Goal: Task Accomplishment & Management: Manage account settings

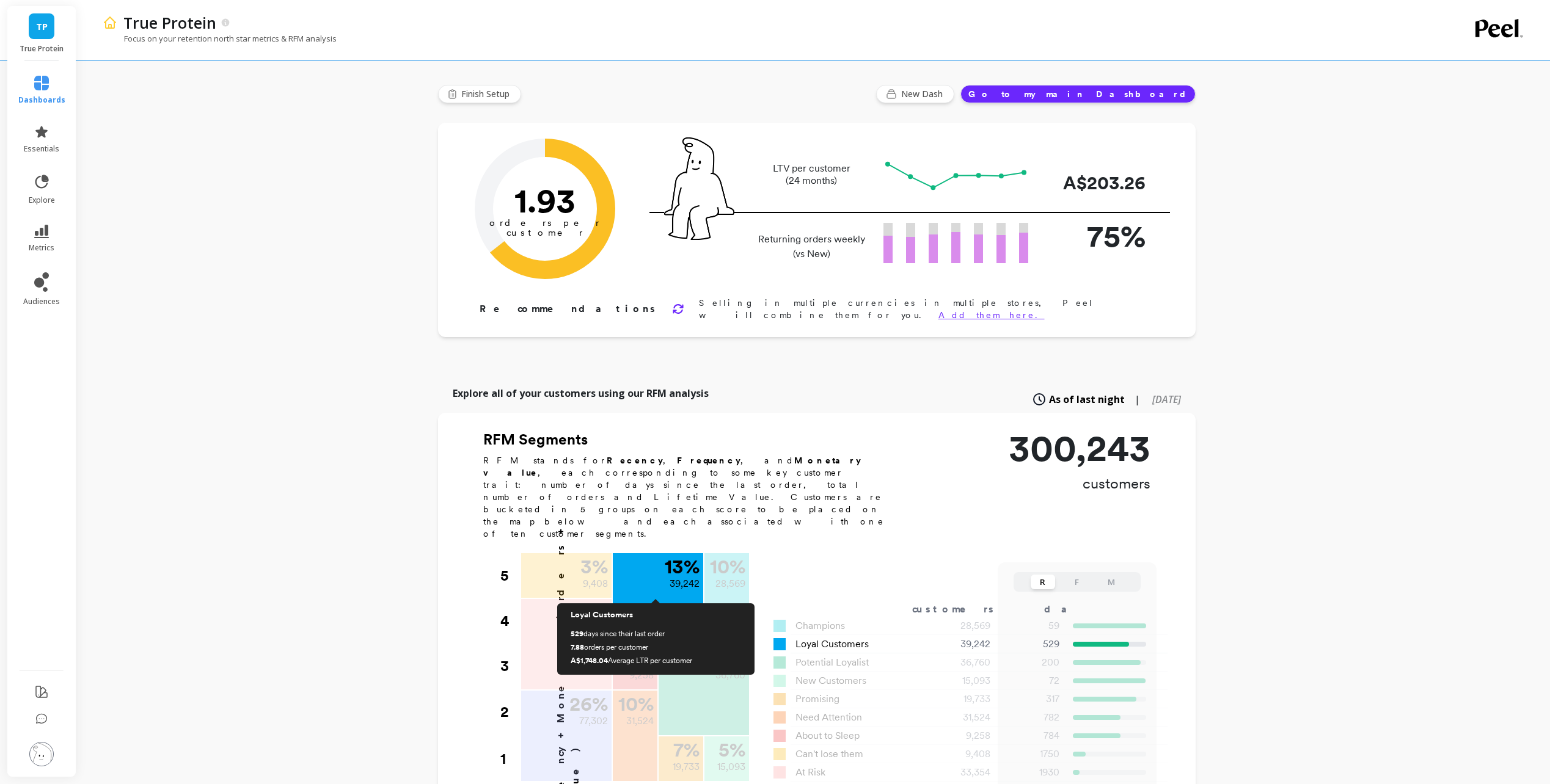
click at [682, 557] on p "13 %" at bounding box center [682, 567] width 35 height 20
drag, startPoint x: 675, startPoint y: 533, endPoint x: 662, endPoint y: 532, distance: 13.0
click at [662, 554] on div "13 % 39,242" at bounding box center [658, 574] width 90 height 41
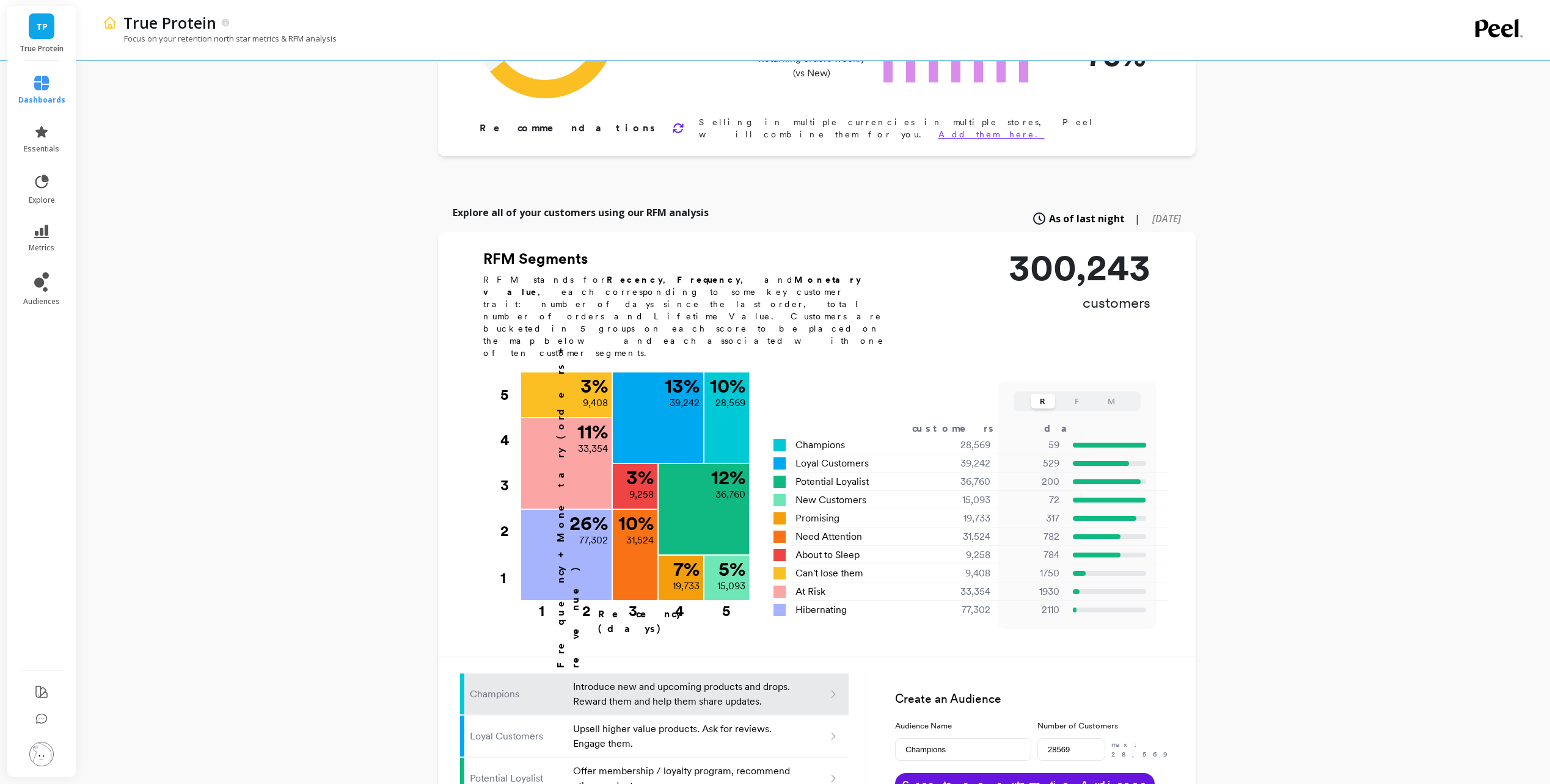
scroll to position [487, 0]
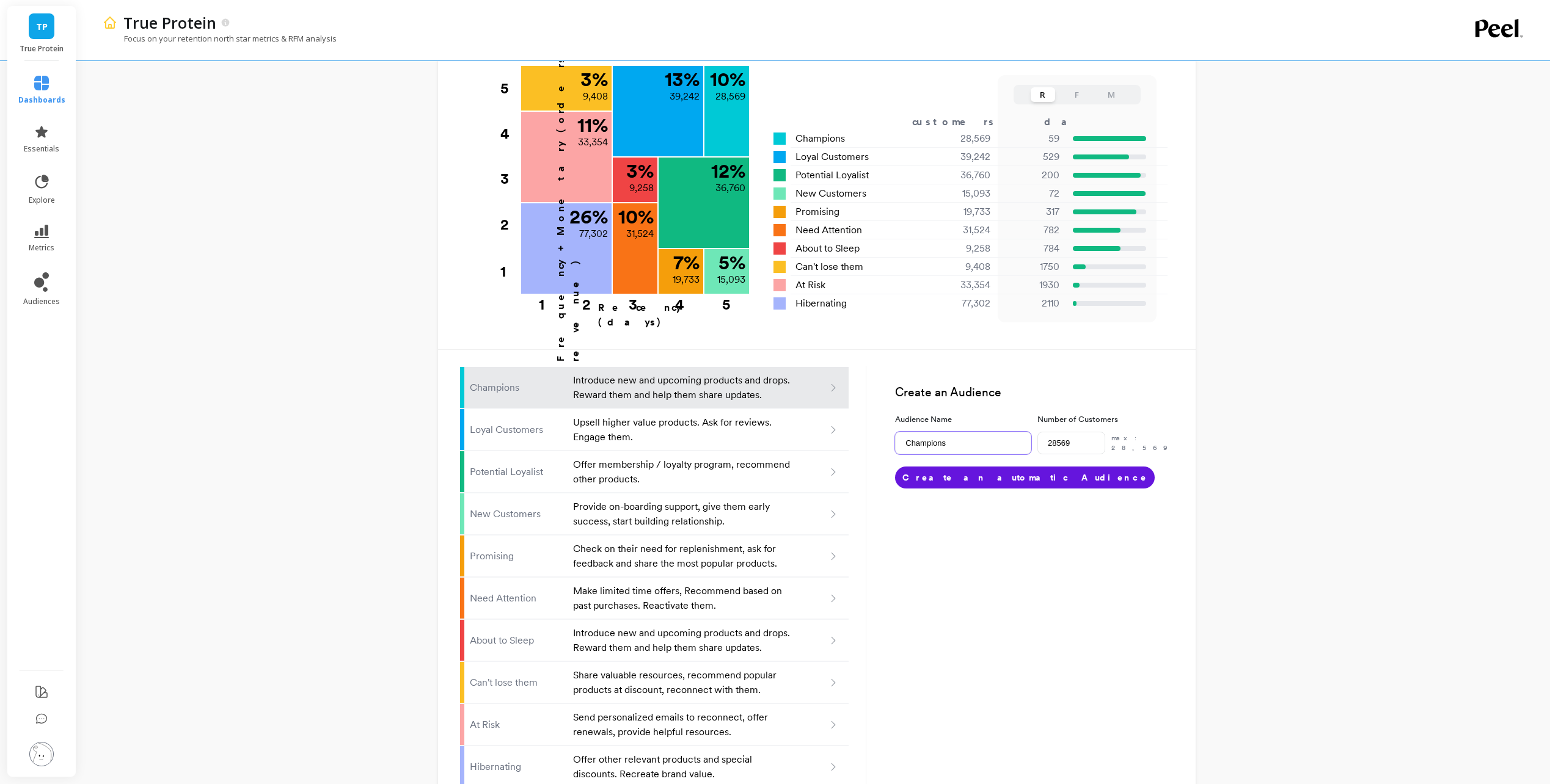
click at [955, 432] on input "Champions" at bounding box center [962, 444] width 135 height 23
drag, startPoint x: 943, startPoint y: 398, endPoint x: 645, endPoint y: 355, distance: 301.1
click at [645, 355] on div "Champions Introduce new and upcoming products and drops. Reward them and help t…" at bounding box center [816, 569] width 714 height 459
drag, startPoint x: 944, startPoint y: 399, endPoint x: 1115, endPoint y: 401, distance: 171.0
click at [1115, 414] on div "Audience Name Klaviyo - High Value Customers Number of Customers 28569 max: 28,…" at bounding box center [1034, 434] width 278 height 41
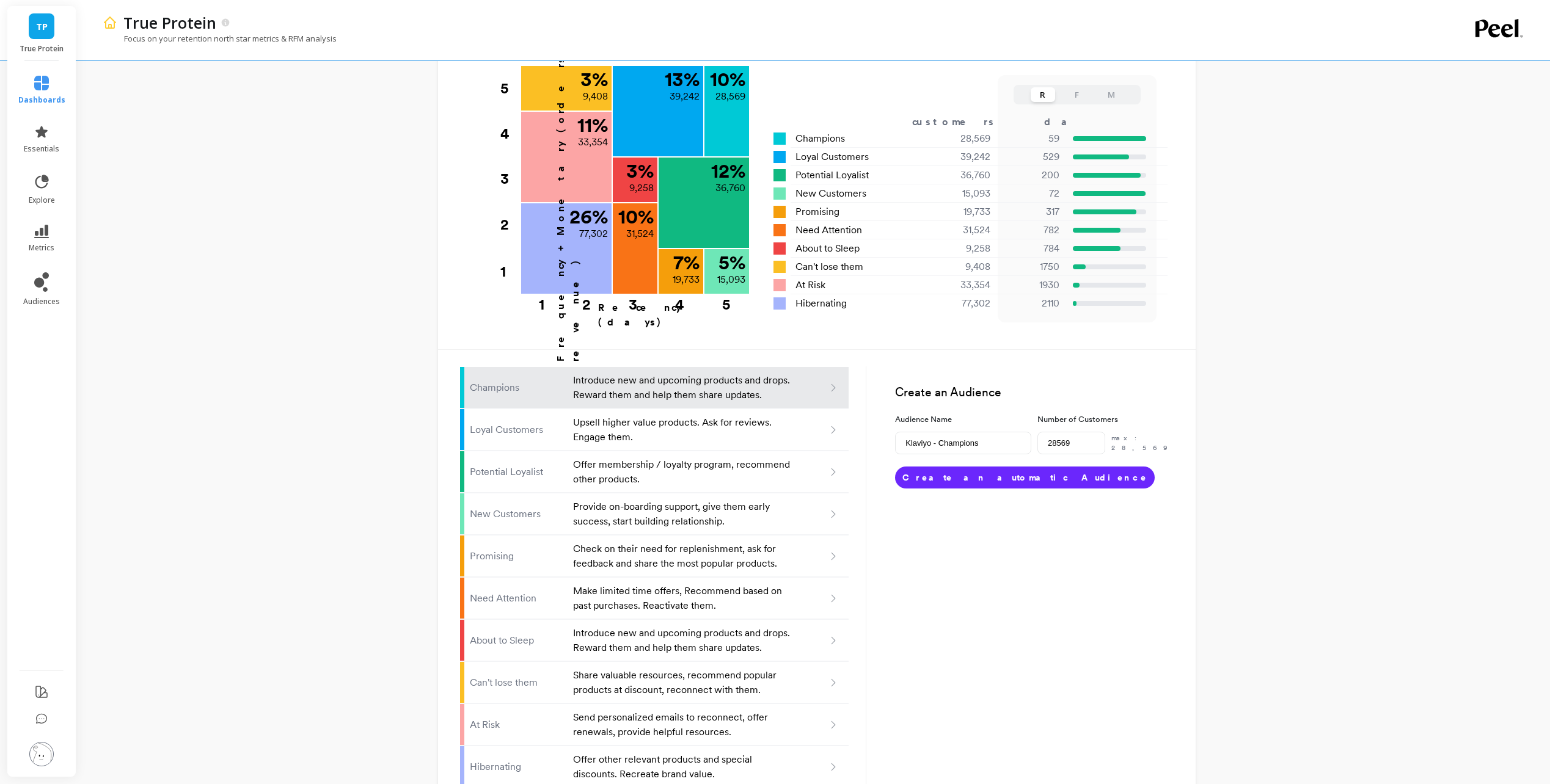
click at [967, 467] on button "Create an automatic Audience" at bounding box center [1024, 477] width 259 height 22
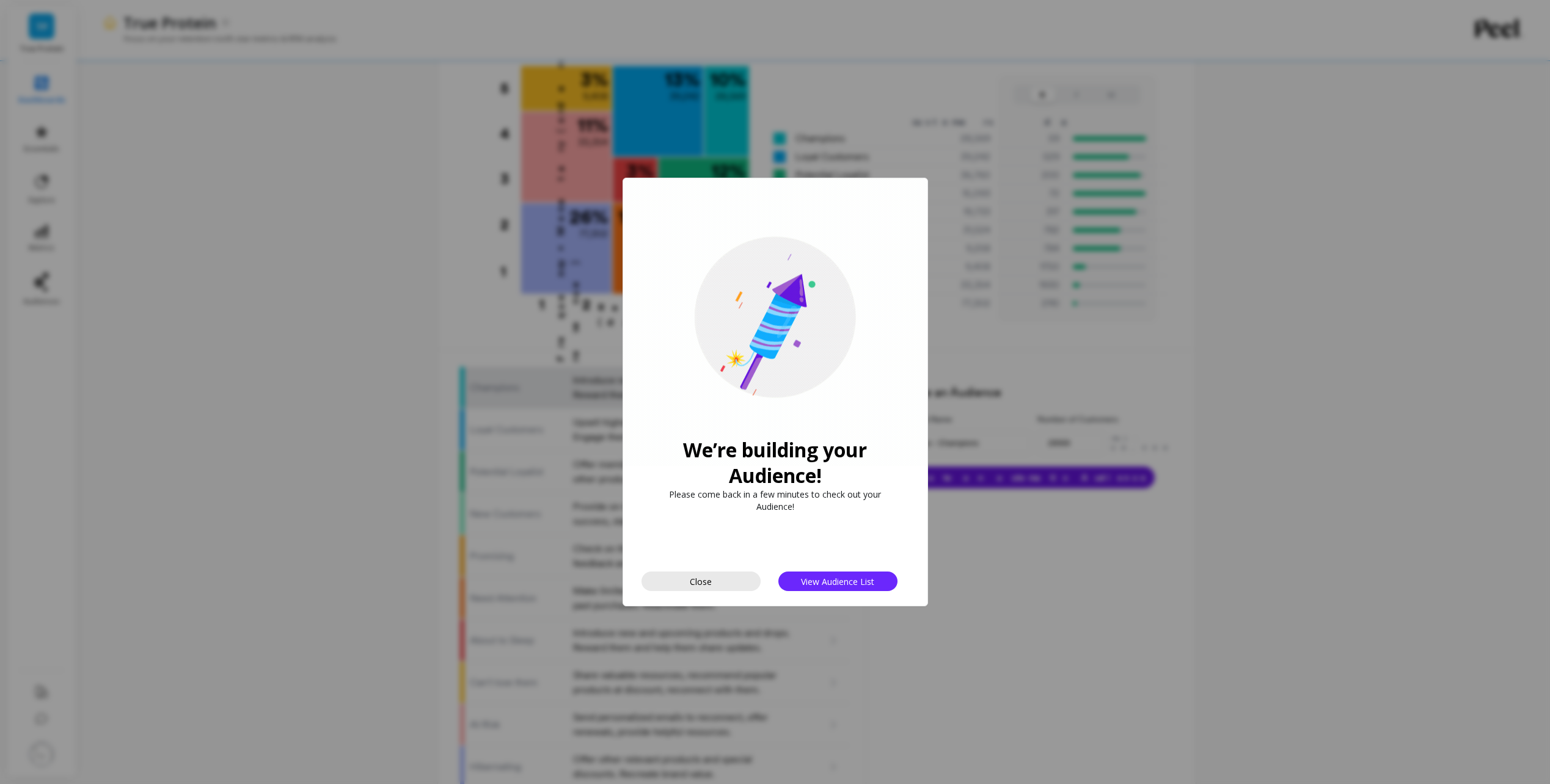
click at [721, 577] on button "Close" at bounding box center [702, 582] width 119 height 20
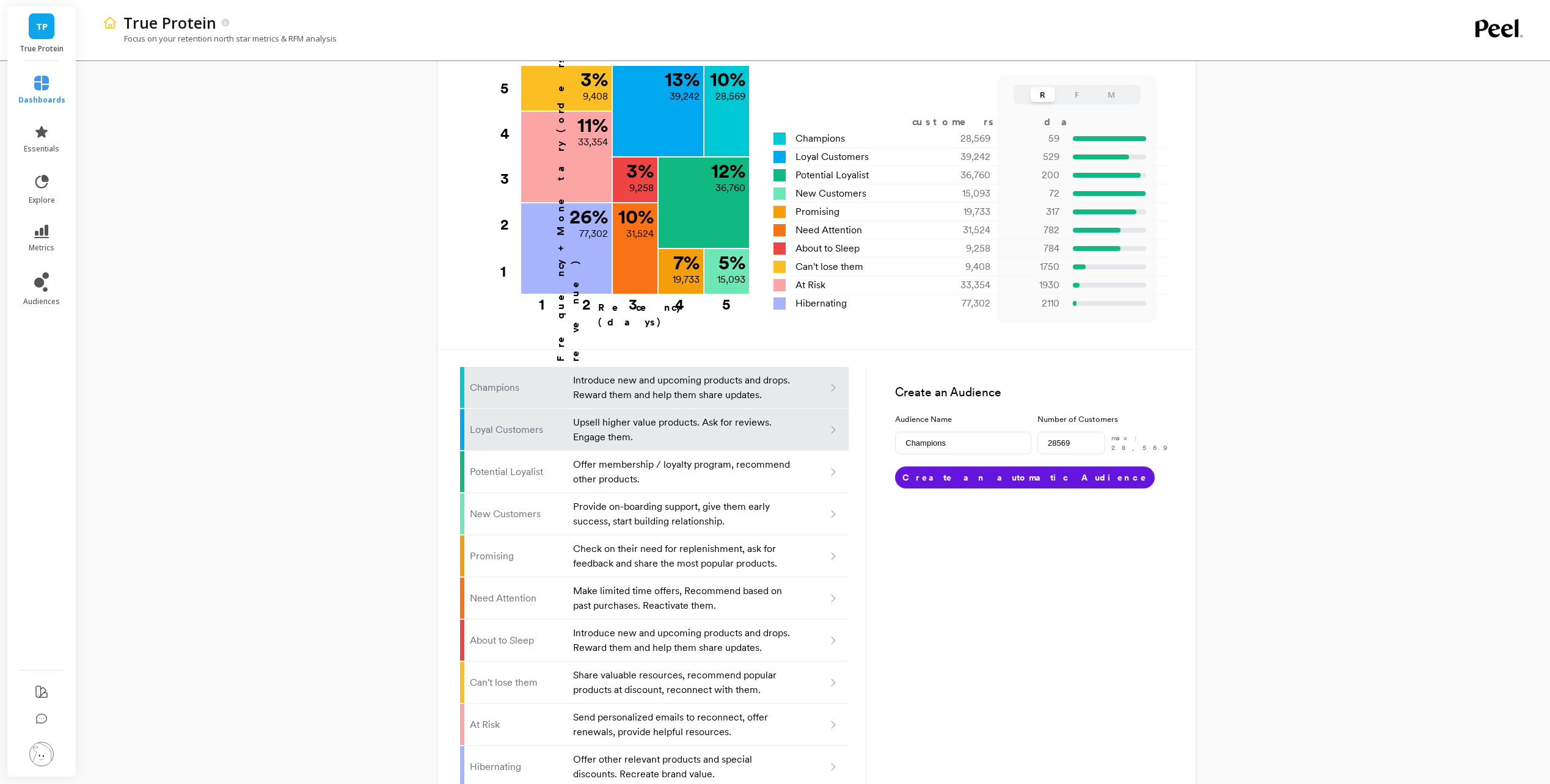
click at [806, 425] on div at bounding box center [819, 430] width 40 height 11
type input "Loyal customers"
type input "39242"
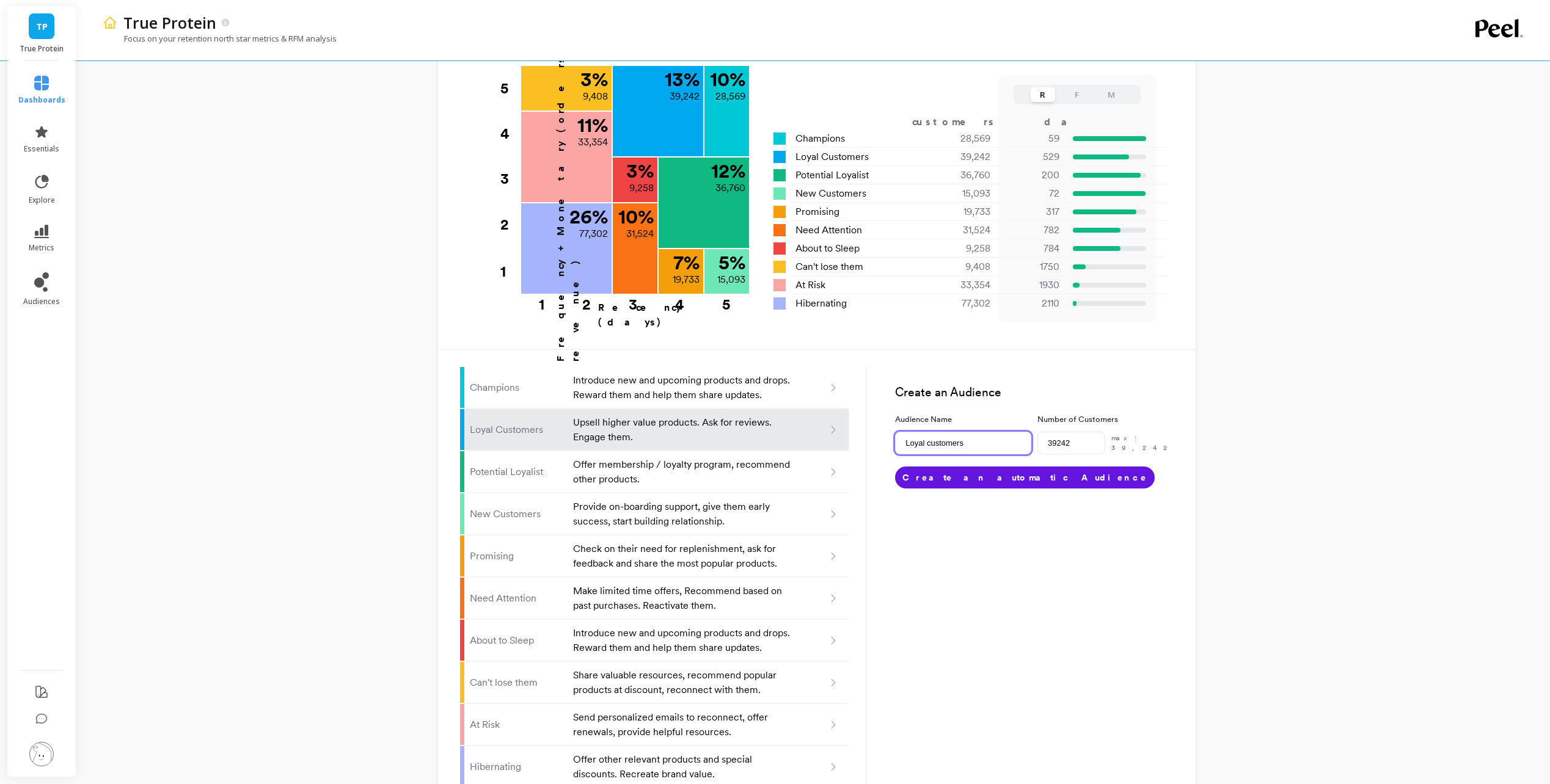
drag, startPoint x: 988, startPoint y: 388, endPoint x: 581, endPoint y: 377, distance: 407.1
click at [581, 377] on div "Champions Introduce new and upcoming products and drops. Reward them and help t…" at bounding box center [816, 569] width 714 height 459
type input "Klaviyo - Loyal Customers"
click at [950, 467] on button "Create an automatic Audience" at bounding box center [1024, 477] width 259 height 22
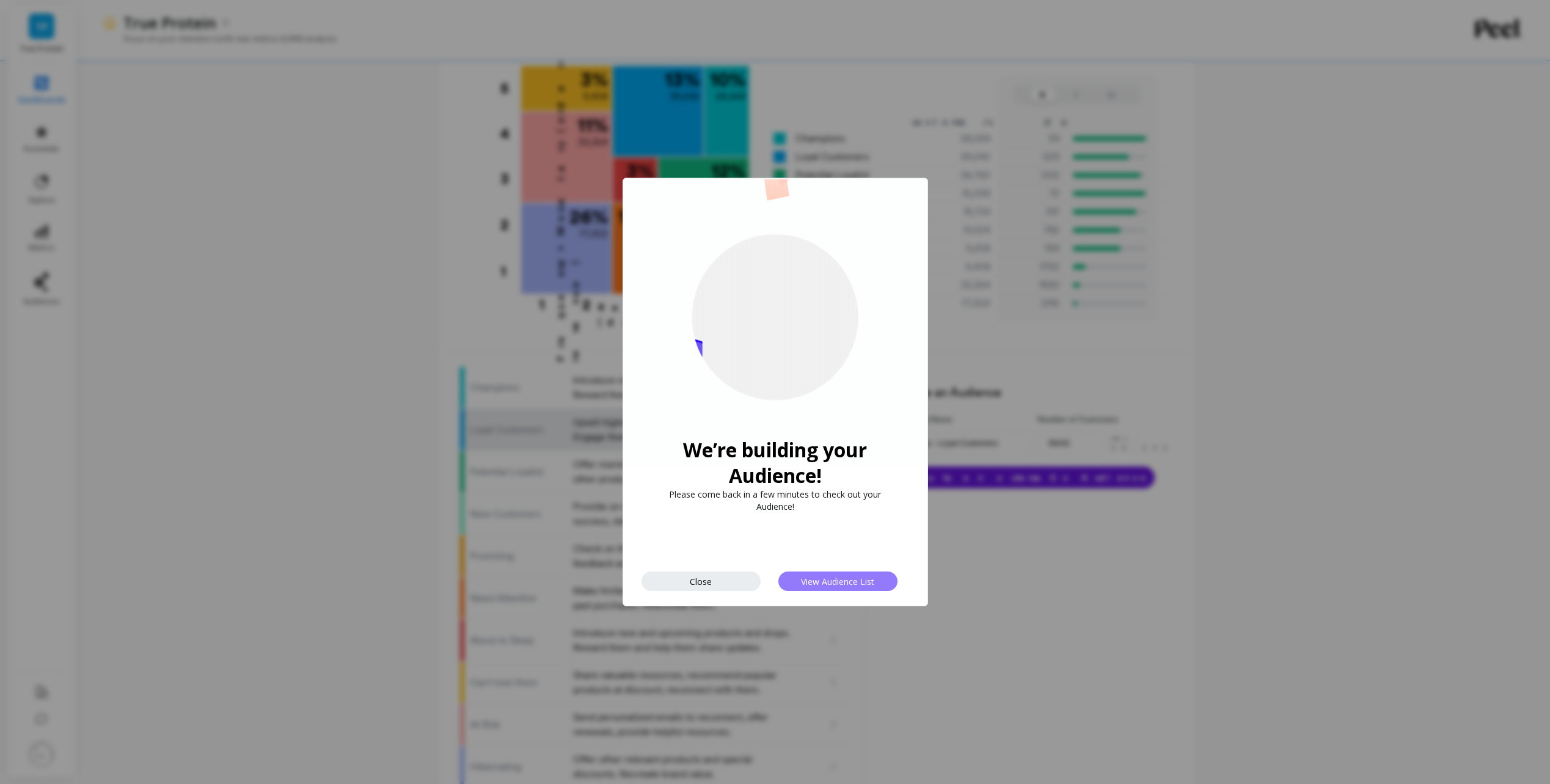
click at [832, 579] on span "View Audience List" at bounding box center [838, 581] width 73 height 11
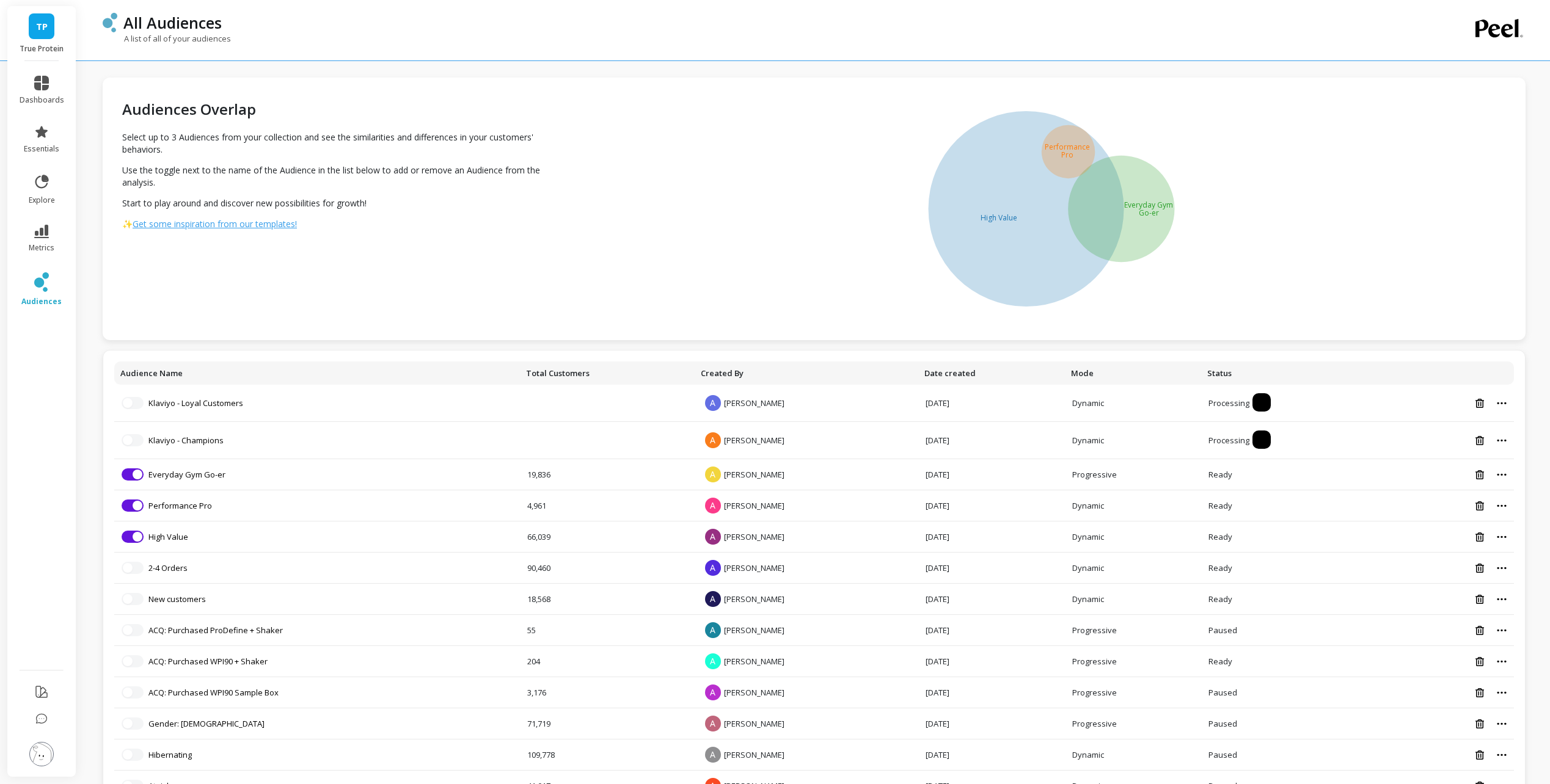
drag, startPoint x: 964, startPoint y: 26, endPoint x: 933, endPoint y: 4, distance: 38.0
click at [964, 26] on div "All Audiences" at bounding box center [771, 22] width 1308 height 21
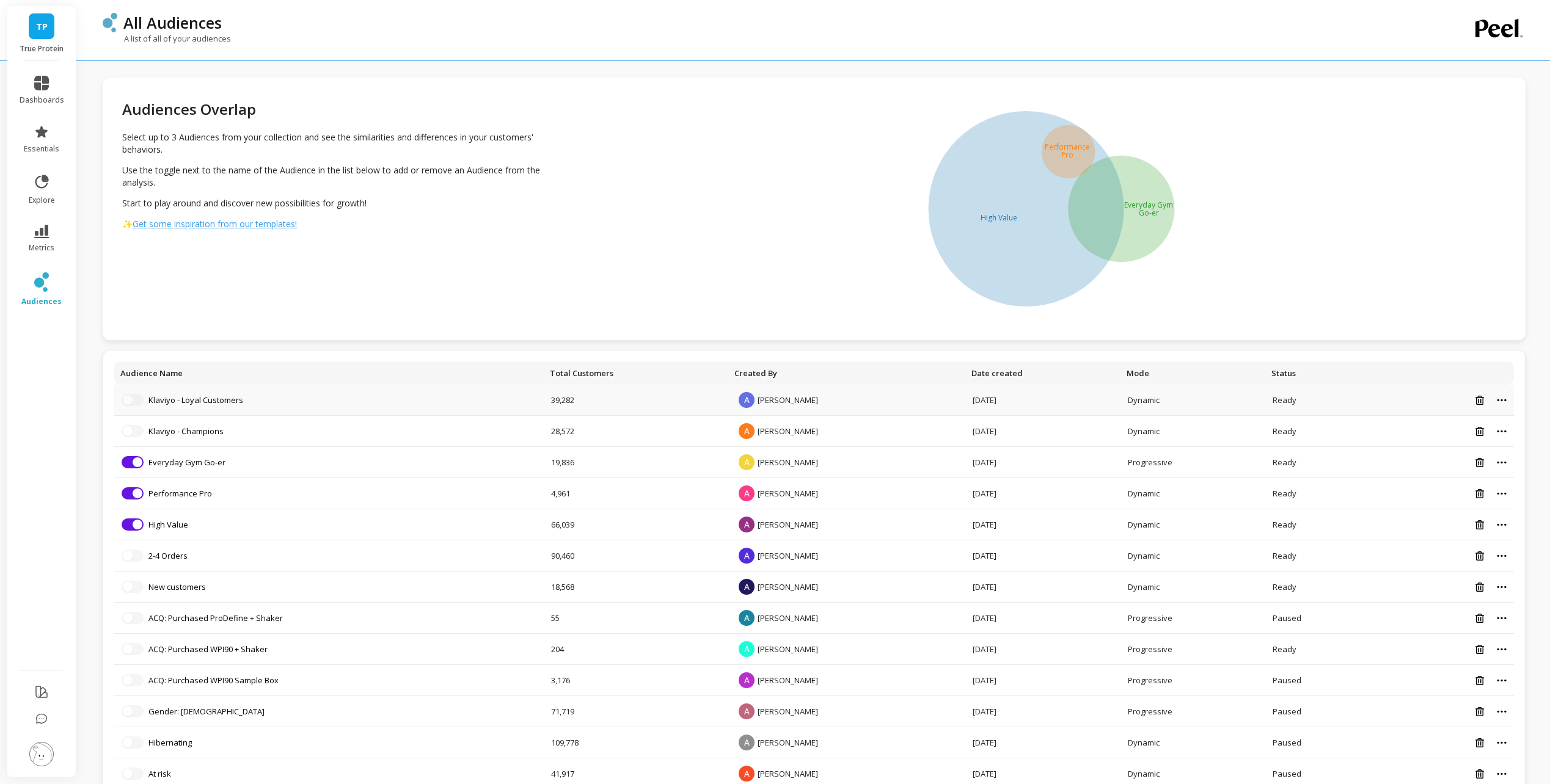
click at [1503, 402] on div at bounding box center [1443, 401] width 129 height 11
click at [1503, 399] on icon at bounding box center [1502, 401] width 10 height 3
click at [209, 402] on link "Klaviyo - Loyal Customers" at bounding box center [196, 400] width 95 height 11
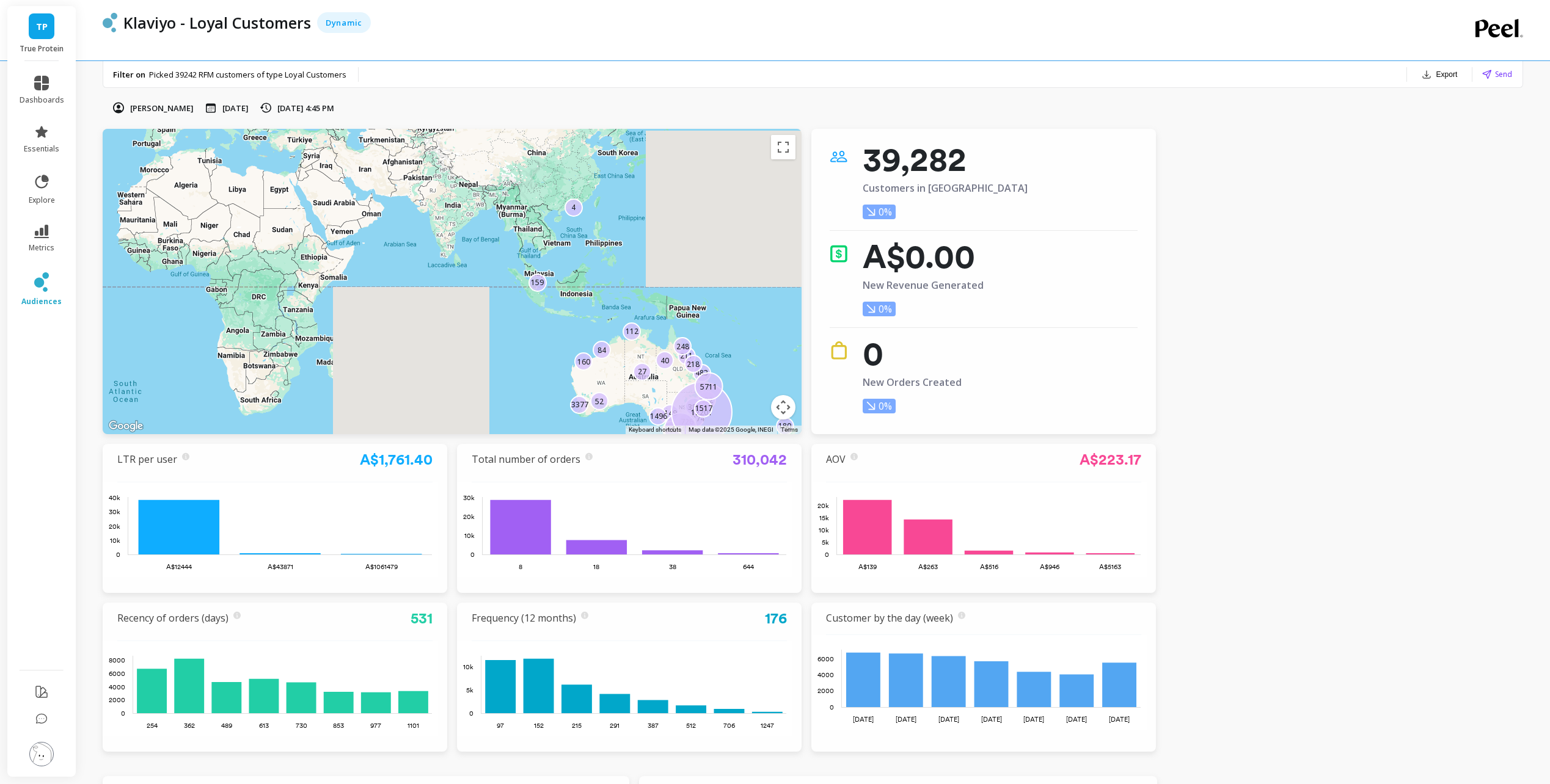
click at [1500, 74] on span "Send" at bounding box center [1503, 73] width 17 height 11
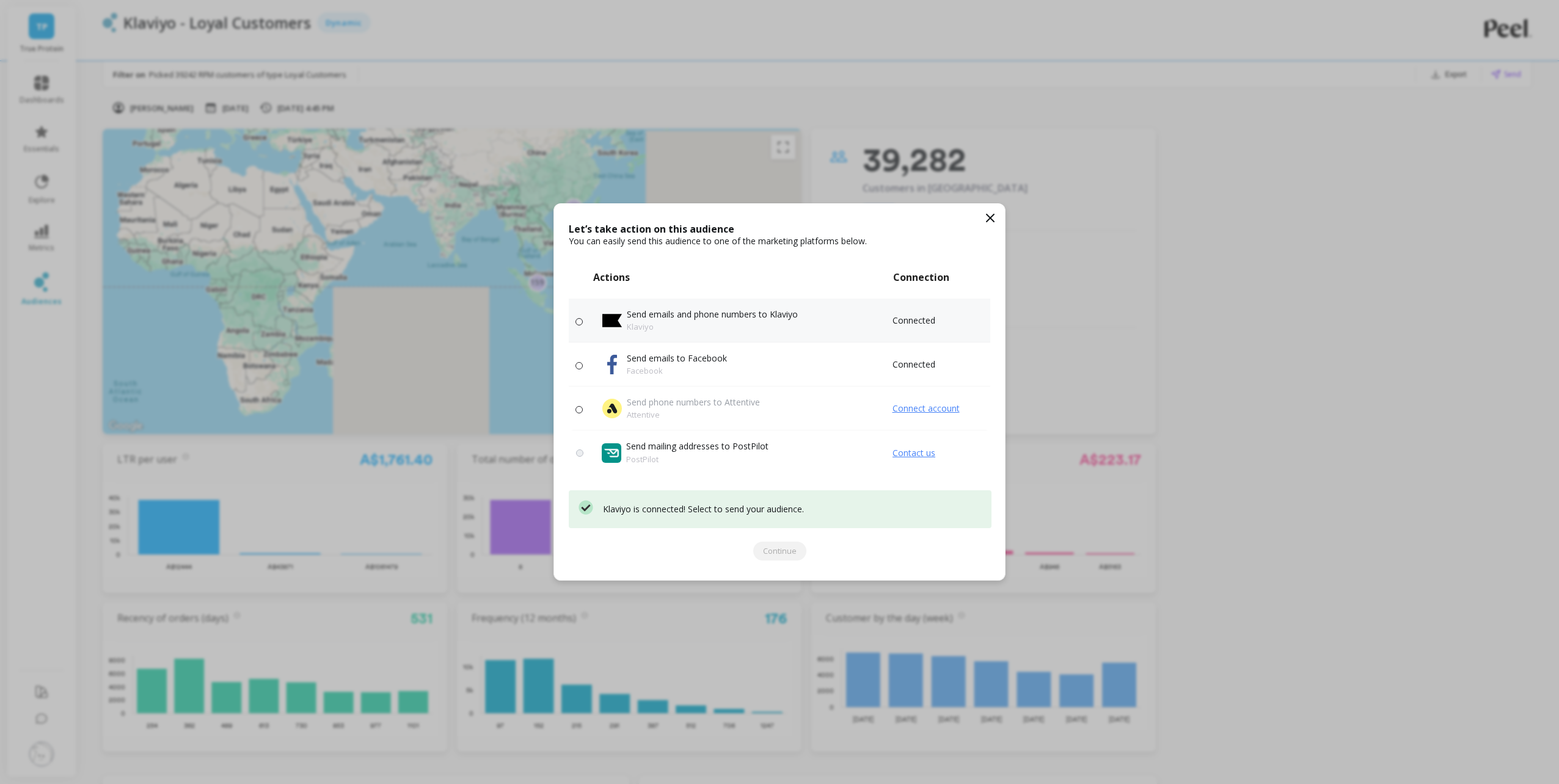
click at [577, 319] on span at bounding box center [579, 322] width 8 height 8
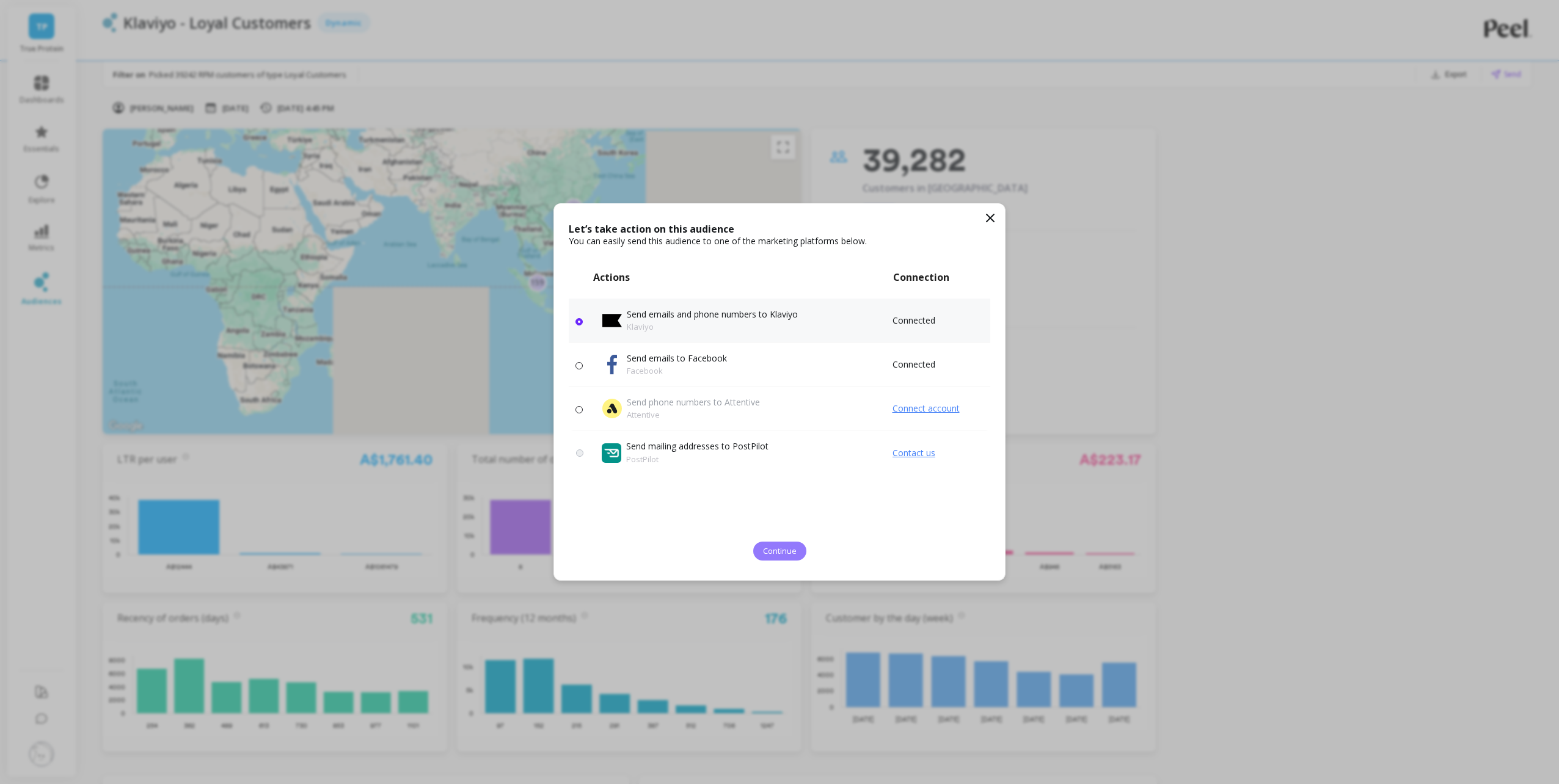
click at [788, 554] on span "Continue" at bounding box center [780, 551] width 34 height 11
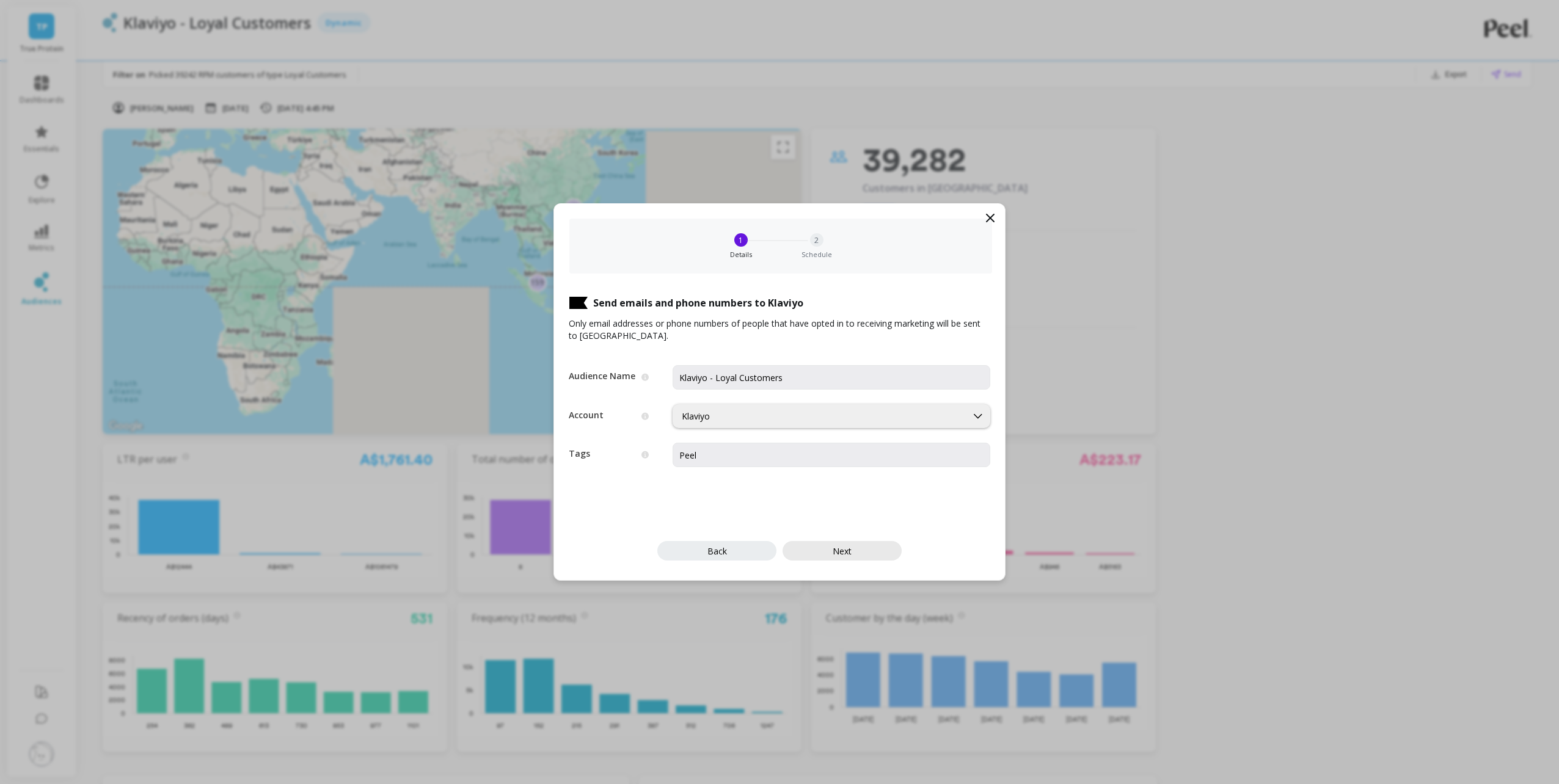
click at [864, 551] on button "Next" at bounding box center [842, 551] width 119 height 20
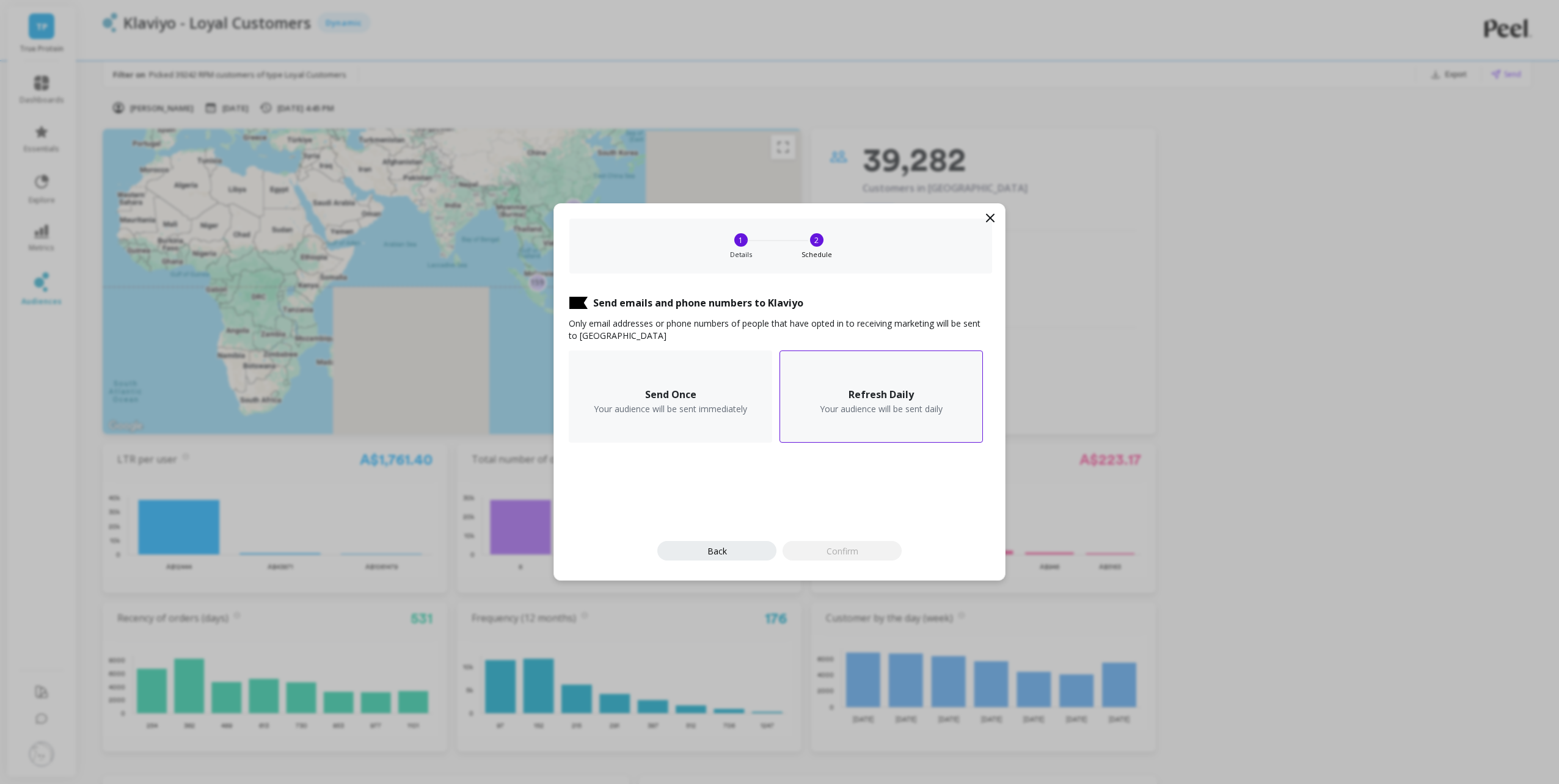
click at [981, 403] on div "Refresh Daily Your audience will be sent daily" at bounding box center [881, 396] width 203 height 93
click at [855, 552] on span "Confirm" at bounding box center [843, 551] width 32 height 11
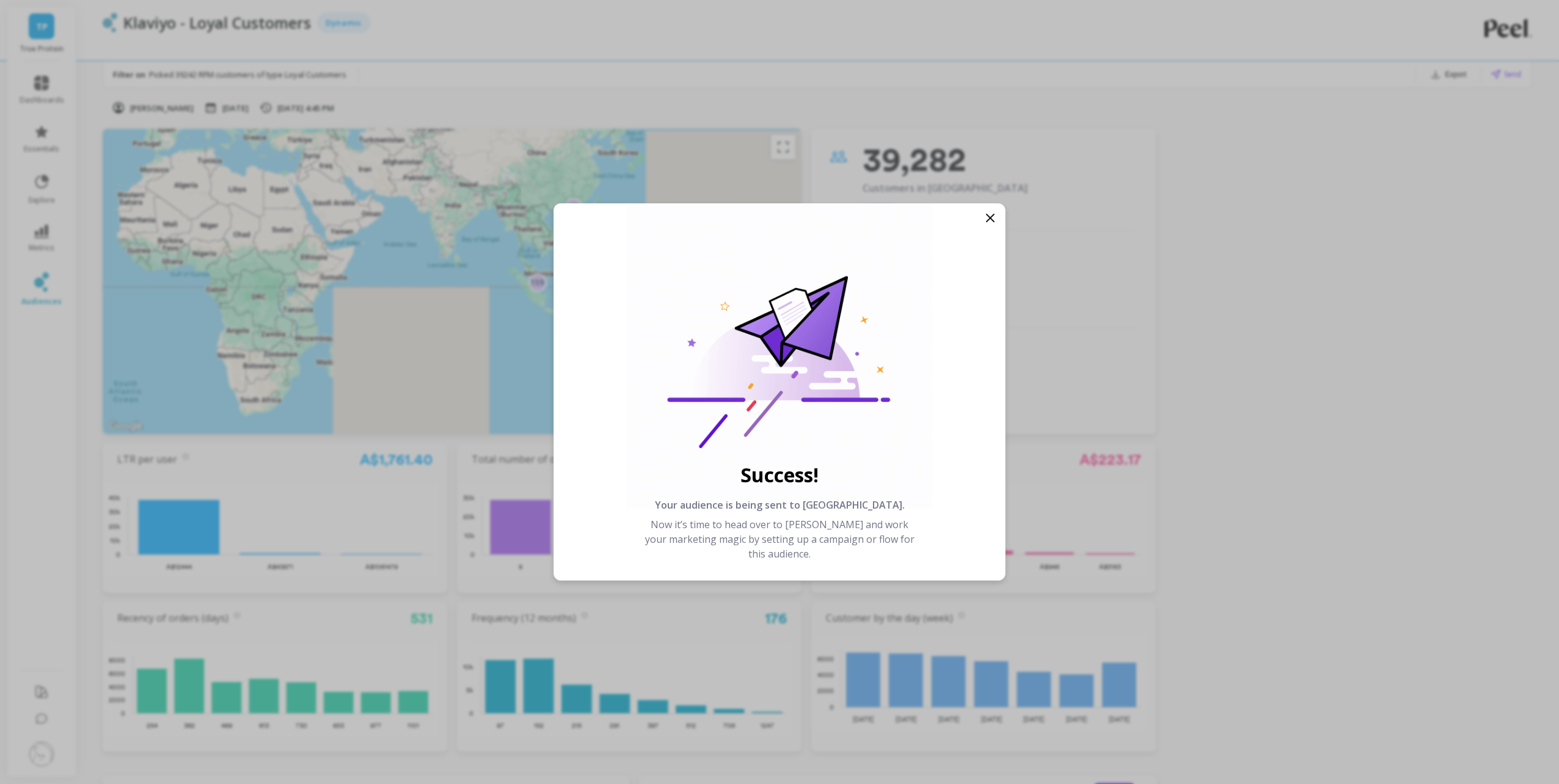
click at [989, 217] on icon at bounding box center [991, 218] width 8 height 8
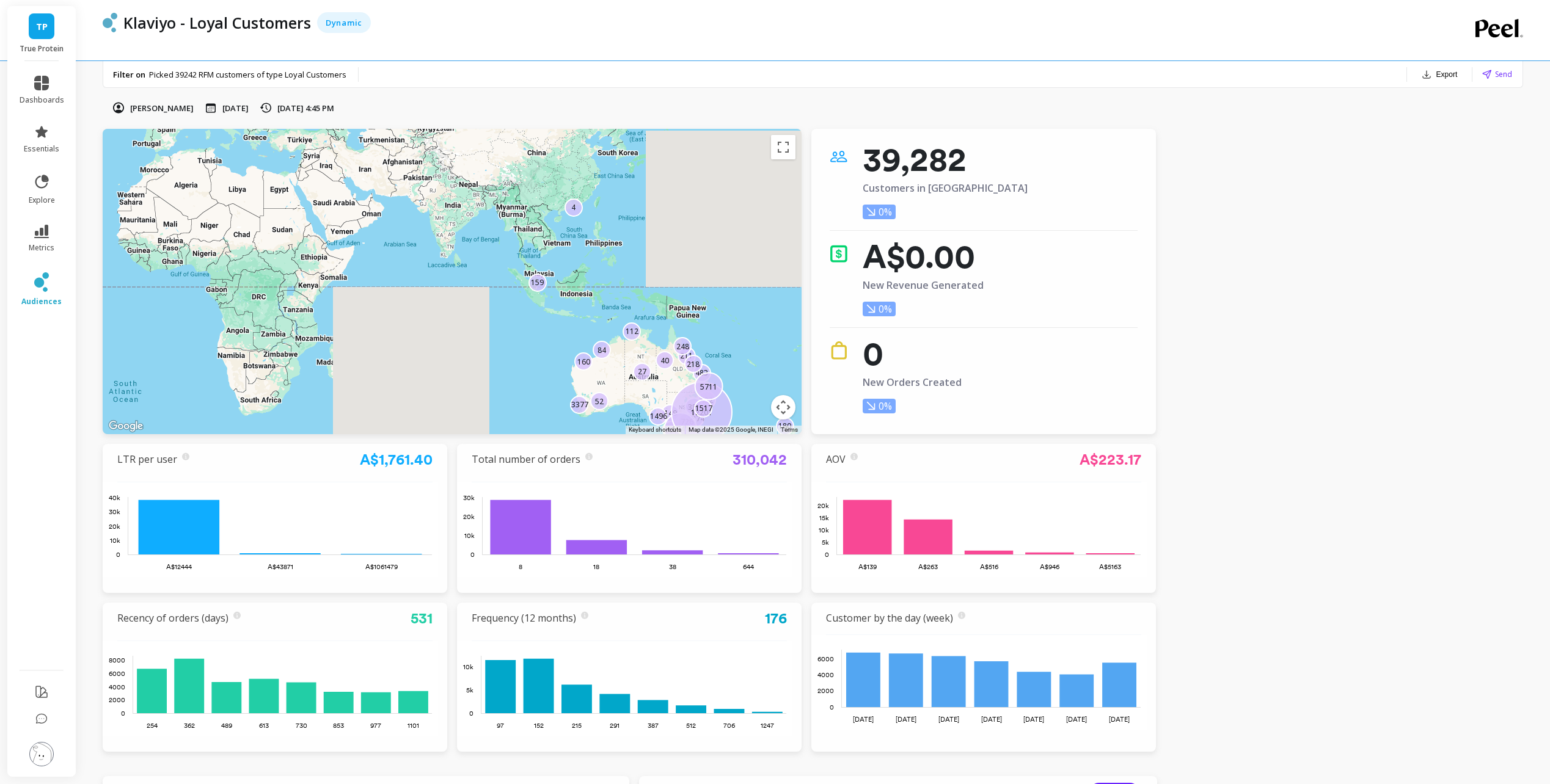
click at [578, 215] on div "4" at bounding box center [574, 208] width 18 height 18
click at [792, 417] on gmp-internal-camera-control at bounding box center [783, 408] width 24 height 24
click at [779, 405] on button "Map camera controls" at bounding box center [783, 408] width 24 height 24
click at [575, 212] on p "4" at bounding box center [574, 207] width 5 height 11
click at [789, 150] on button "Toggle fullscreen view" at bounding box center [783, 148] width 24 height 24
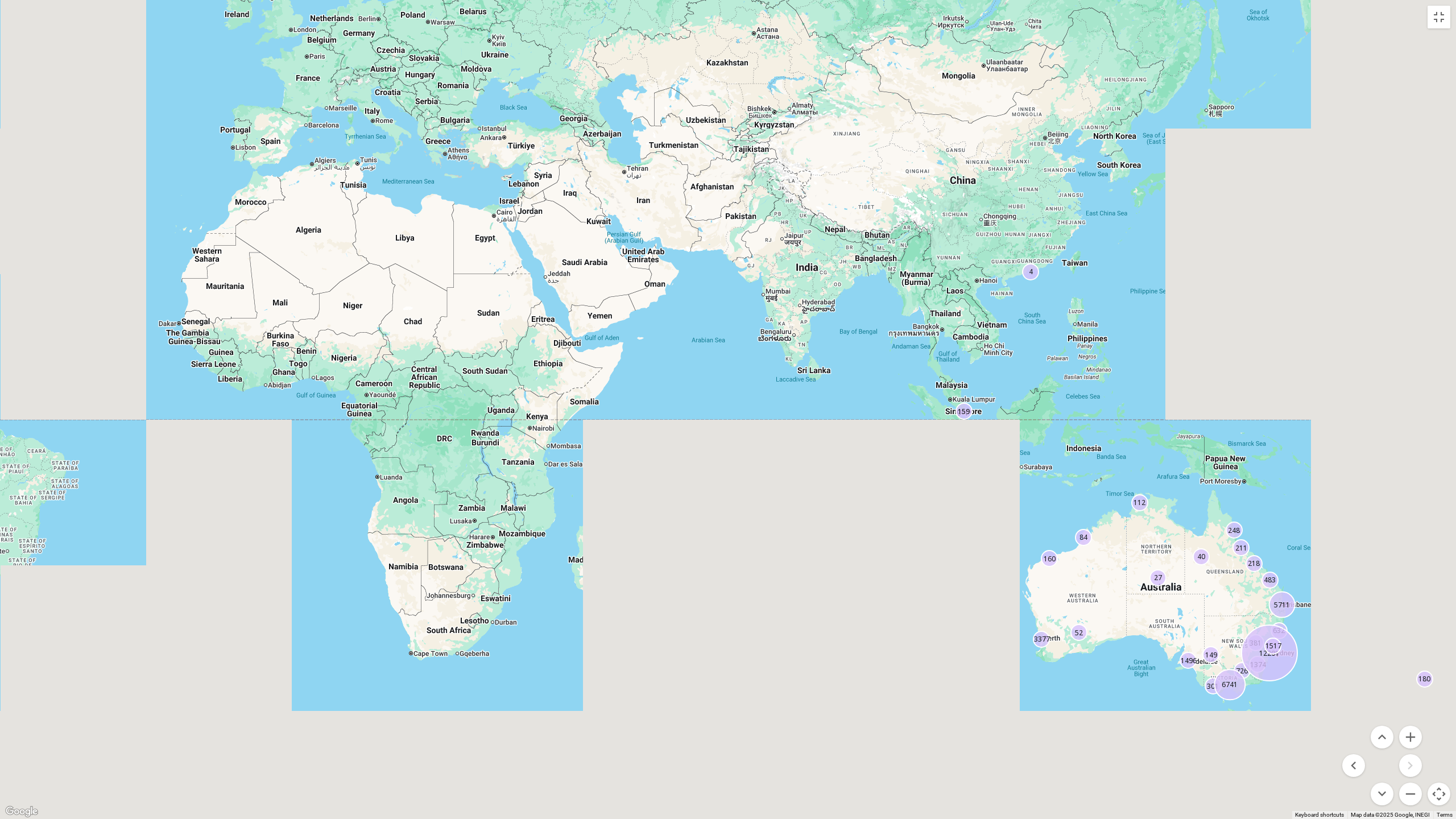
click at [1030, 276] on p "4" at bounding box center [1031, 272] width 4 height 10
click at [1032, 274] on p "4" at bounding box center [1031, 272] width 4 height 10
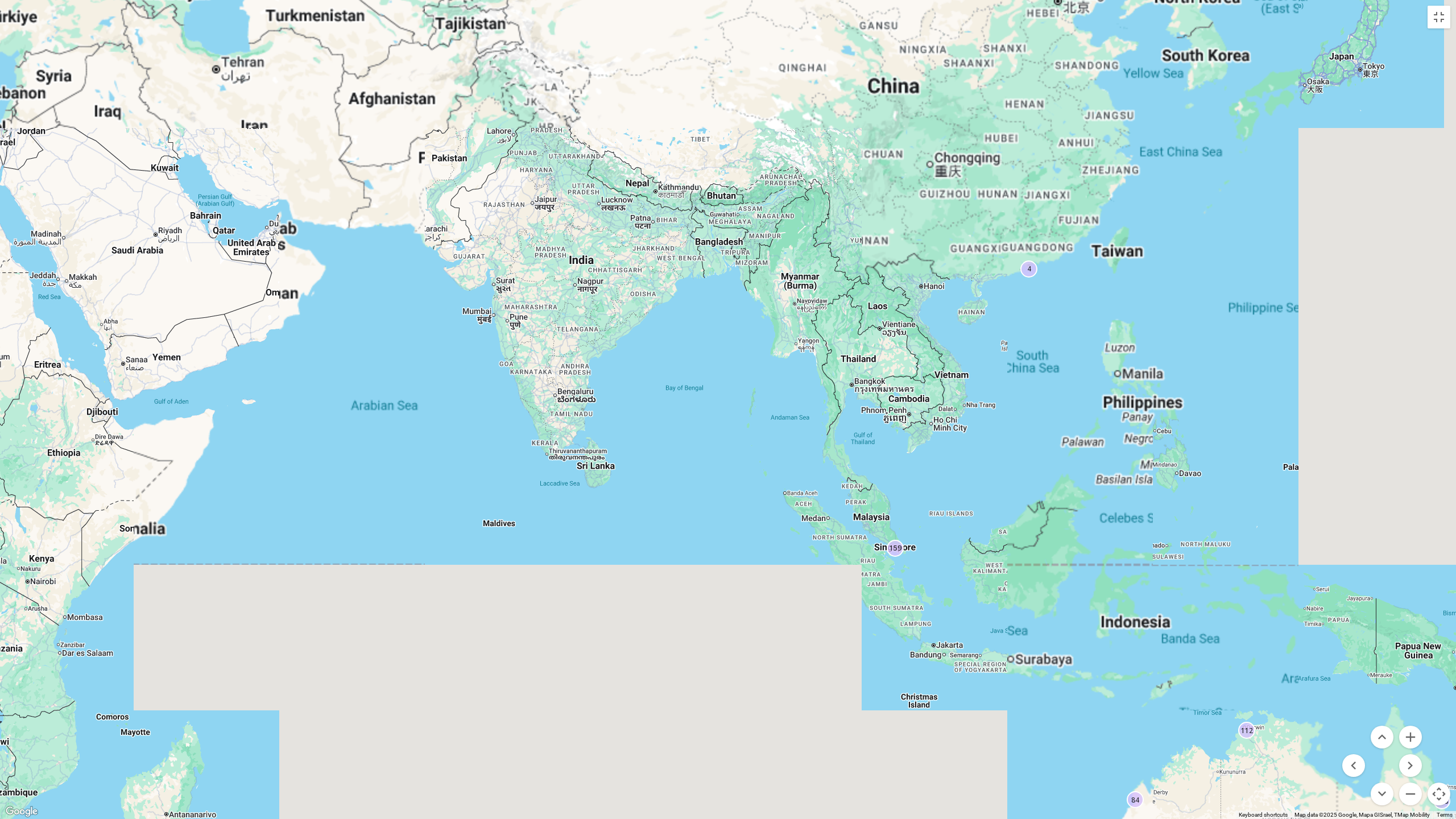
click at [1074, 320] on div "62 689 1657 160 1546 617 2 4 262 5802 7064 3429 106 361 726 76 24 26 84 13838 4…" at bounding box center [728, 410] width 1456 height 819
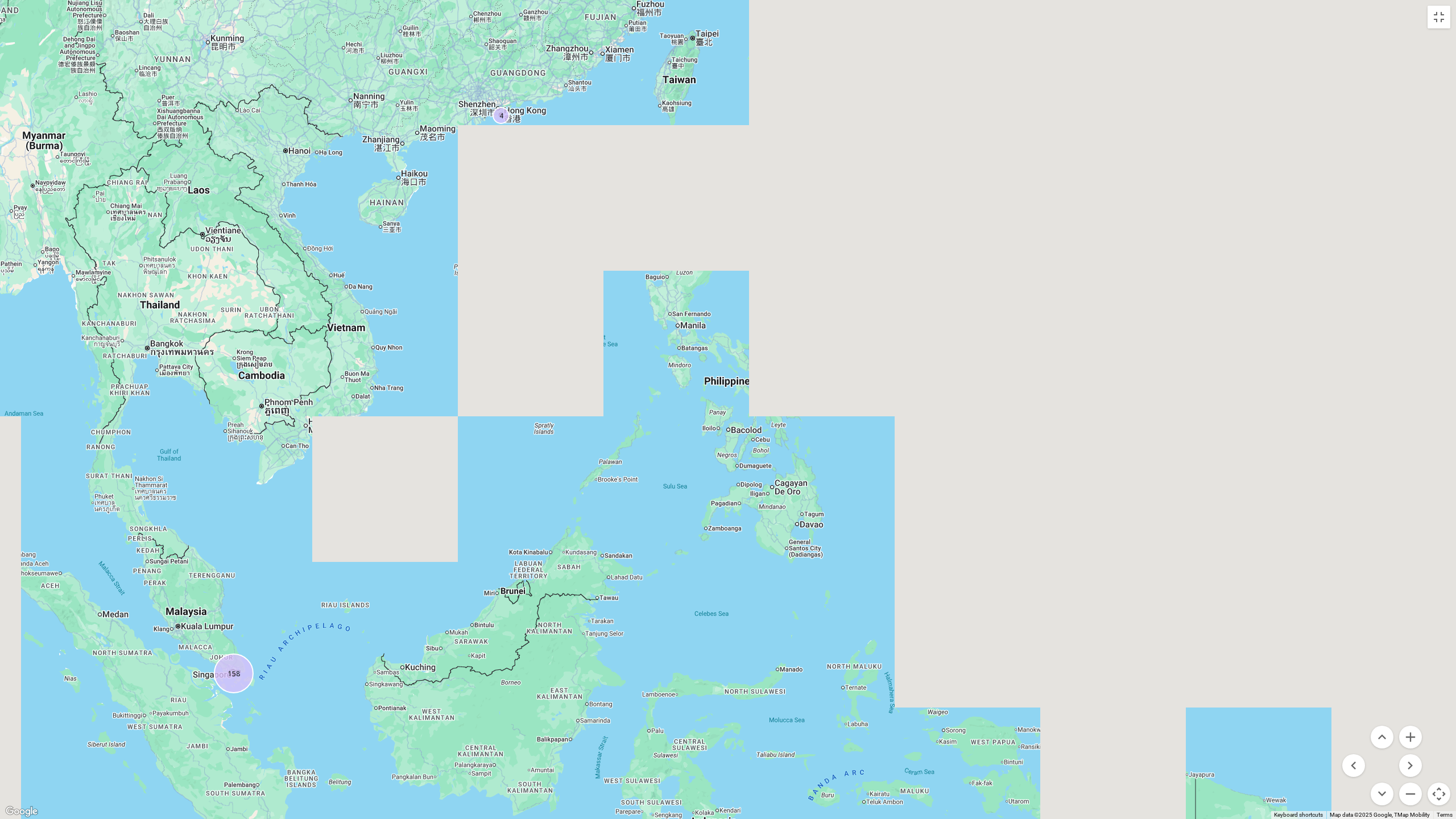
drag, startPoint x: 1109, startPoint y: 338, endPoint x: 628, endPoint y: 235, distance: 491.9
click at [628, 235] on div "45 7 23 5 3 60 9 2 158 4 4 3 4 167 53 19 4 4 95" at bounding box center [728, 410] width 1456 height 819
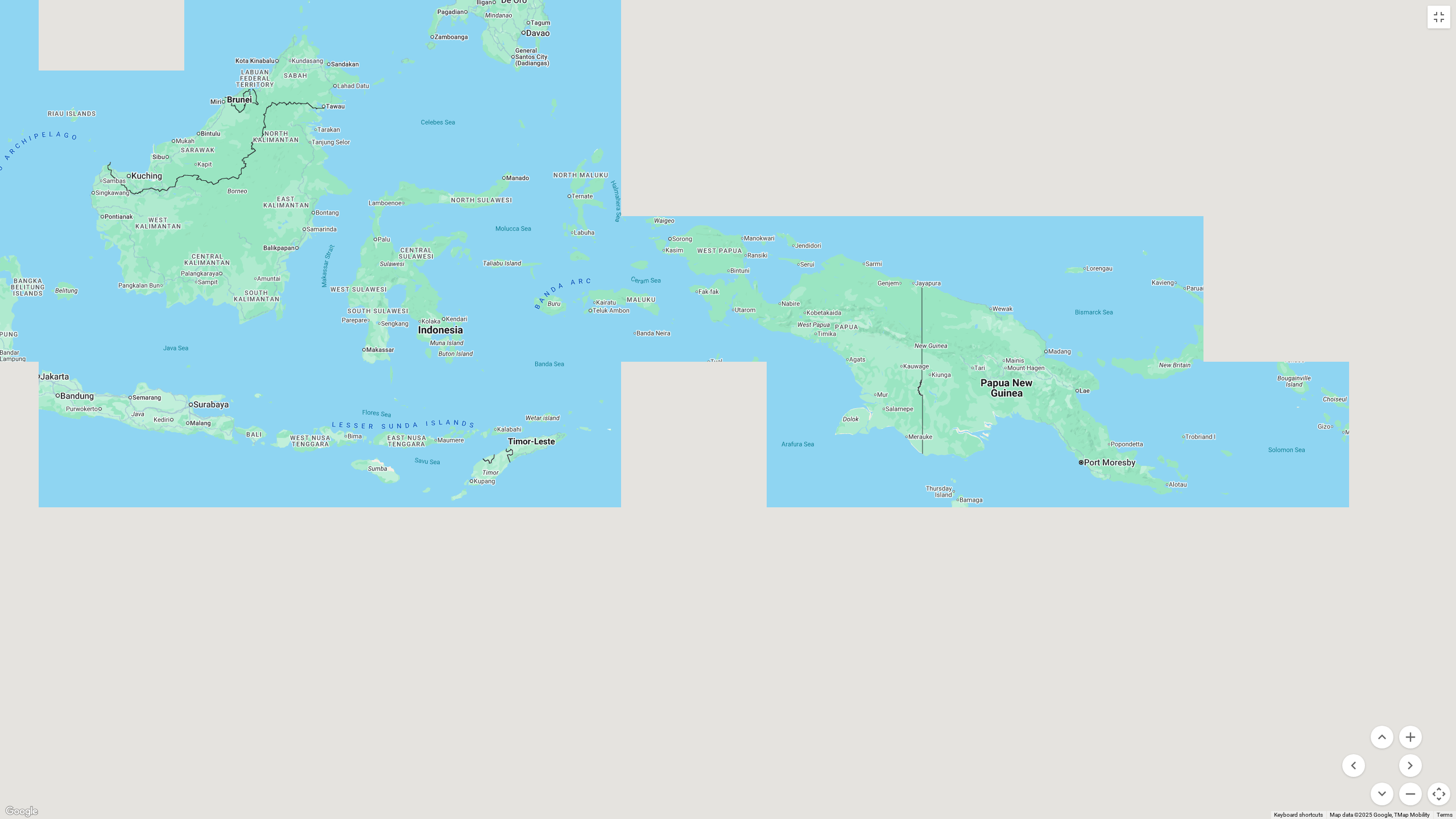
drag, startPoint x: 849, startPoint y: 674, endPoint x: 576, endPoint y: 155, distance: 586.4
click at [576, 155] on div "9 10 4 2 9 6 13 7 11 4 10 6 4 6 16 2 9 5 2 7 16" at bounding box center [1182, 328] width 1456 height 819
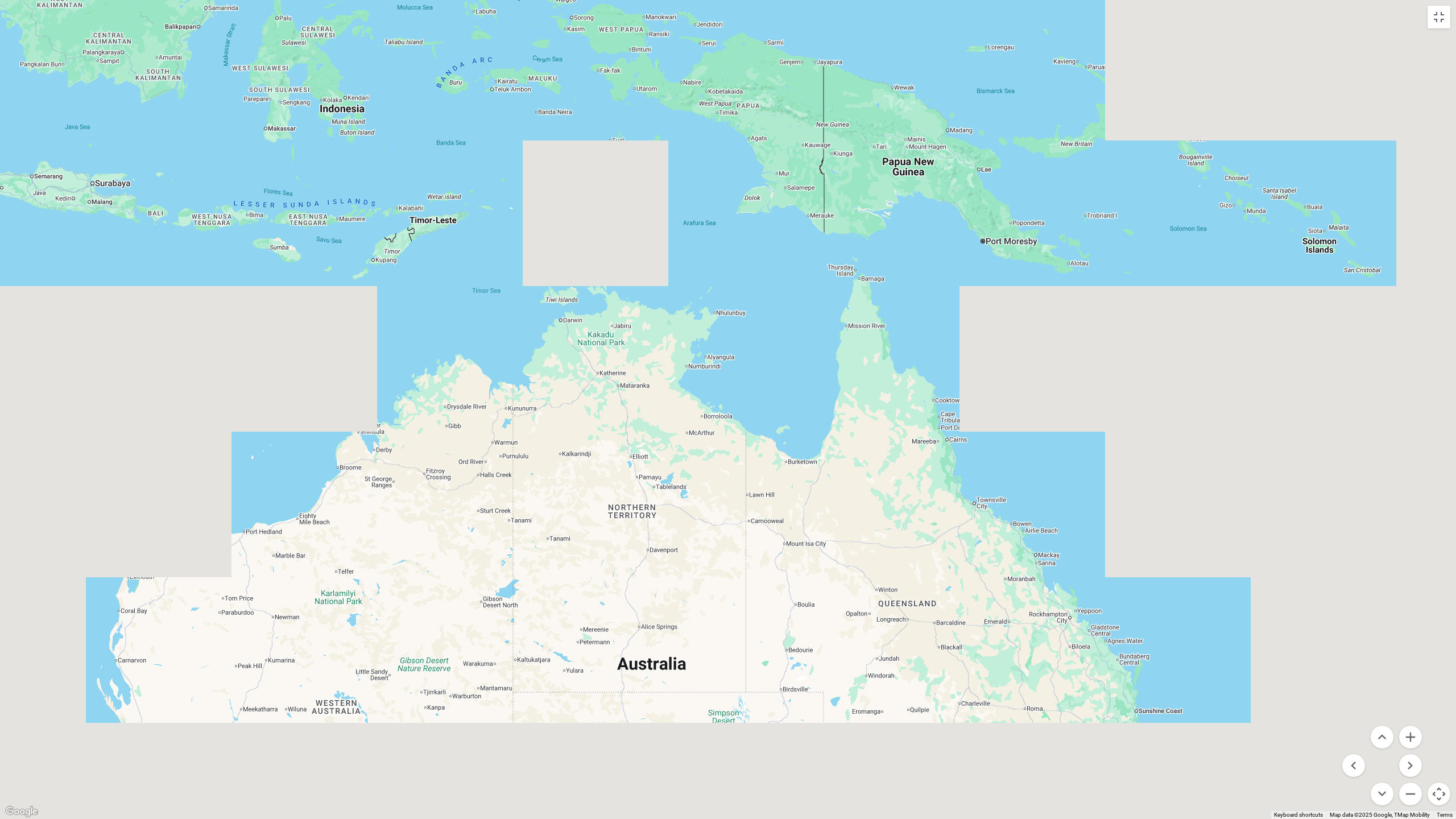
drag, startPoint x: 990, startPoint y: 504, endPoint x: 784, endPoint y: 172, distance: 390.7
click at [787, 234] on div "9 10 4 2 9 6 13 7 11 4 10 6 4 6 16 2 9 5 2 7 16" at bounding box center [1356, 644] width 1456 height 819
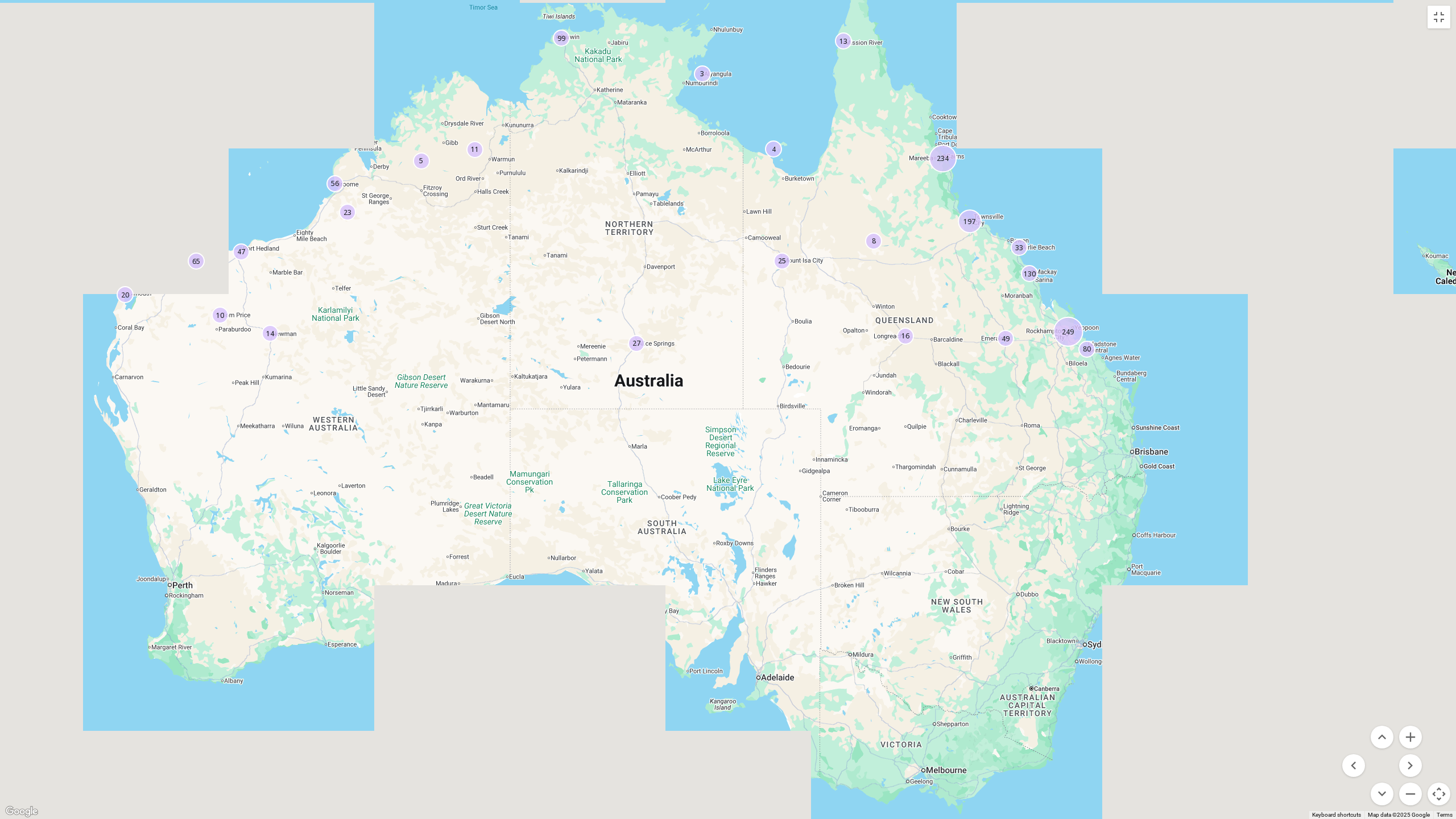
drag, startPoint x: 1059, startPoint y: 541, endPoint x: 1205, endPoint y: 499, distance: 151.9
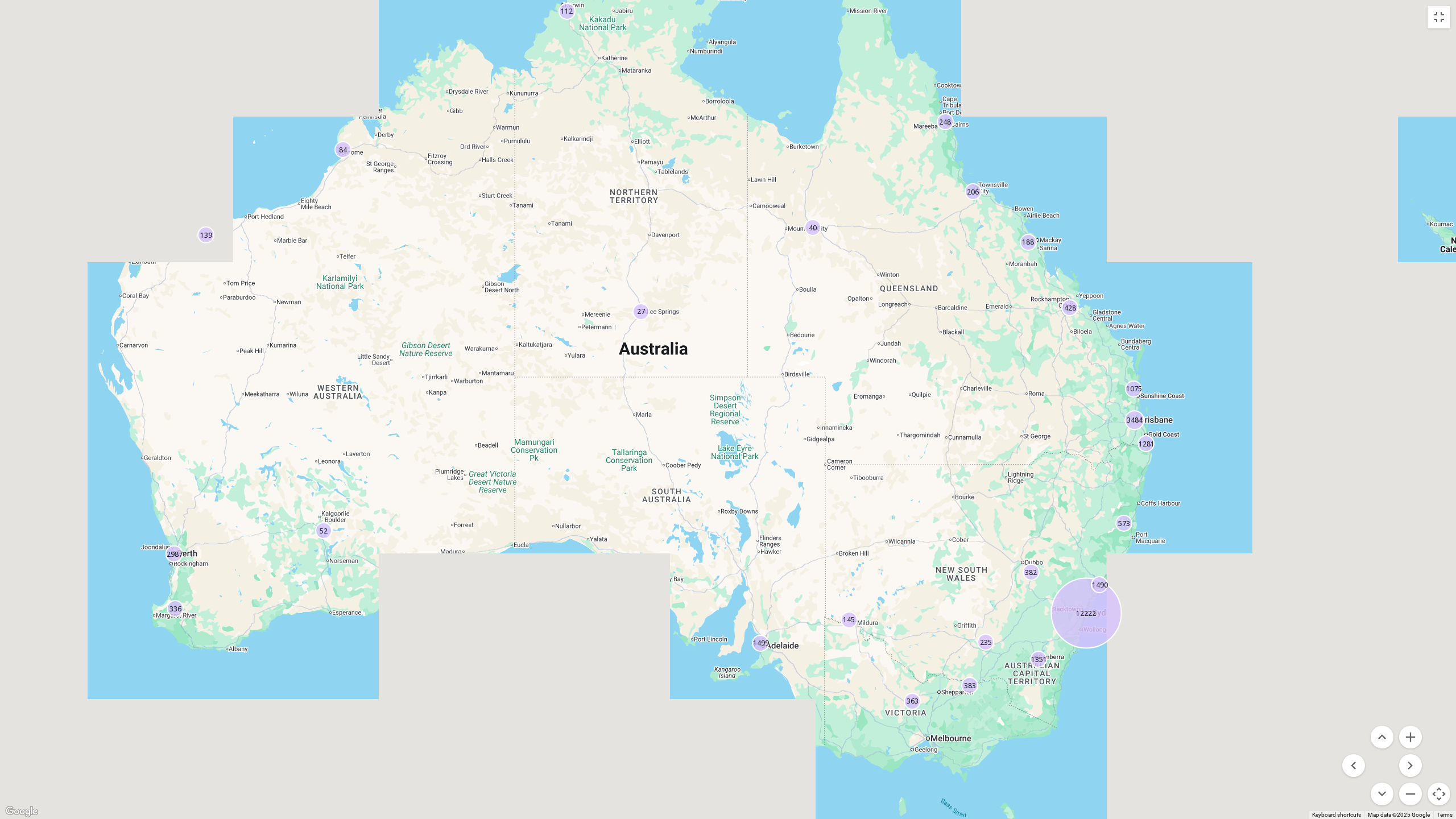
drag, startPoint x: 348, startPoint y: 580, endPoint x: 354, endPoint y: 546, distance: 34.5
click at [354, 546] on div "573 1499 139 1351 3484 383 336 206 1281 188 40 248 428 27 382 52 235 84 145 107…" at bounding box center [728, 410] width 1456 height 819
click at [1405, 730] on button "Zoom out" at bounding box center [1410, 794] width 23 height 23
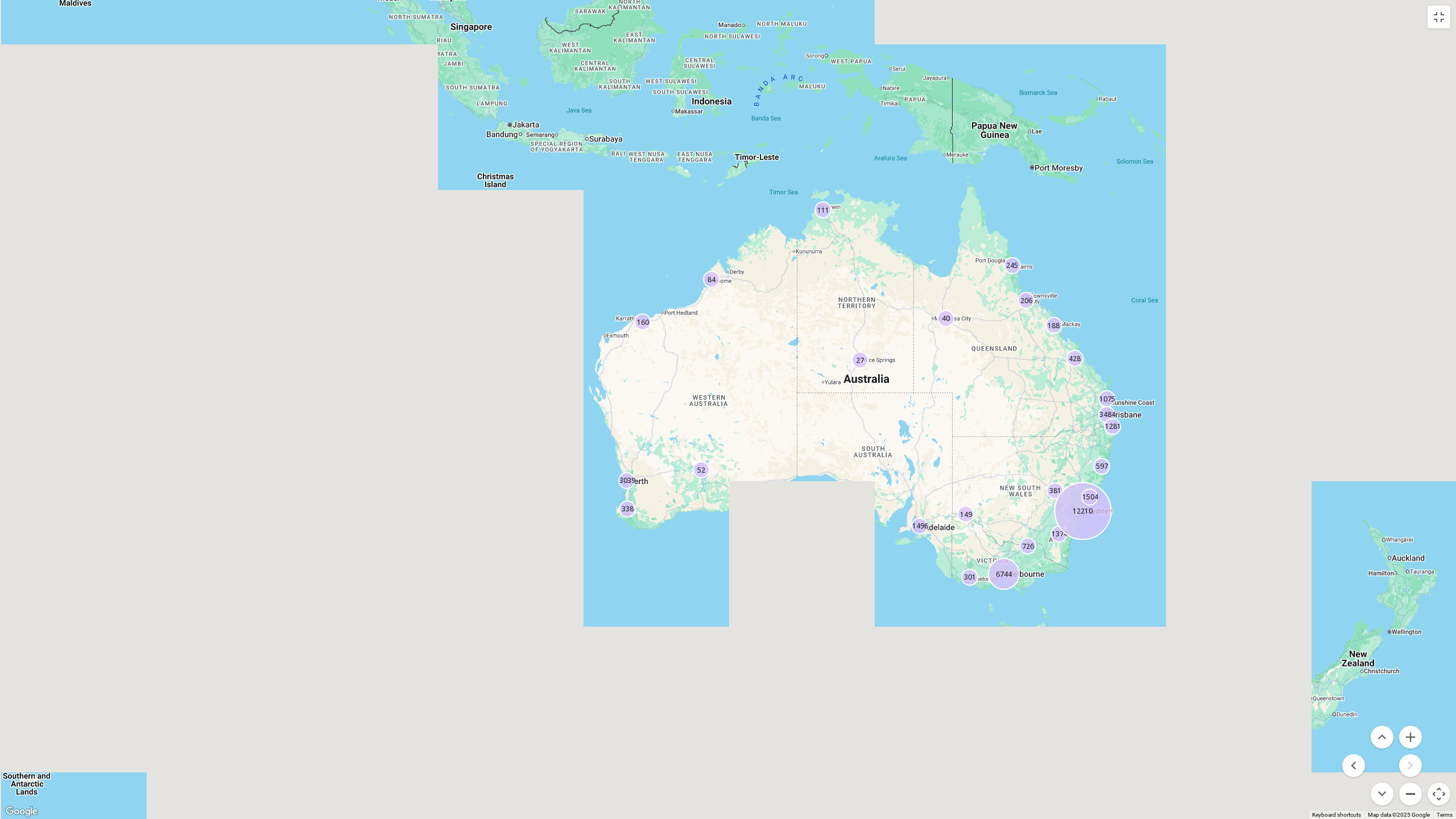
click at [1405, 730] on button "Zoom out" at bounding box center [1410, 794] width 23 height 23
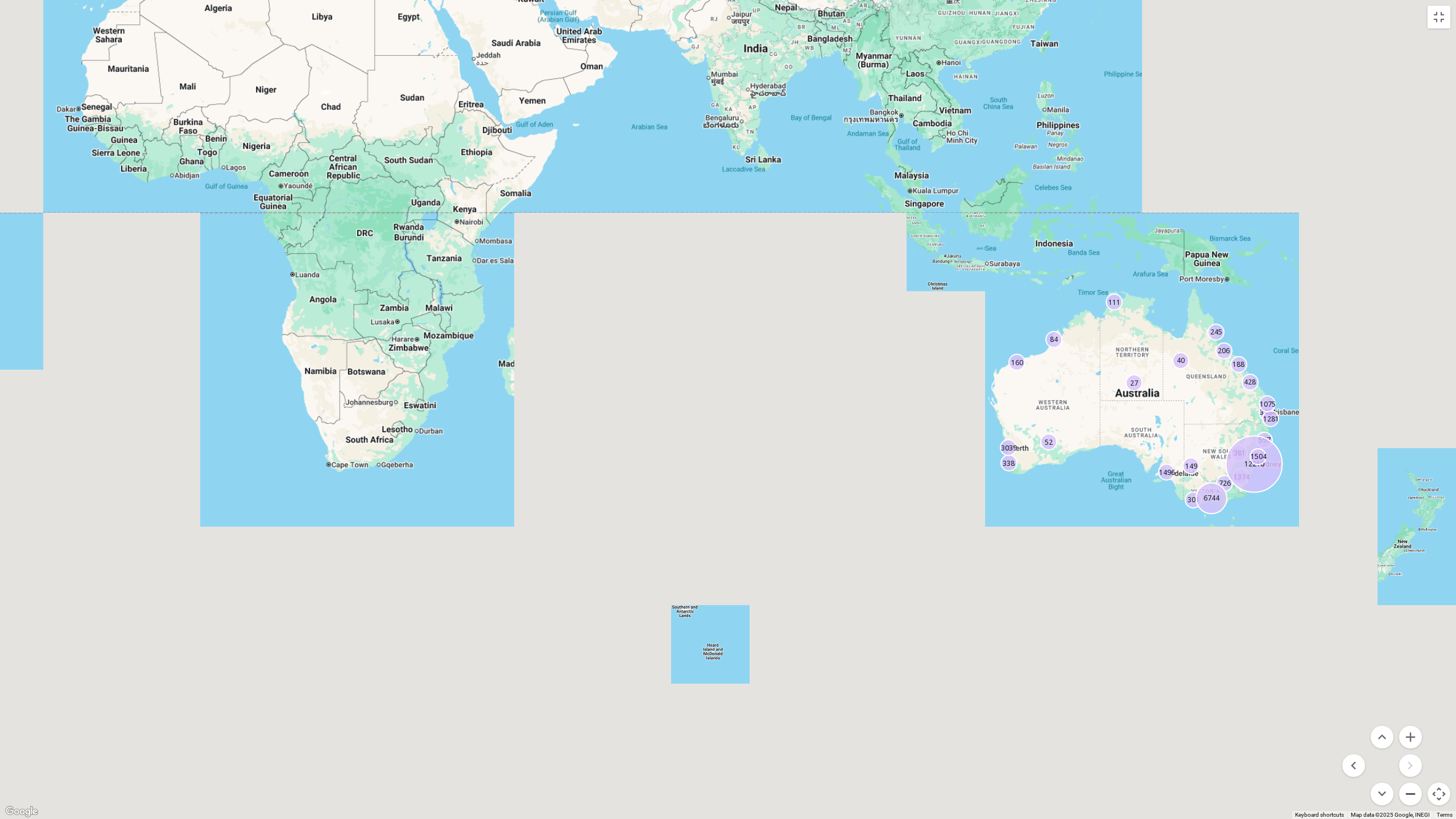
click at [1405, 730] on button "Zoom out" at bounding box center [1410, 794] width 23 height 23
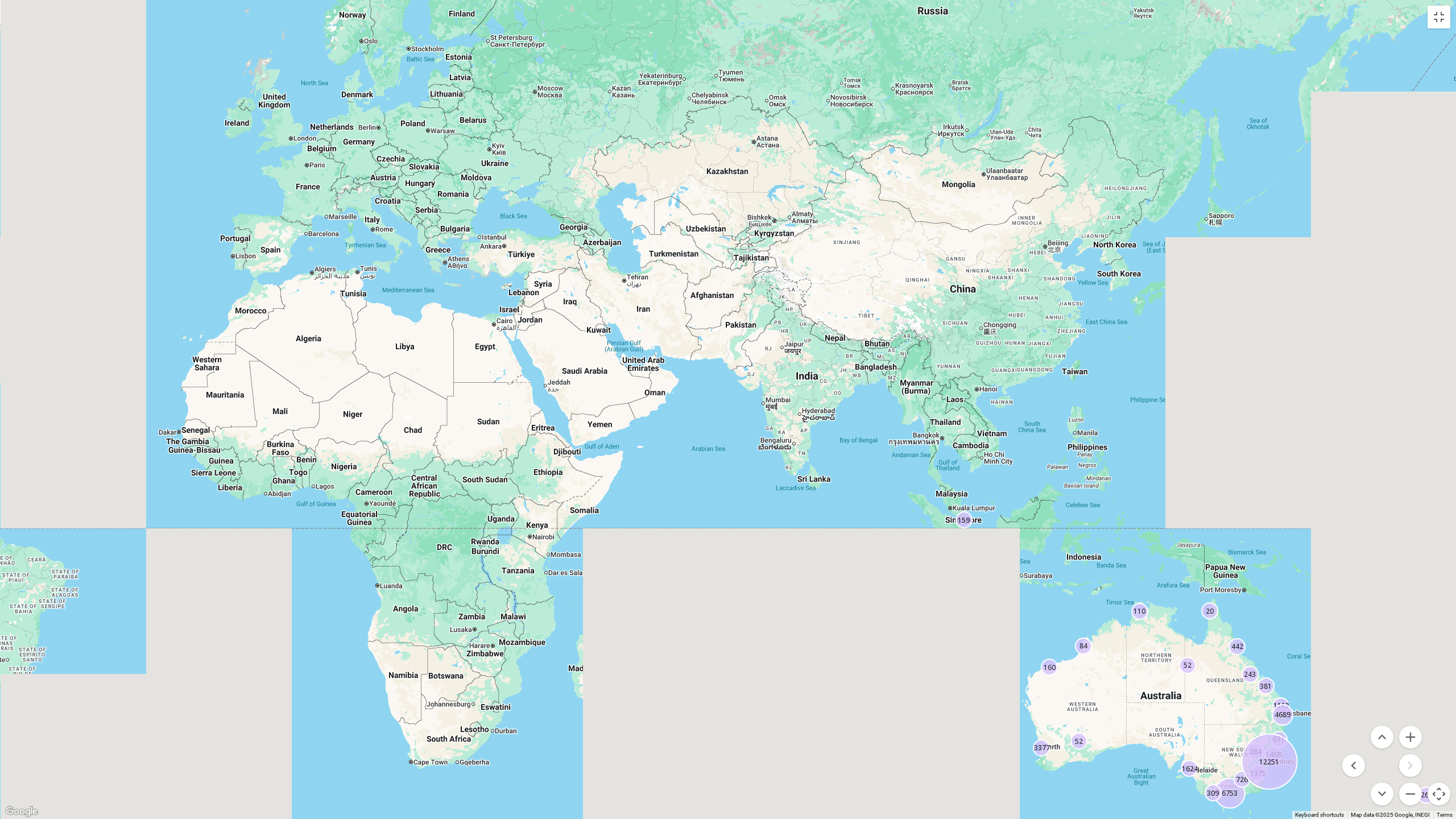
drag, startPoint x: 916, startPoint y: 280, endPoint x: 563, endPoint y: 560, distance: 450.6
click at [548, 575] on div "52 6753 631 1113 160 381 3377 1375 309 726 264 104 4689 1468 361 20 384 52 1624…" at bounding box center [728, 410] width 1456 height 819
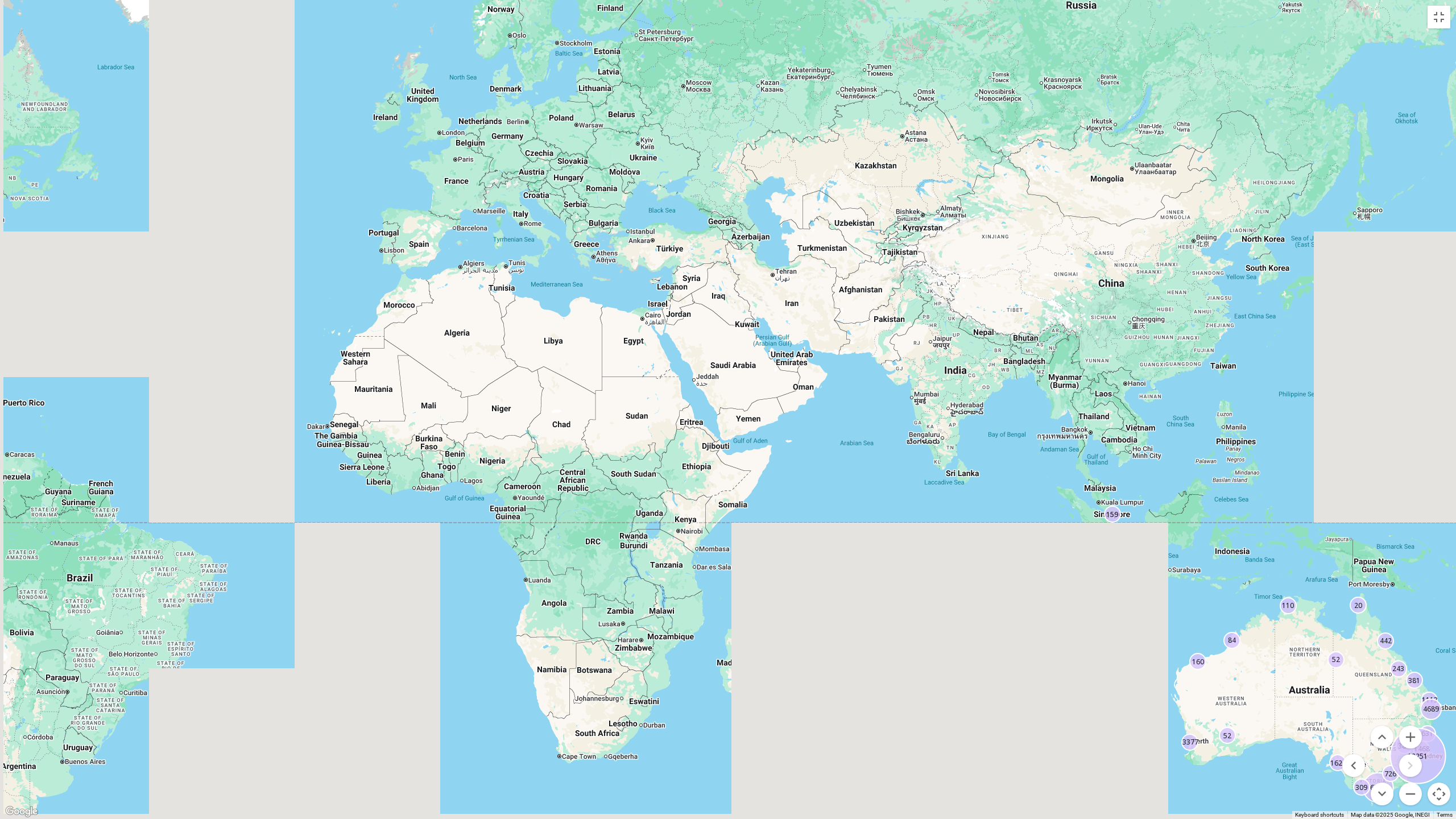
drag, startPoint x: 490, startPoint y: 480, endPoint x: 980, endPoint y: 541, distance: 493.8
click at [986, 542] on div "52 6753 631 1113 160 381 3377 1375 309 726 264 104 4689 1468 361 20 384 52 1624…" at bounding box center [728, 410] width 1456 height 819
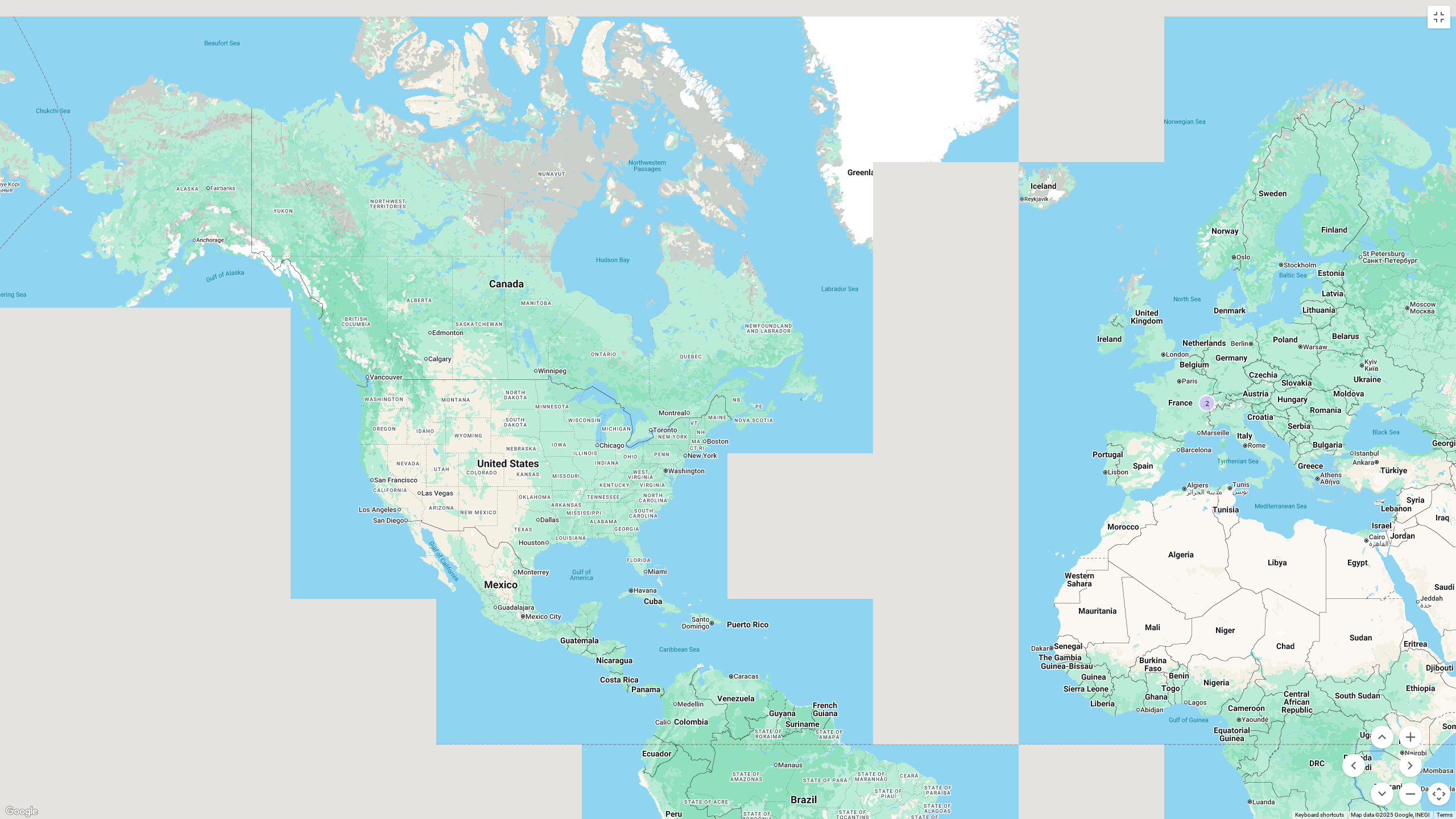
drag, startPoint x: 511, startPoint y: 555, endPoint x: 544, endPoint y: 582, distance: 42.6
click at [544, 582] on div "60 633 1111 160 381 1531 3377 2 210 1375 727 4 248 1549 4691 6769 385 52 409 84…" at bounding box center [728, 410] width 1456 height 819
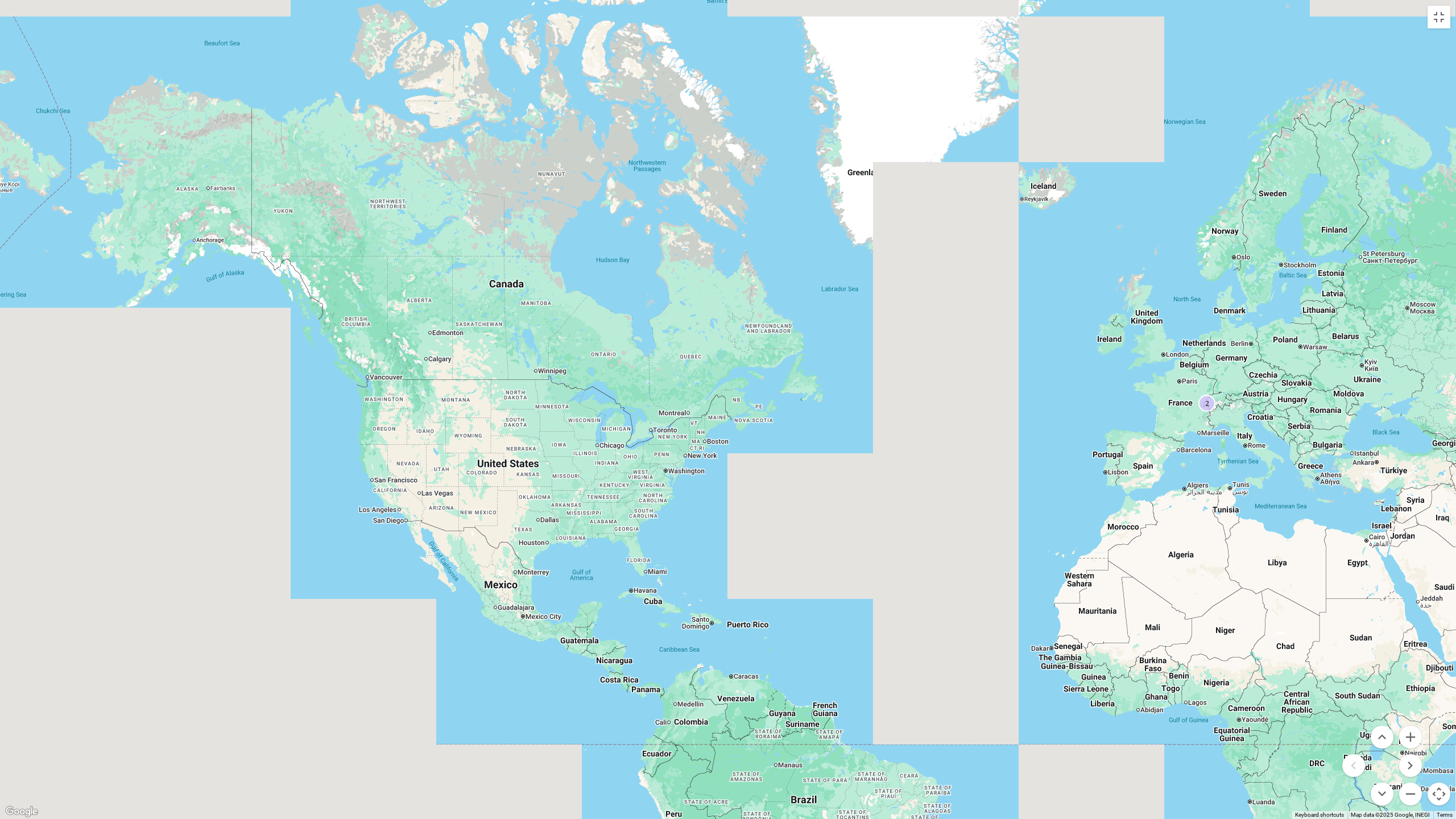
click at [706, 489] on div "60 633 1111 160 381 1531 3377 2 210 1375 727 4 248 1549 4691 6769 385 52 409 84…" at bounding box center [728, 410] width 1456 height 819
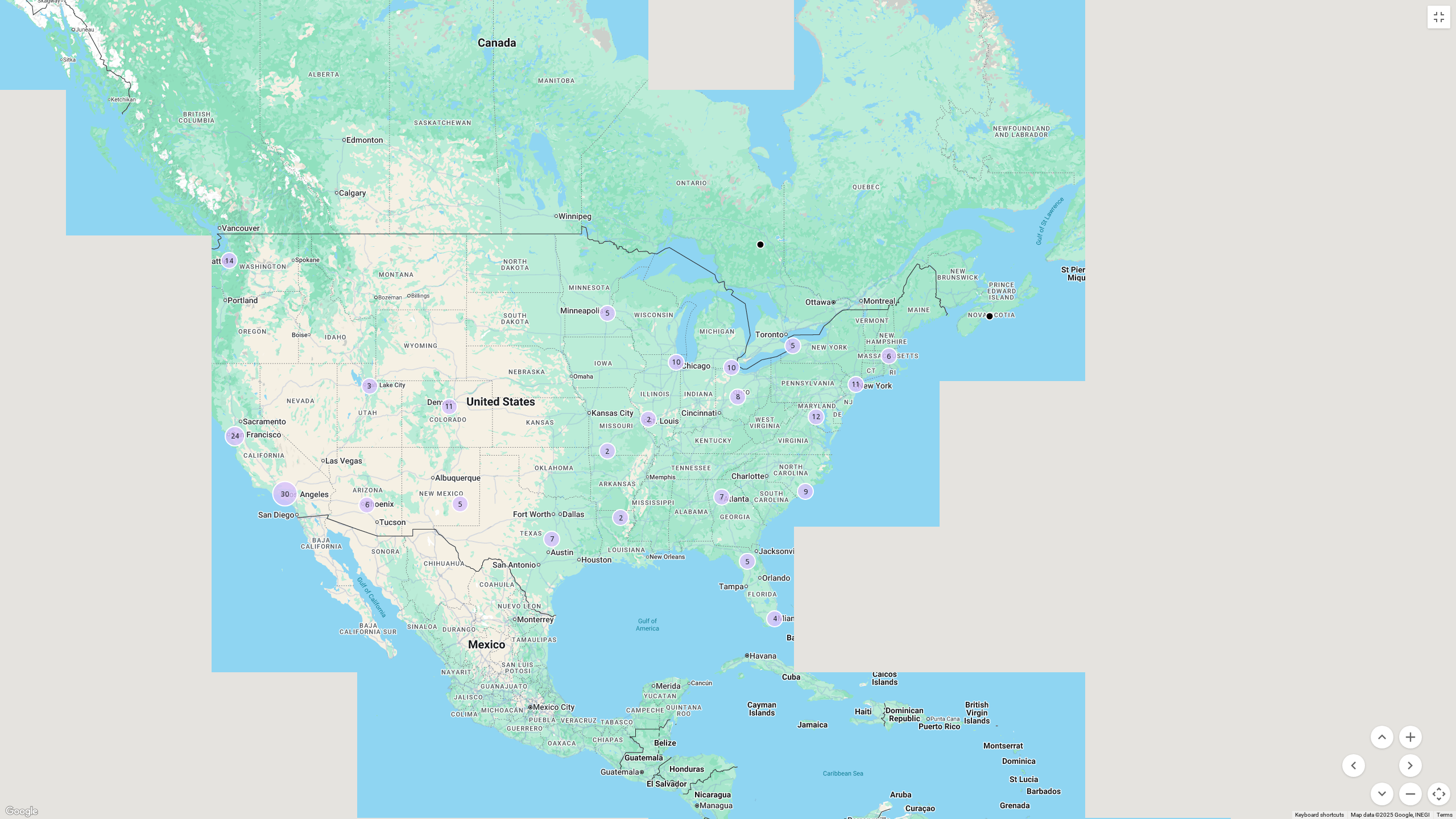
drag, startPoint x: 587, startPoint y: 541, endPoint x: 682, endPoint y: 523, distance: 96.7
click at [681, 523] on div "14 9 10 7 2 6 5 12 10 2 5 2 4 24 5 5 11 6 11 8 3 30 7" at bounding box center [728, 410] width 1456 height 819
click at [1413, 730] on button "Zoom out" at bounding box center [1410, 794] width 23 height 23
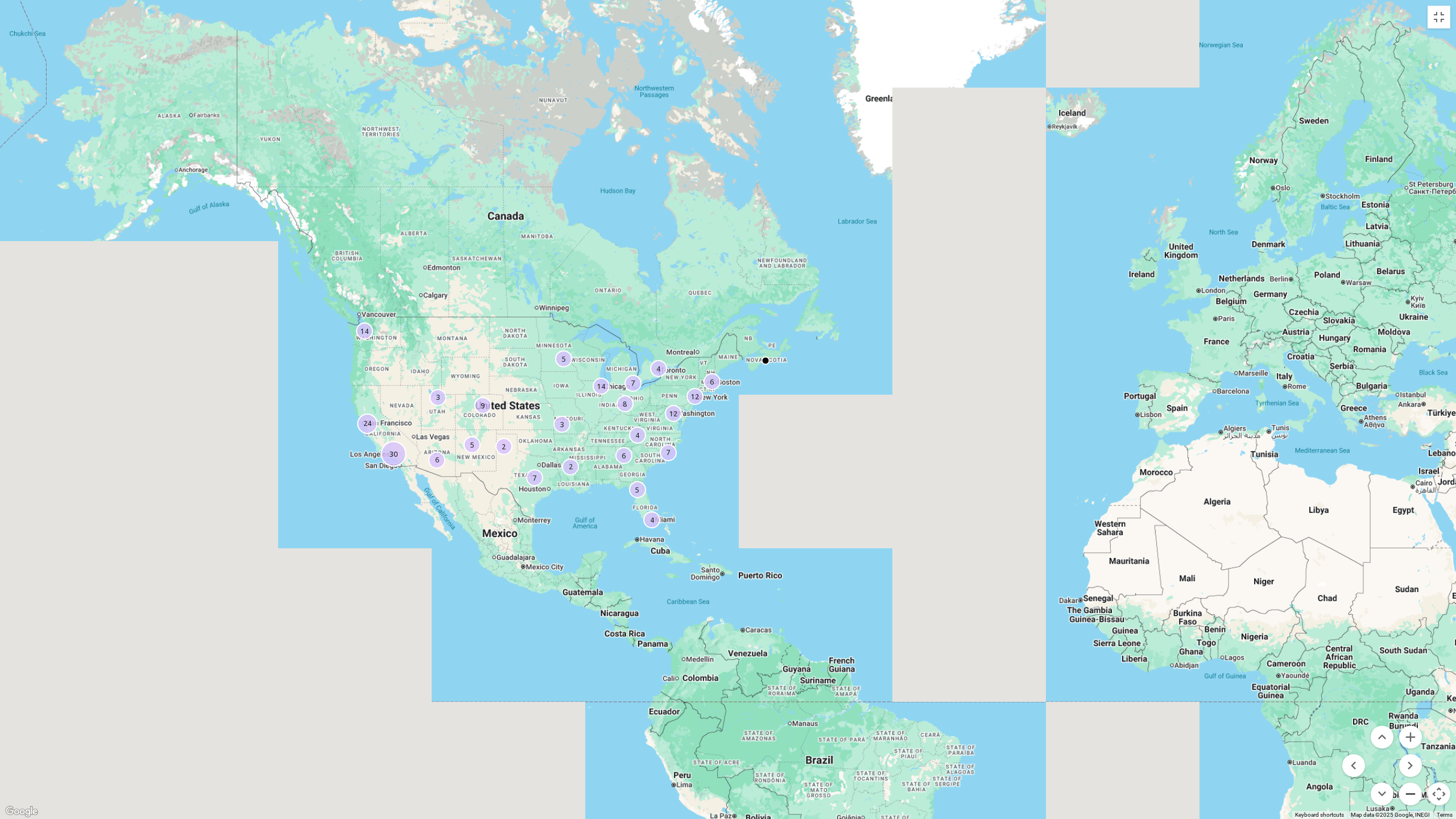
click at [1413, 730] on button "Zoom out" at bounding box center [1410, 794] width 23 height 23
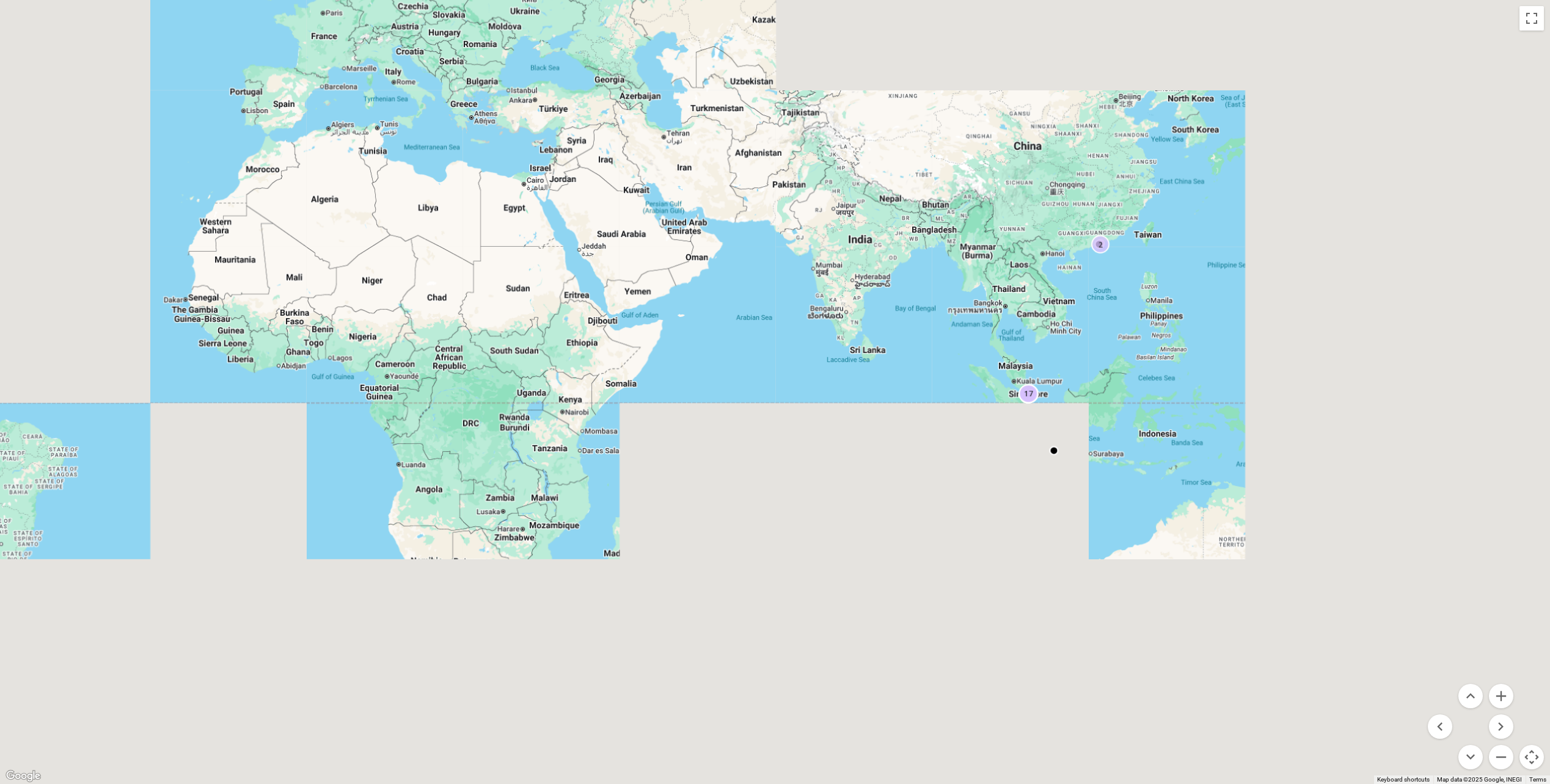
click at [31, 290] on link "audiences" at bounding box center [42, 289] width 44 height 34
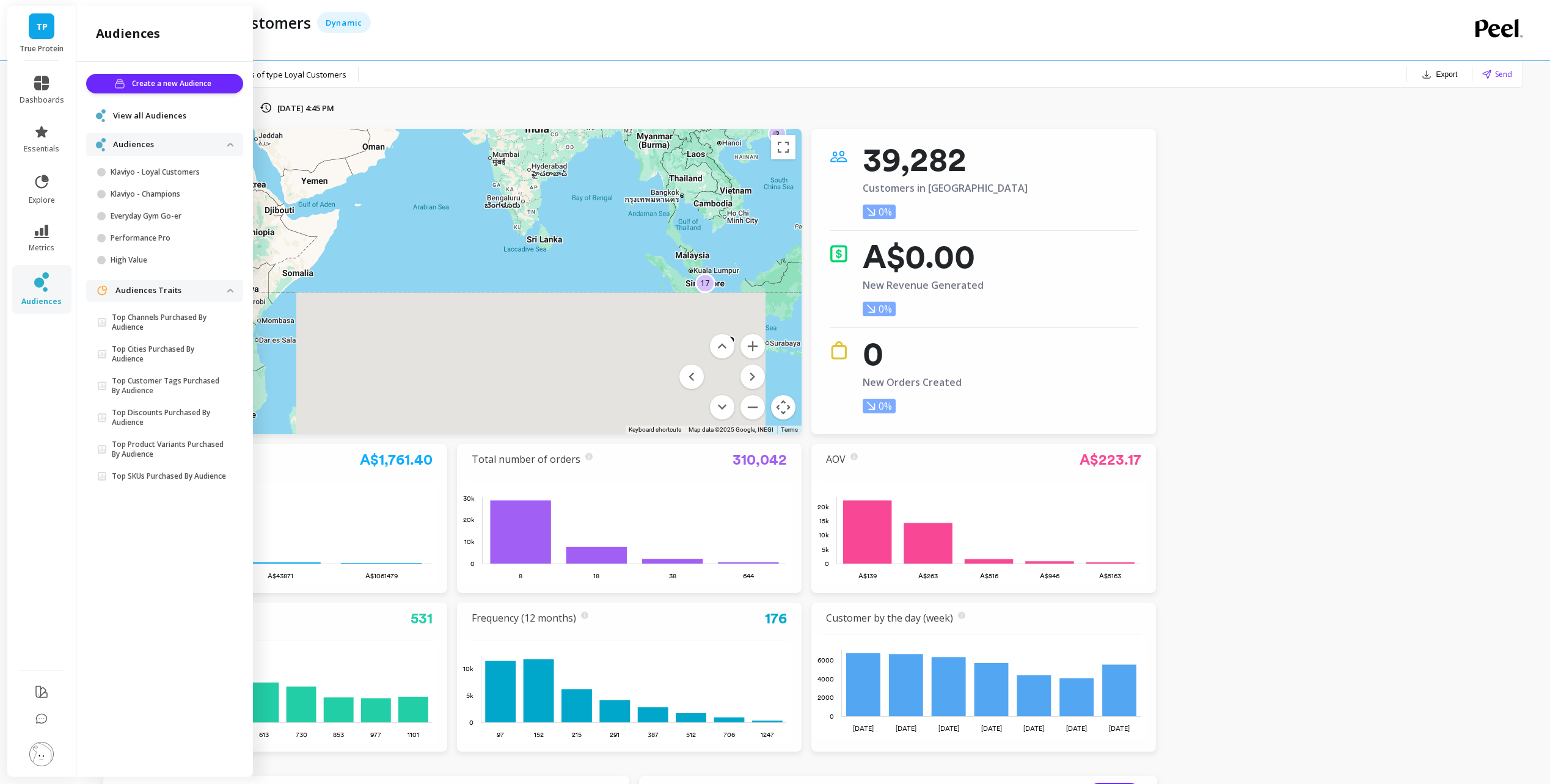
click at [173, 624] on div "Create a new Audience View all Audiences Audiences Klaviyo - Loyal Customers Kl…" at bounding box center [164, 417] width 177 height 711
click at [172, 196] on p "Klaviyo - Champions" at bounding box center [169, 194] width 117 height 10
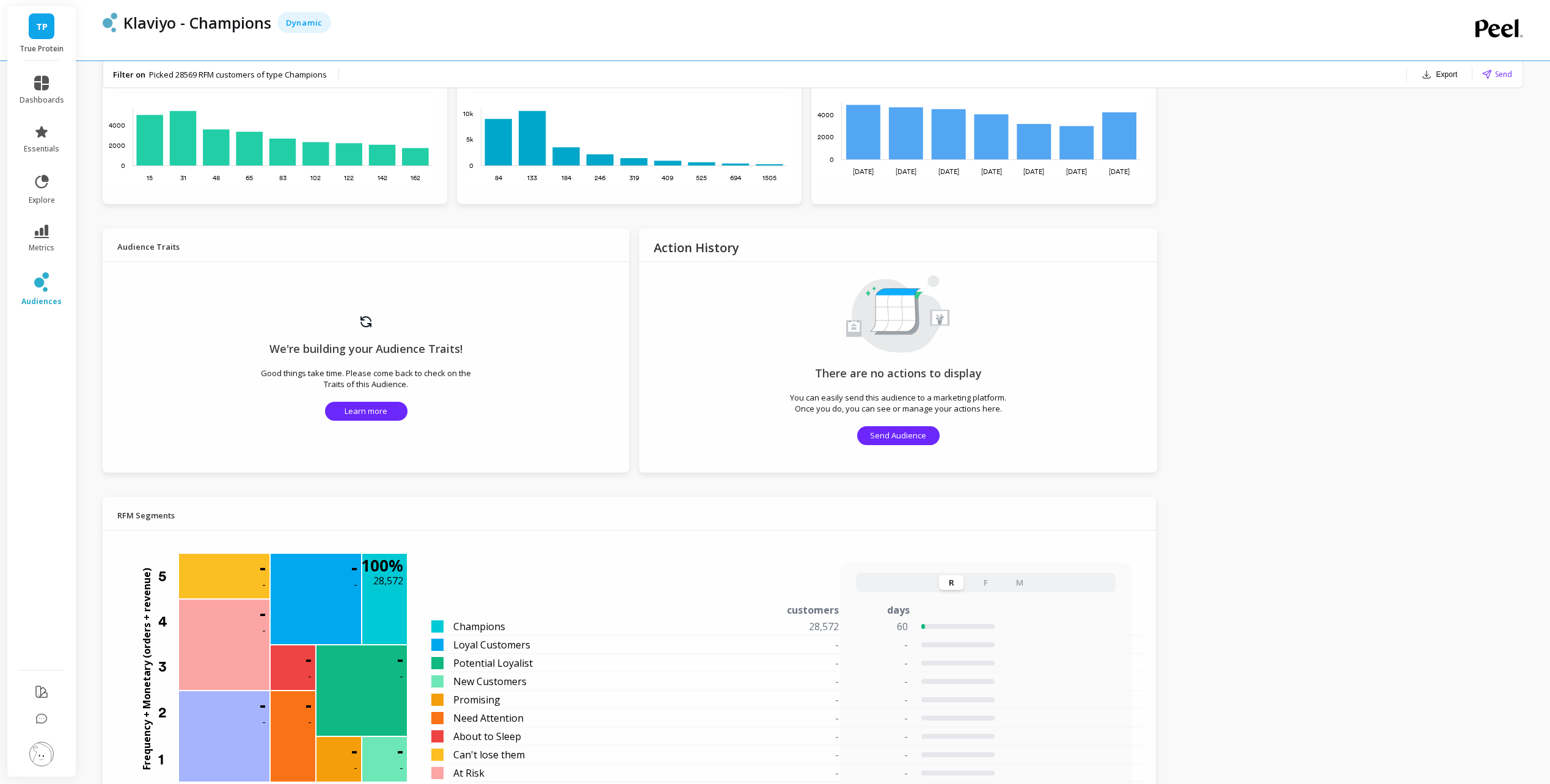
scroll to position [428, 0]
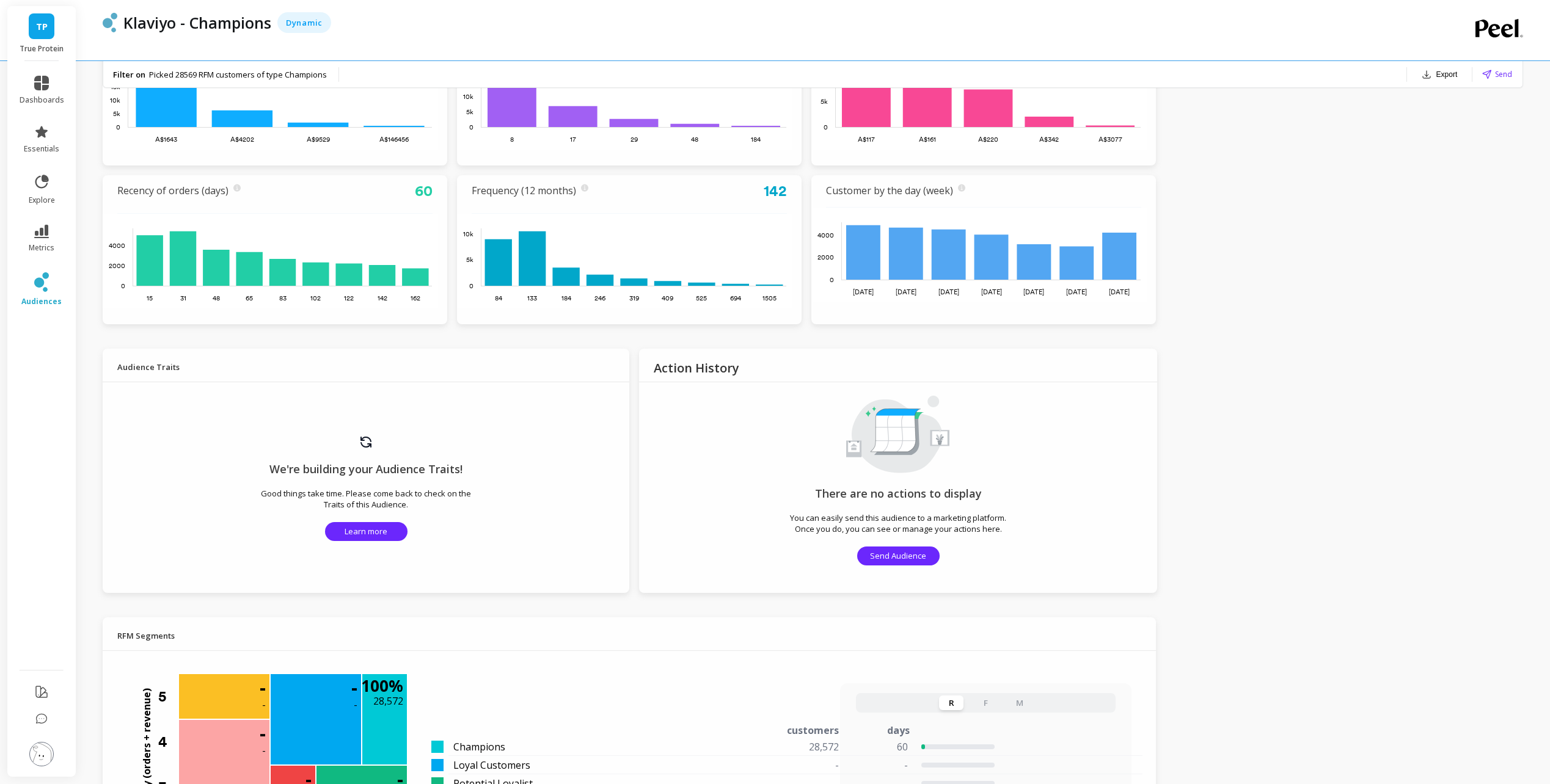
click at [1502, 74] on span "Send" at bounding box center [1503, 73] width 17 height 11
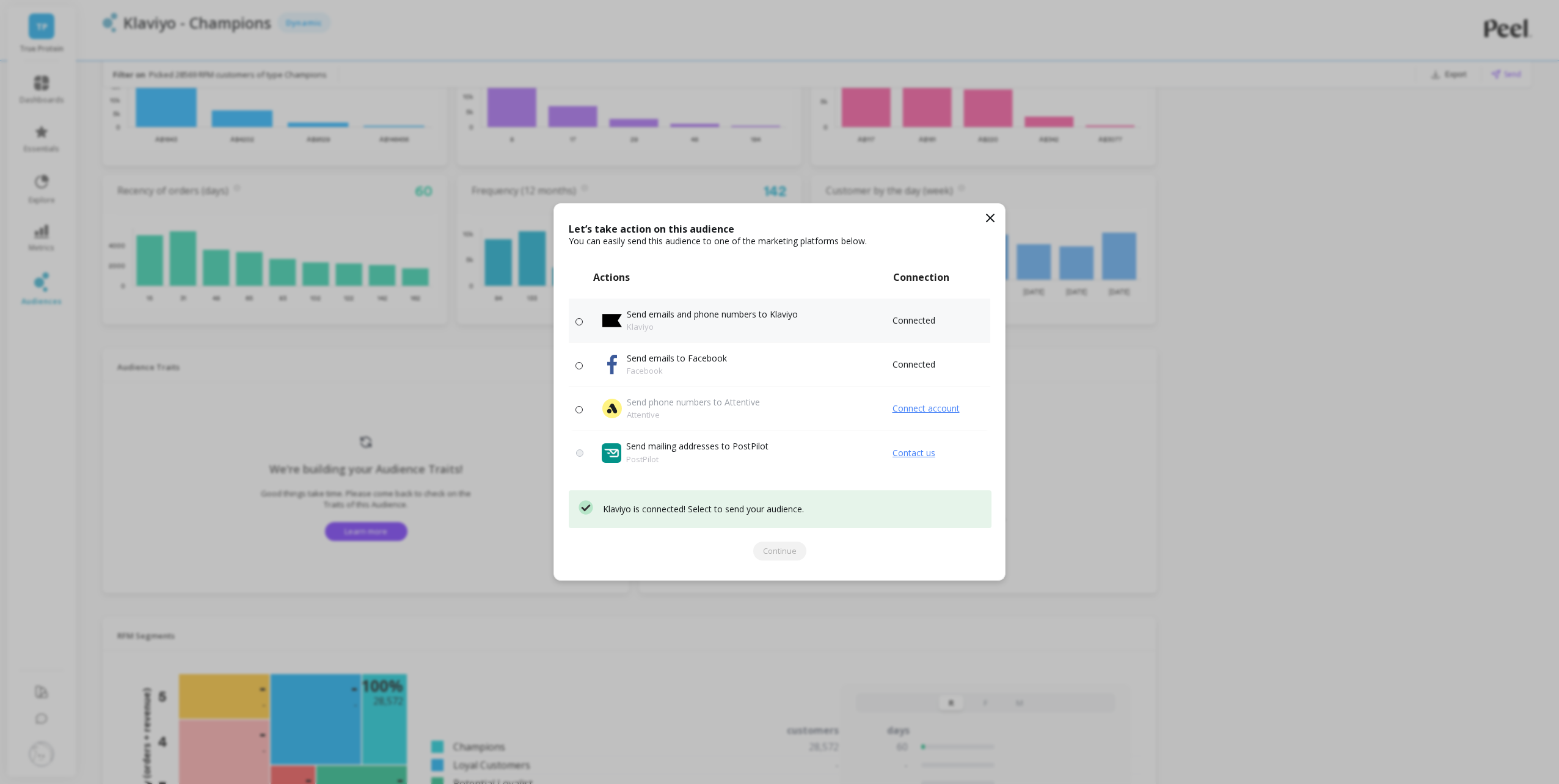
click at [583, 317] on label at bounding box center [581, 320] width 11 height 10
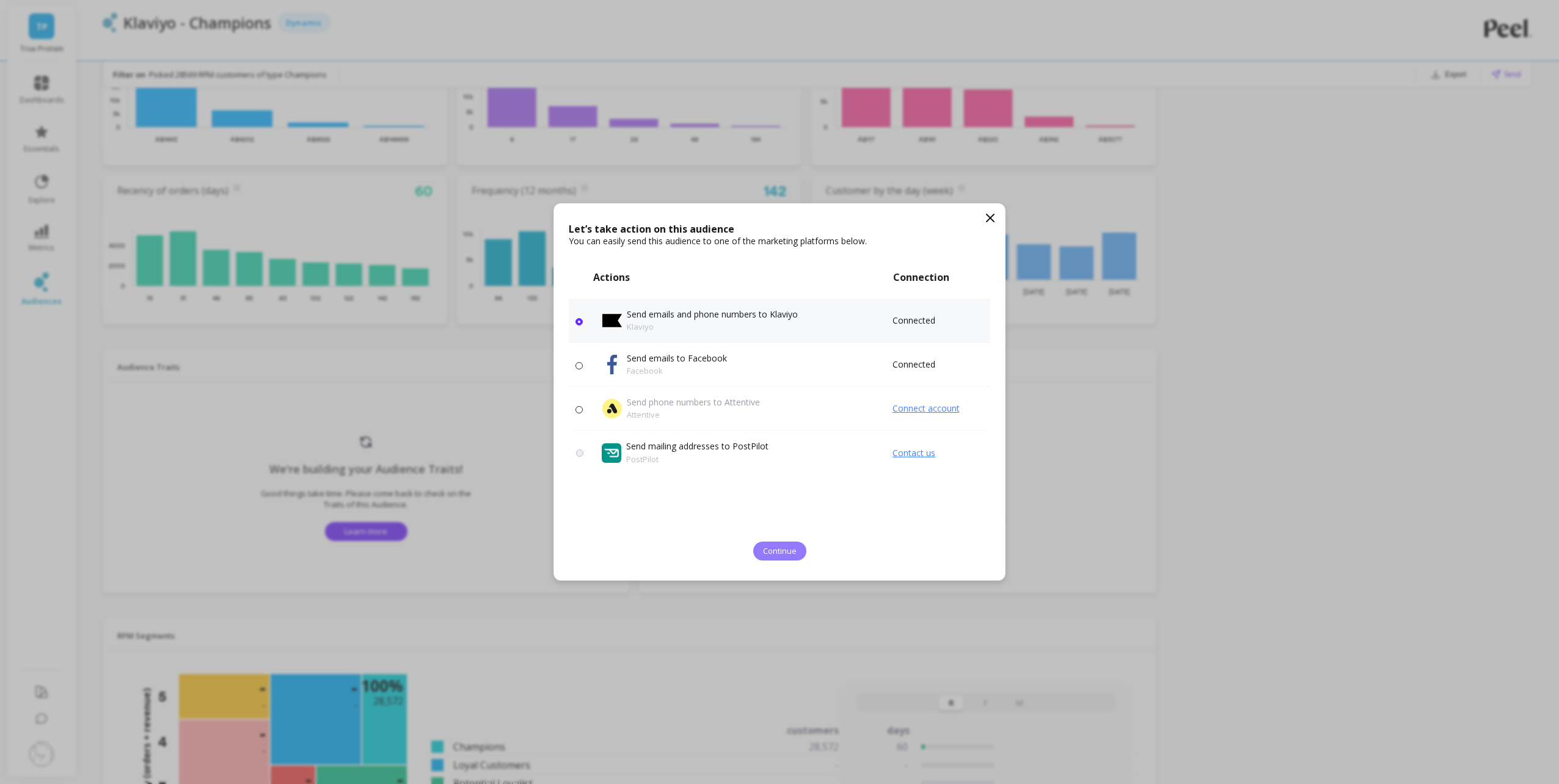
click at [791, 550] on span "Continue" at bounding box center [780, 551] width 34 height 11
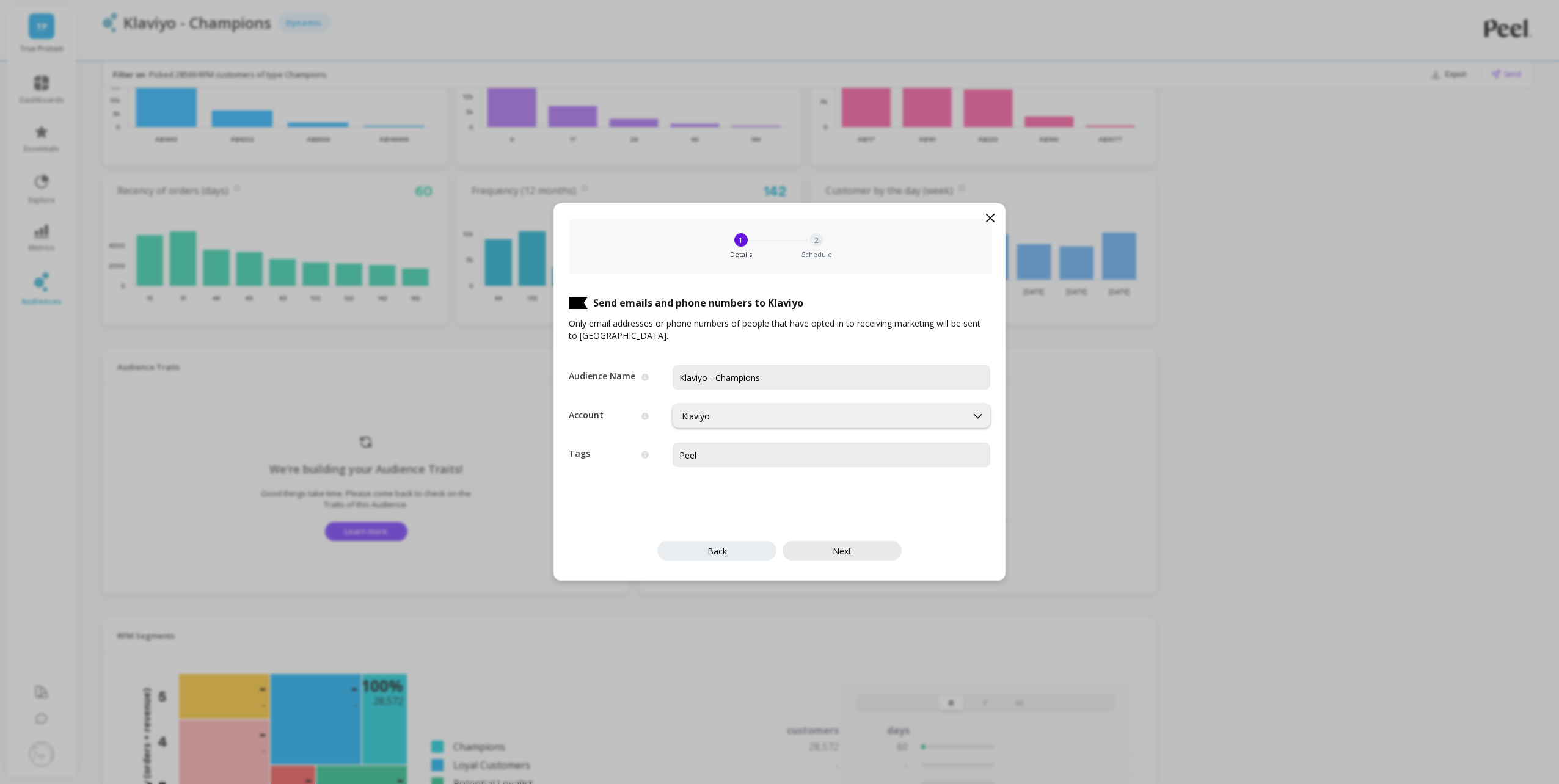
click at [843, 552] on span "Next" at bounding box center [842, 551] width 19 height 11
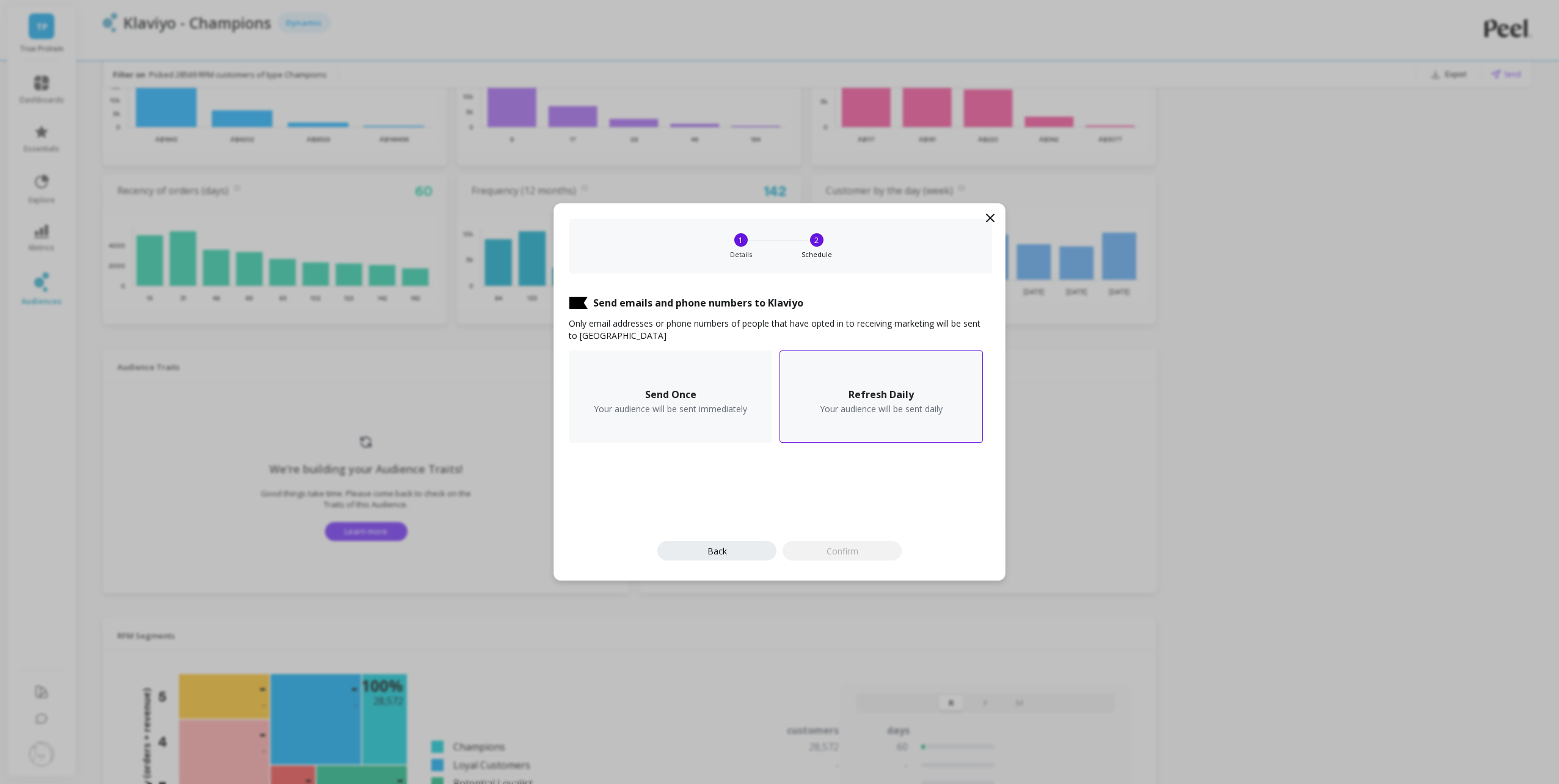
click at [946, 392] on div "Refresh Daily Your audience will be sent daily" at bounding box center [881, 396] width 203 height 93
click at [827, 557] on span "Confirm" at bounding box center [843, 551] width 32 height 11
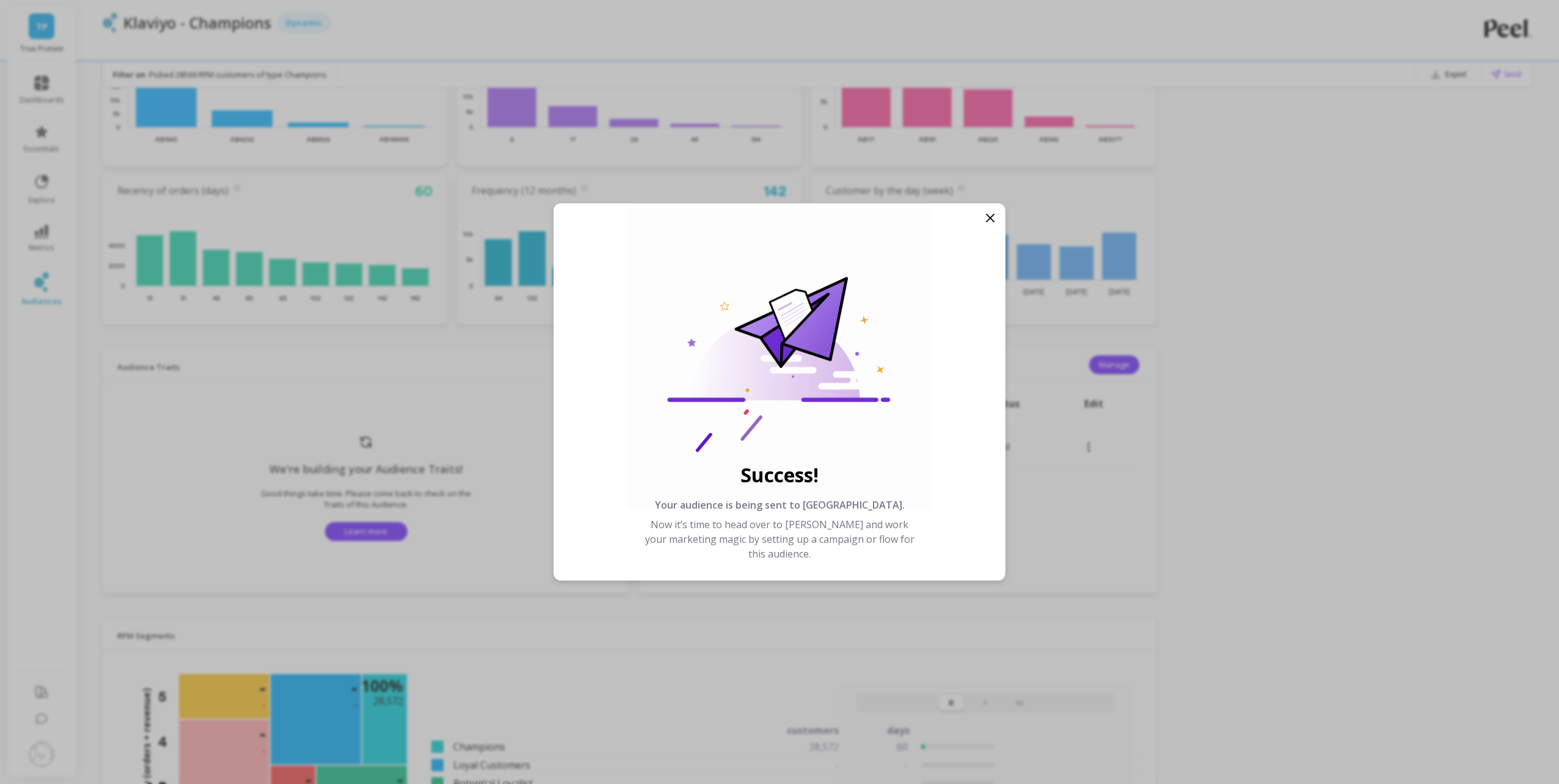
click at [988, 219] on icon at bounding box center [990, 218] width 15 height 15
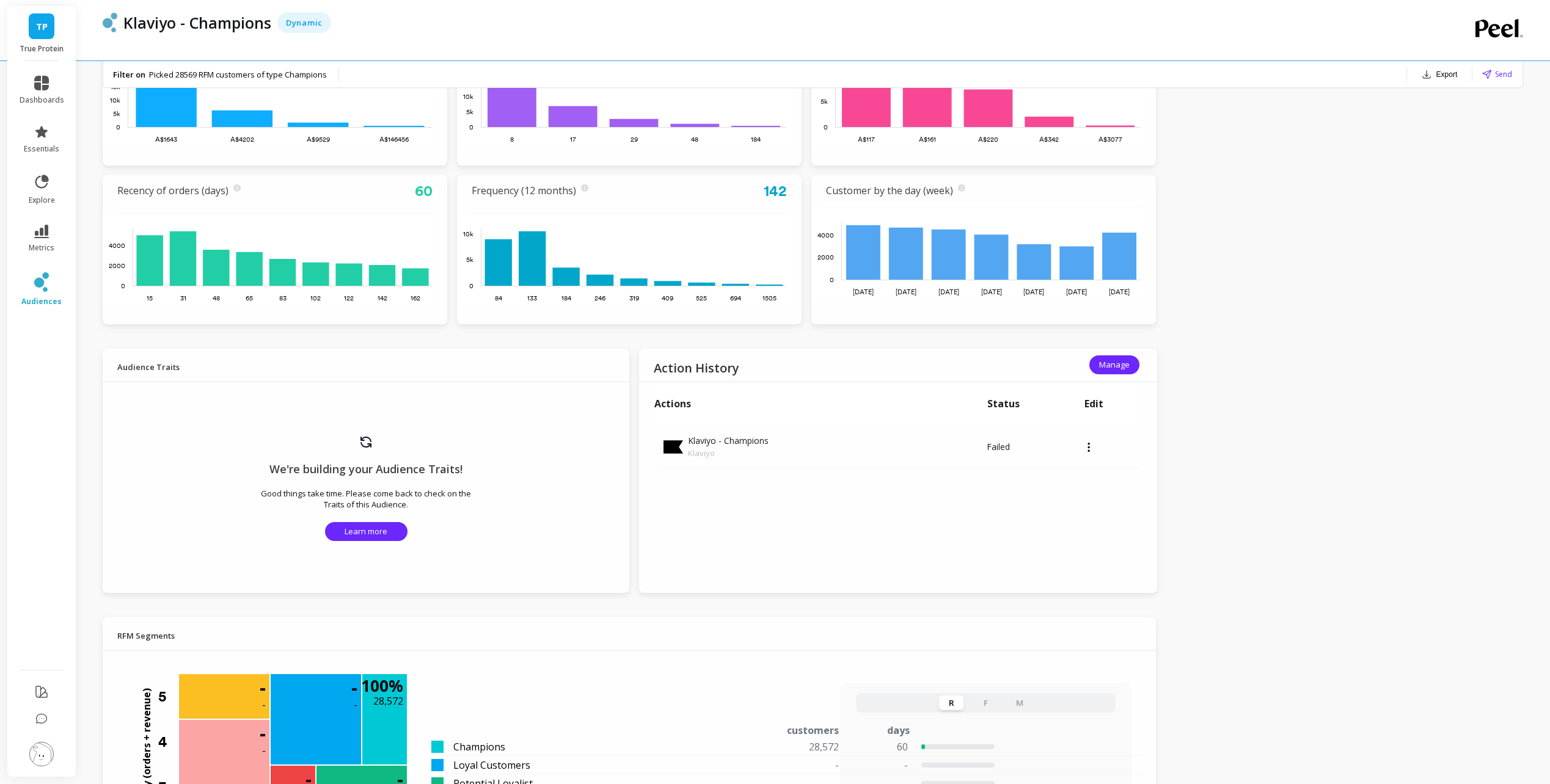
click at [1339, 359] on div "TP True Protein dashboards essentials explore metrics audiences Klaviyo - Champ…" at bounding box center [775, 594] width 1550 height 2044
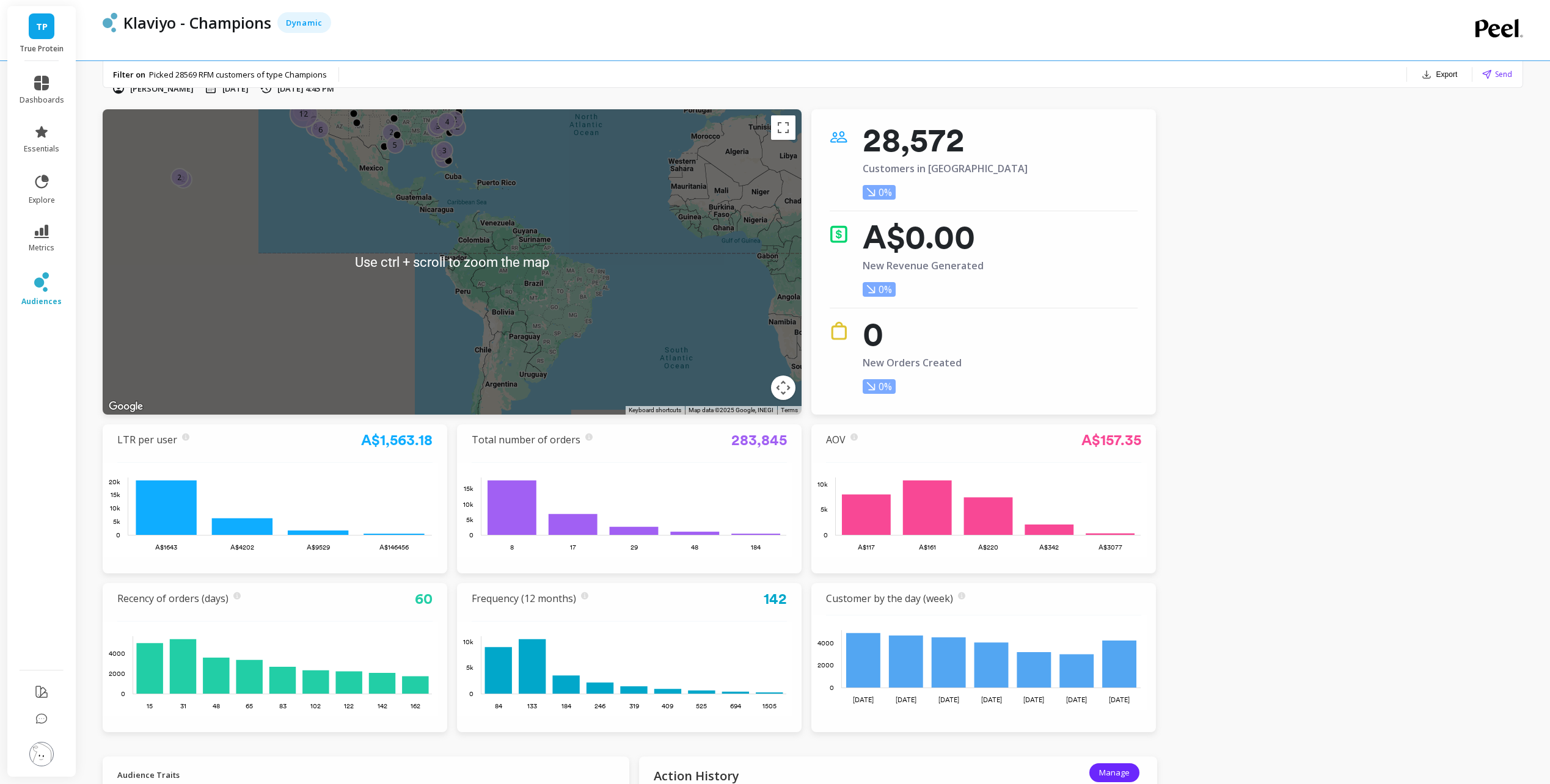
scroll to position [0, 0]
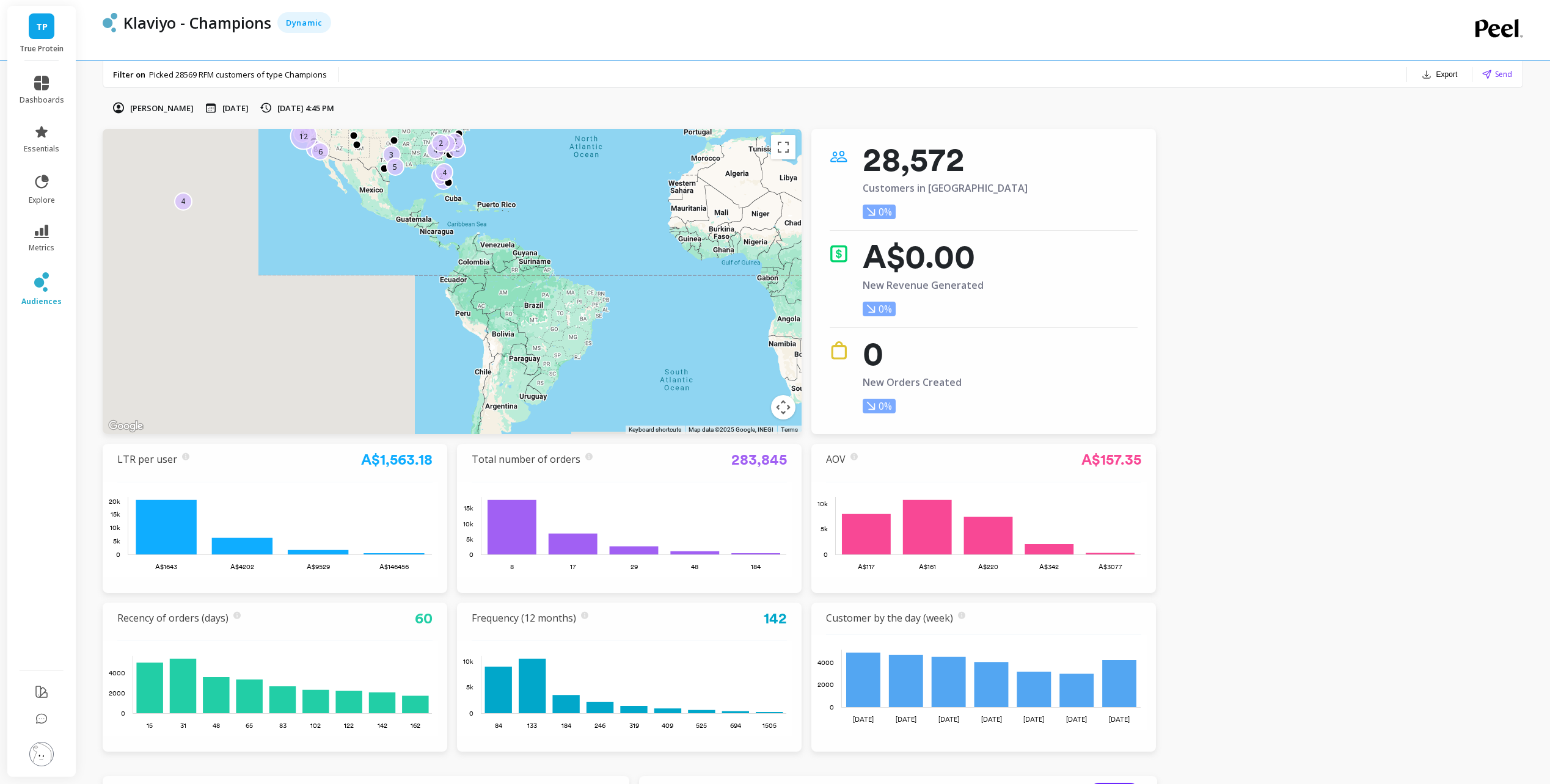
click at [1502, 70] on span "Send" at bounding box center [1503, 73] width 17 height 11
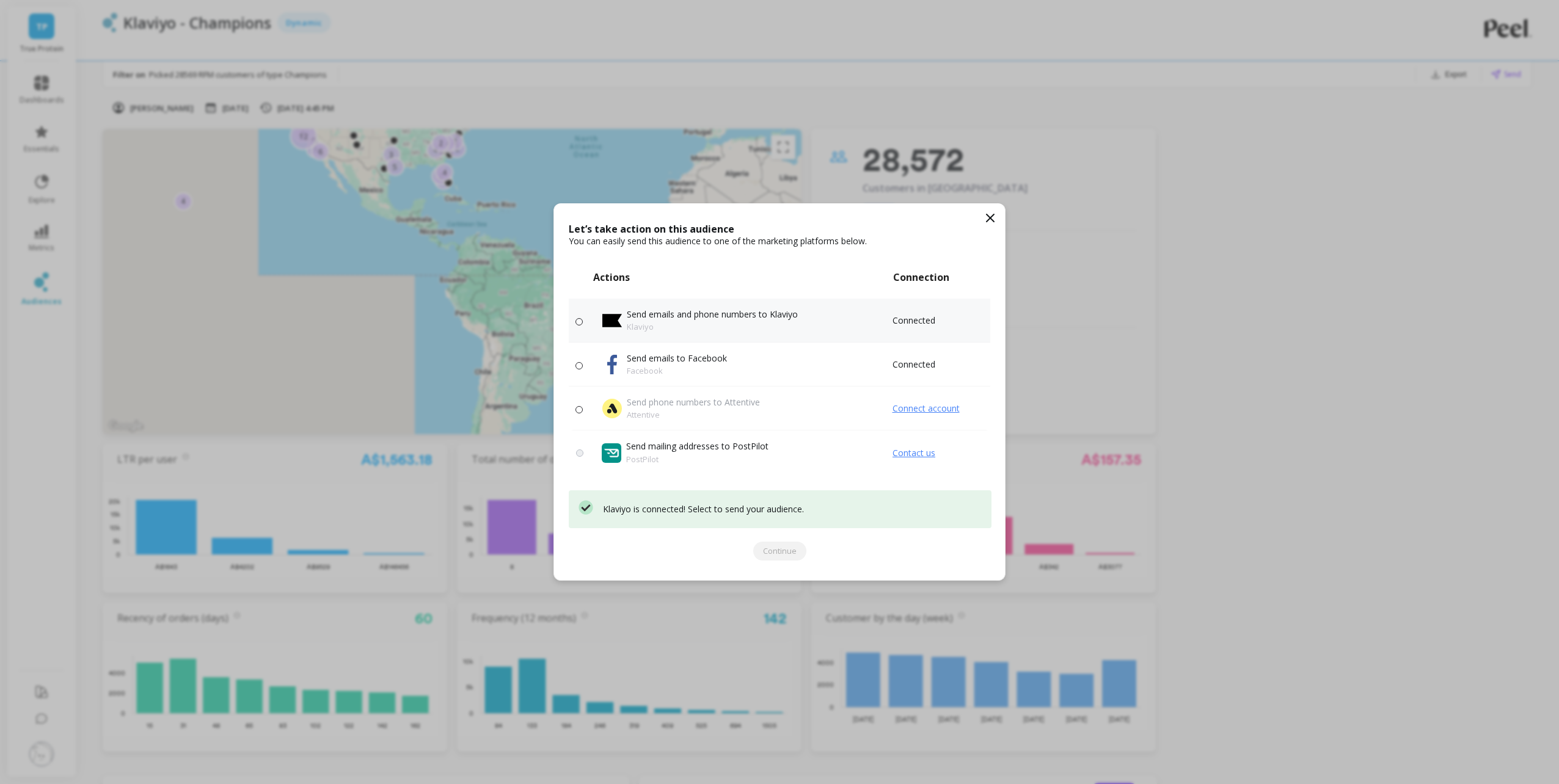
click at [690, 323] on p "Klaviyo" at bounding box center [712, 327] width 171 height 12
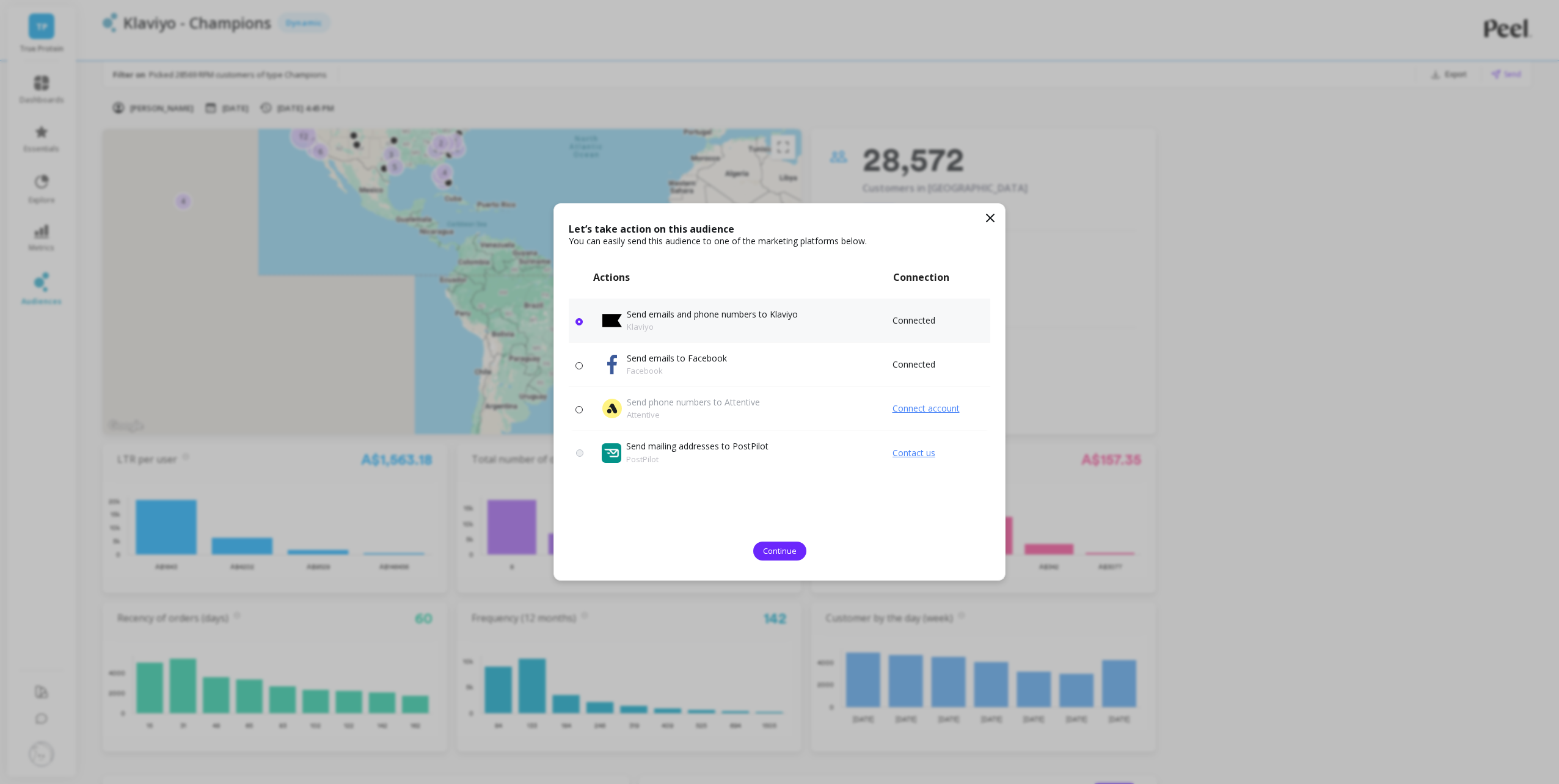
click at [987, 216] on icon at bounding box center [990, 218] width 15 height 15
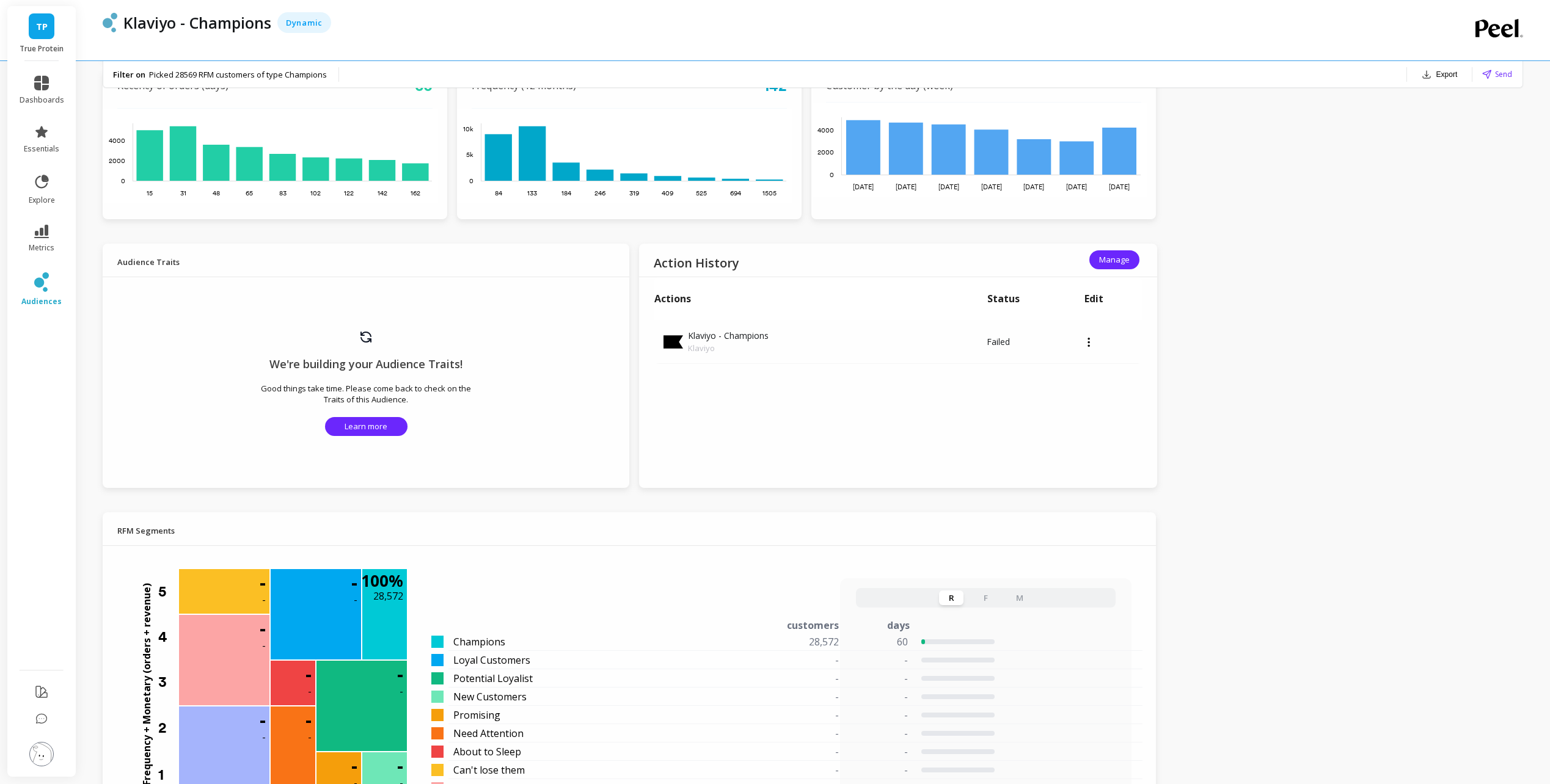
scroll to position [672, 0]
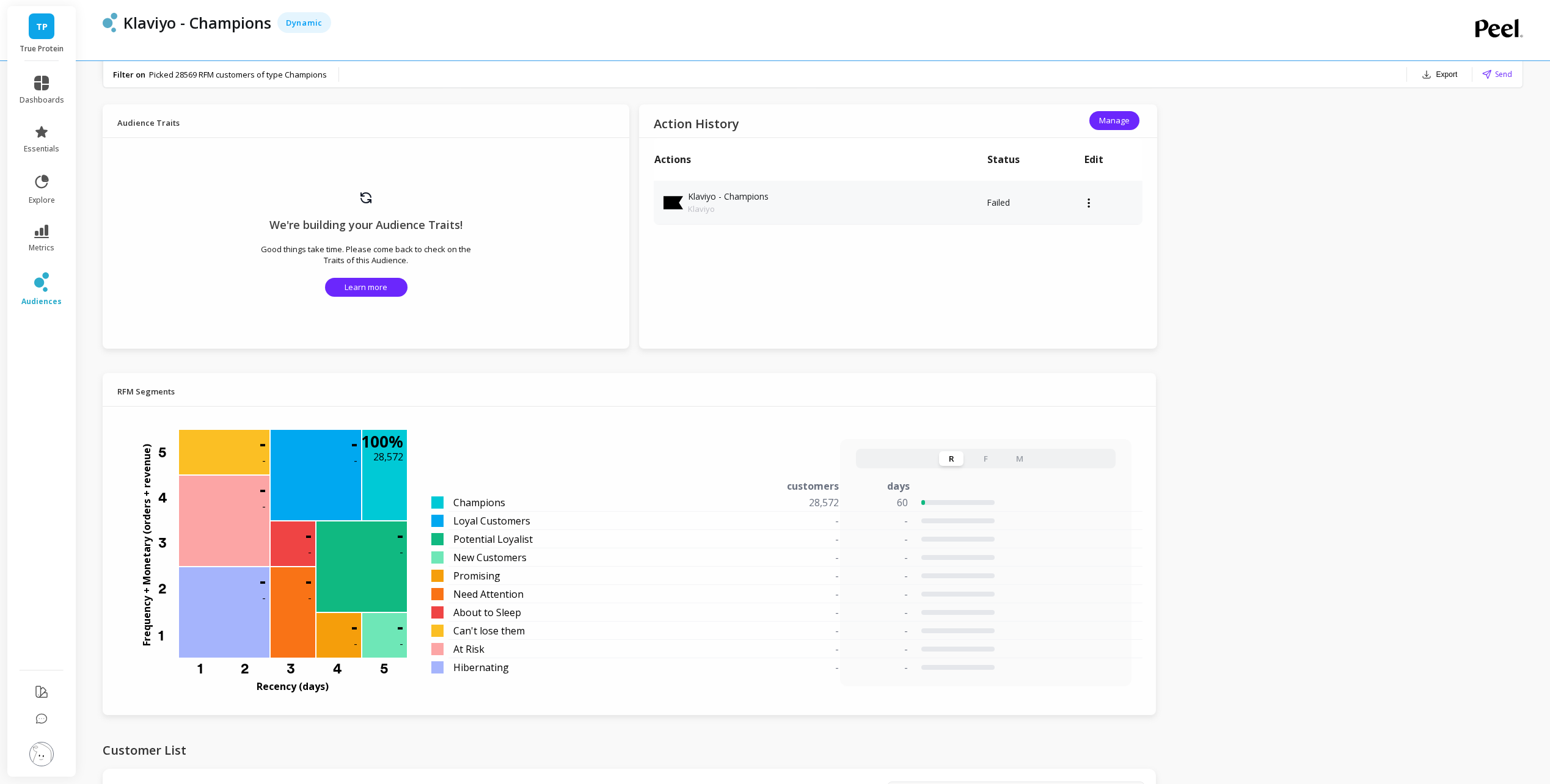
click at [1088, 202] on icon at bounding box center [1089, 203] width 3 height 10
click at [953, 265] on div "Action History Manage Actions Status Edit Klaviyo - Champions Klaviyo Failed Pa…" at bounding box center [897, 226] width 518 height 244
click at [1119, 120] on span "Manage" at bounding box center [1115, 120] width 31 height 11
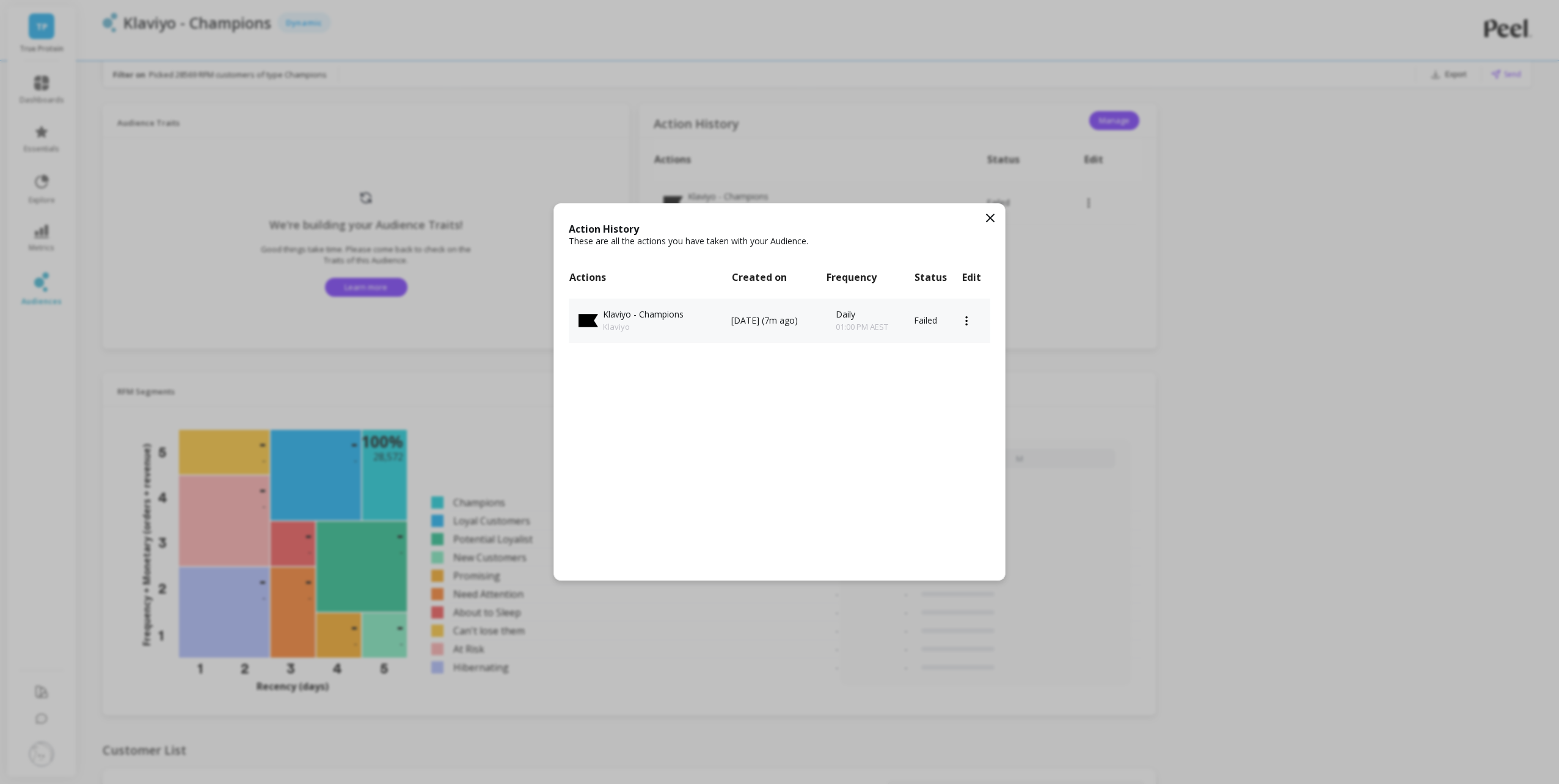
click at [974, 323] on td at bounding box center [976, 321] width 29 height 44
click at [968, 324] on icon at bounding box center [967, 320] width 2 height 9
click at [942, 316] on td "Failed" at bounding box center [938, 321] width 47 height 44
click at [915, 317] on div "Daily 01:00 PM AEST" at bounding box center [875, 320] width 79 height 24
click at [844, 426] on div "Action History These are all the actions you have taken with your Audience. Act…" at bounding box center [779, 392] width 451 height 377
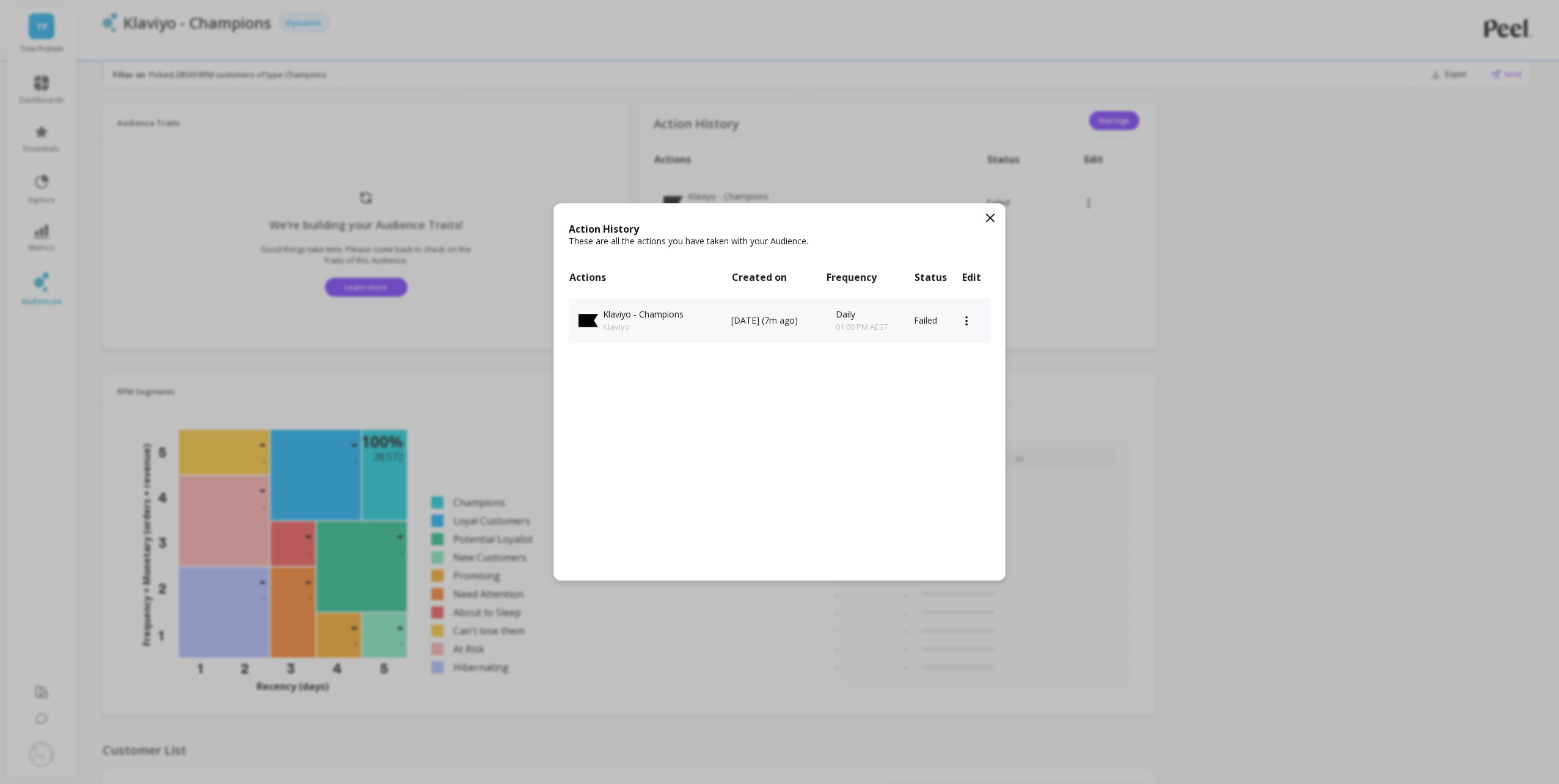
click at [888, 327] on p "01:00 PM AEST" at bounding box center [862, 327] width 53 height 12
click at [972, 323] on td at bounding box center [976, 321] width 29 height 44
click at [964, 317] on td at bounding box center [976, 321] width 29 height 44
click at [967, 320] on icon at bounding box center [967, 320] width 3 height 10
click at [958, 337] on button "Pause" at bounding box center [957, 333] width 60 height 18
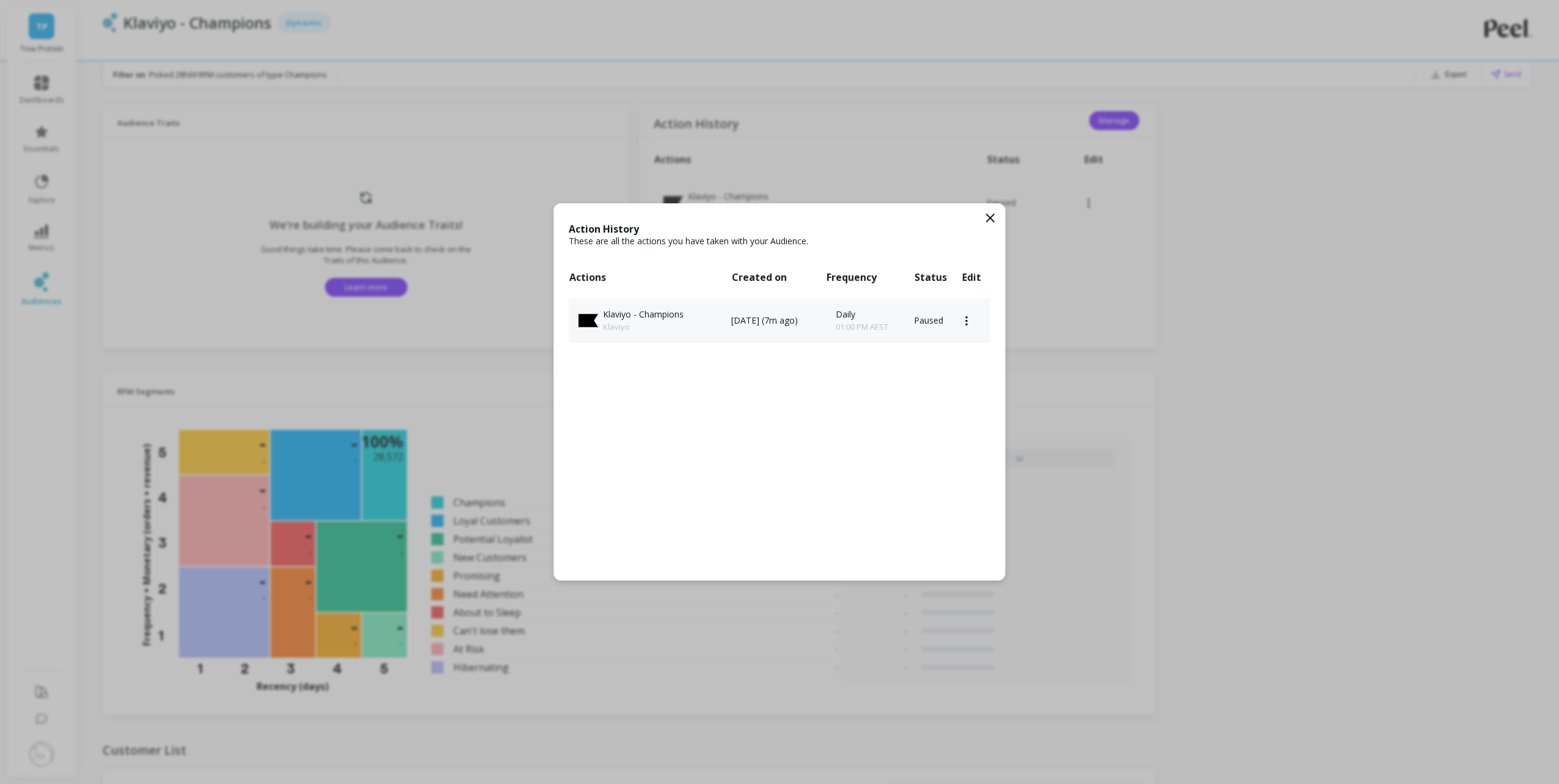
click at [971, 315] on td at bounding box center [976, 321] width 29 height 44
click at [970, 320] on div at bounding box center [976, 321] width 29 height 3
click at [972, 337] on button "Resume" at bounding box center [957, 333] width 60 height 18
click at [968, 320] on icon at bounding box center [967, 320] width 2 height 9
click at [854, 313] on p "Daily" at bounding box center [856, 314] width 53 height 12
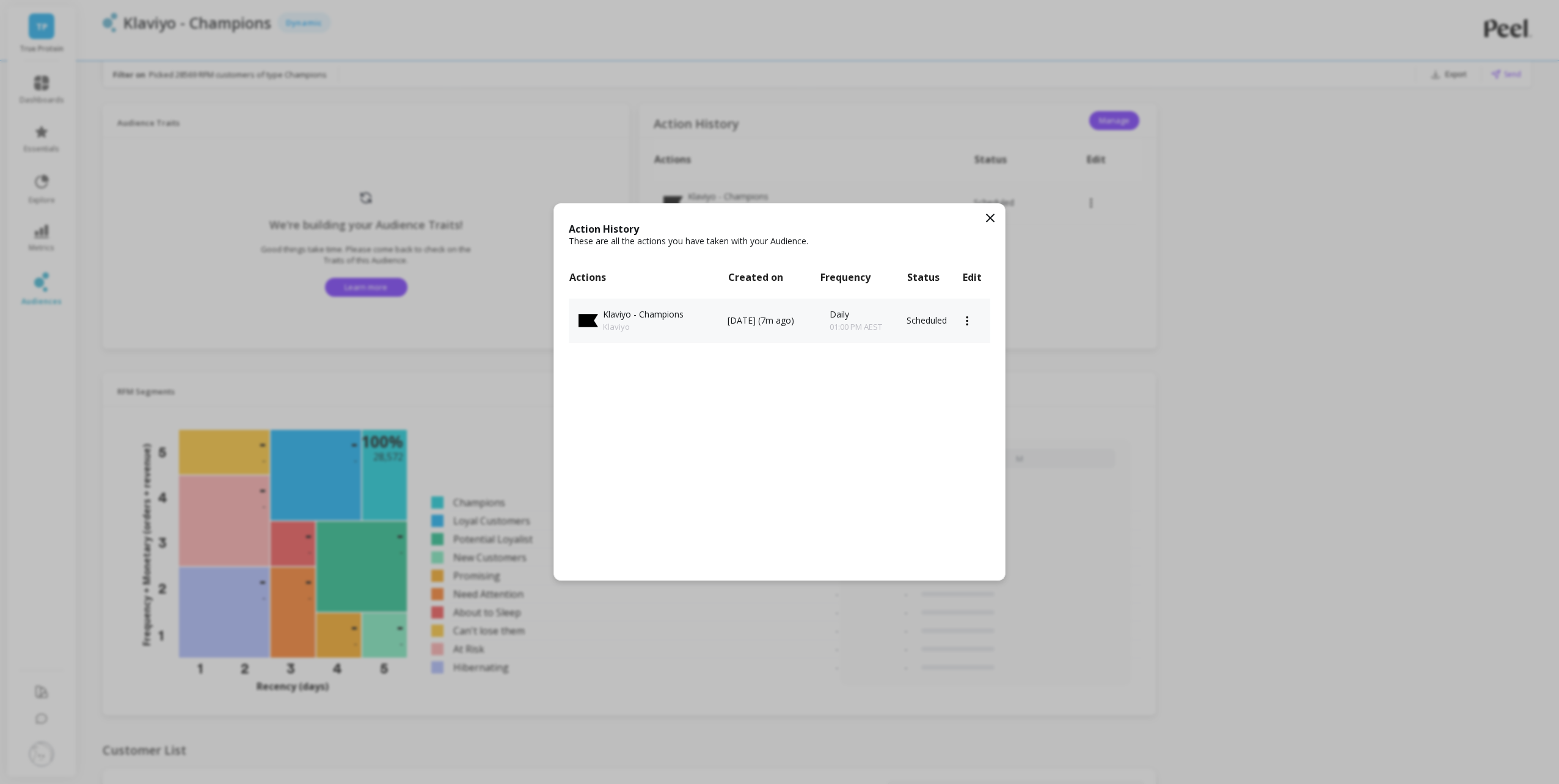
click at [976, 322] on div at bounding box center [976, 321] width 28 height 3
click at [972, 279] on th "Edit" at bounding box center [976, 278] width 28 height 43
click at [972, 323] on td at bounding box center [976, 321] width 28 height 44
click at [967, 321] on div at bounding box center [976, 321] width 28 height 3
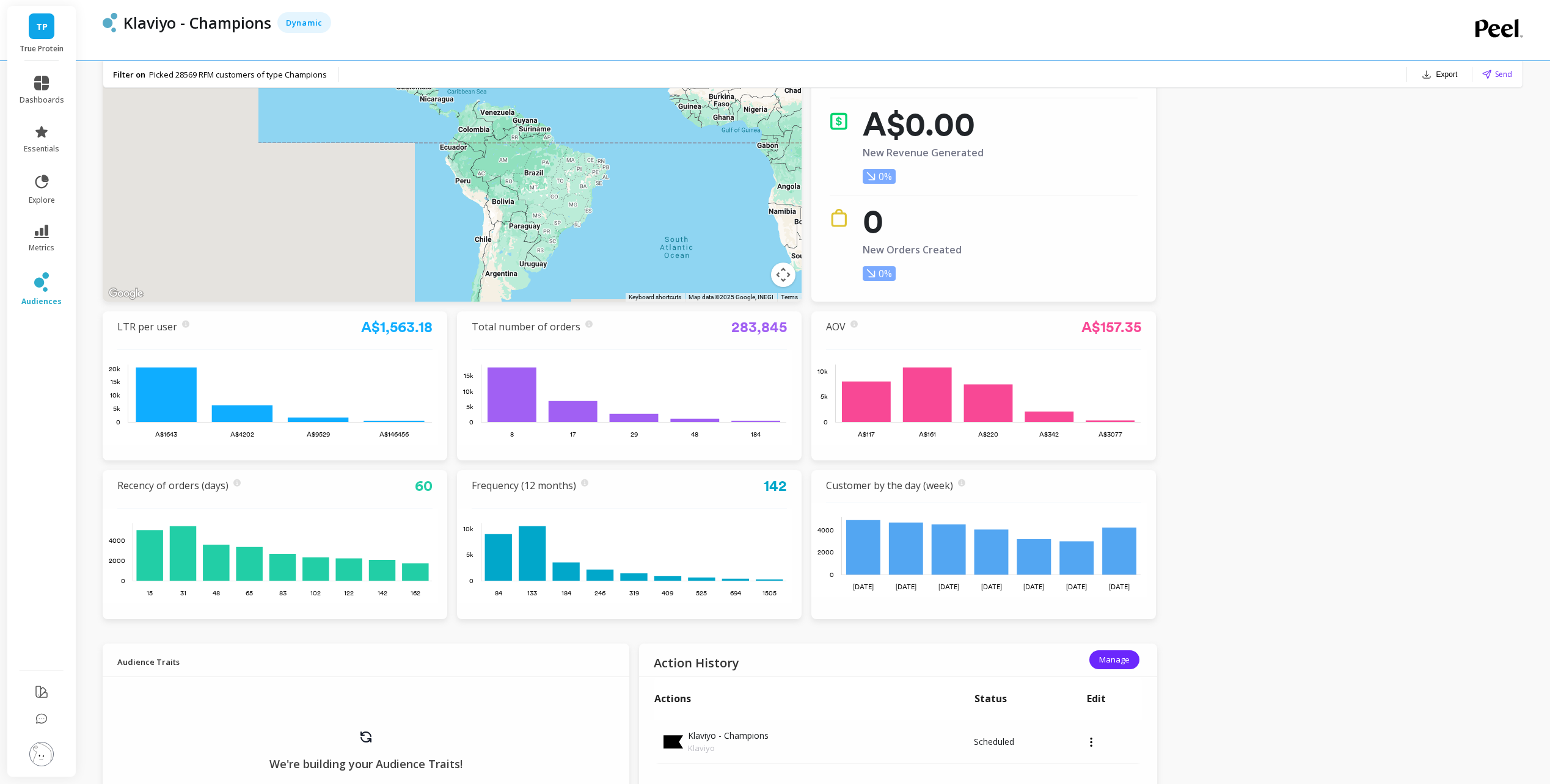
scroll to position [0, 0]
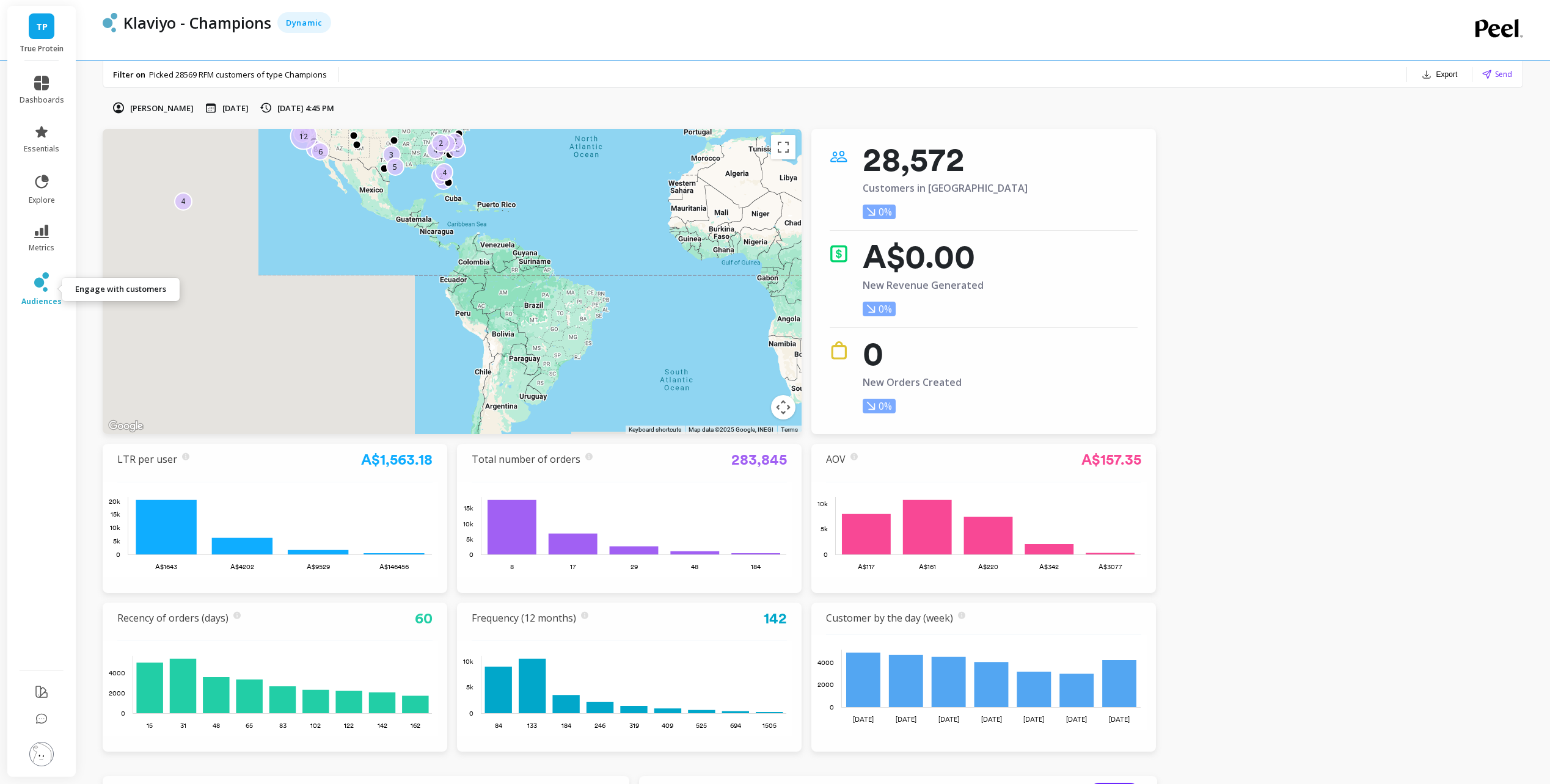
click at [37, 287] on icon at bounding box center [39, 282] width 10 height 10
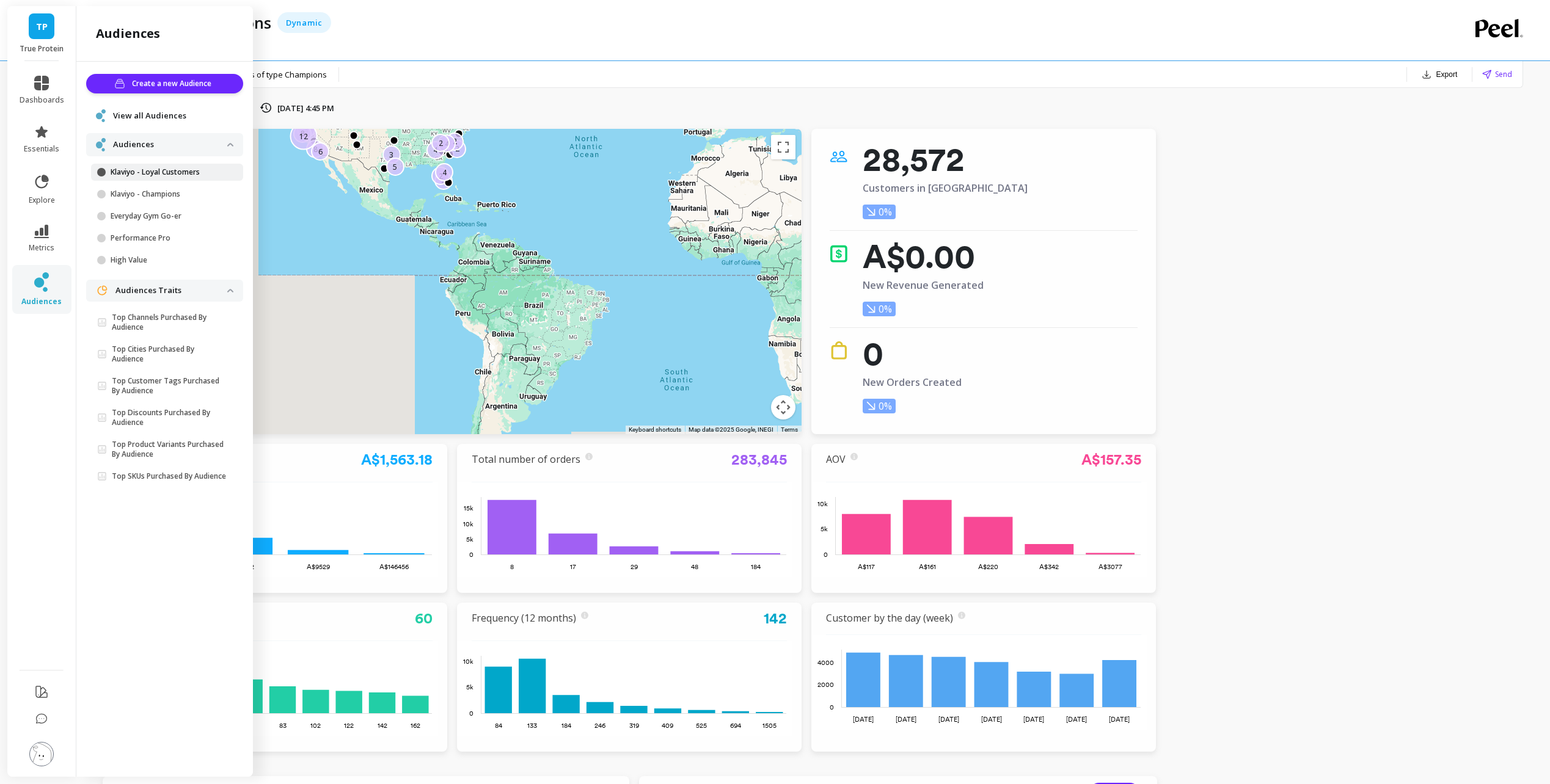
click at [155, 174] on p "Klaviyo - Loyal Customers" at bounding box center [169, 172] width 117 height 10
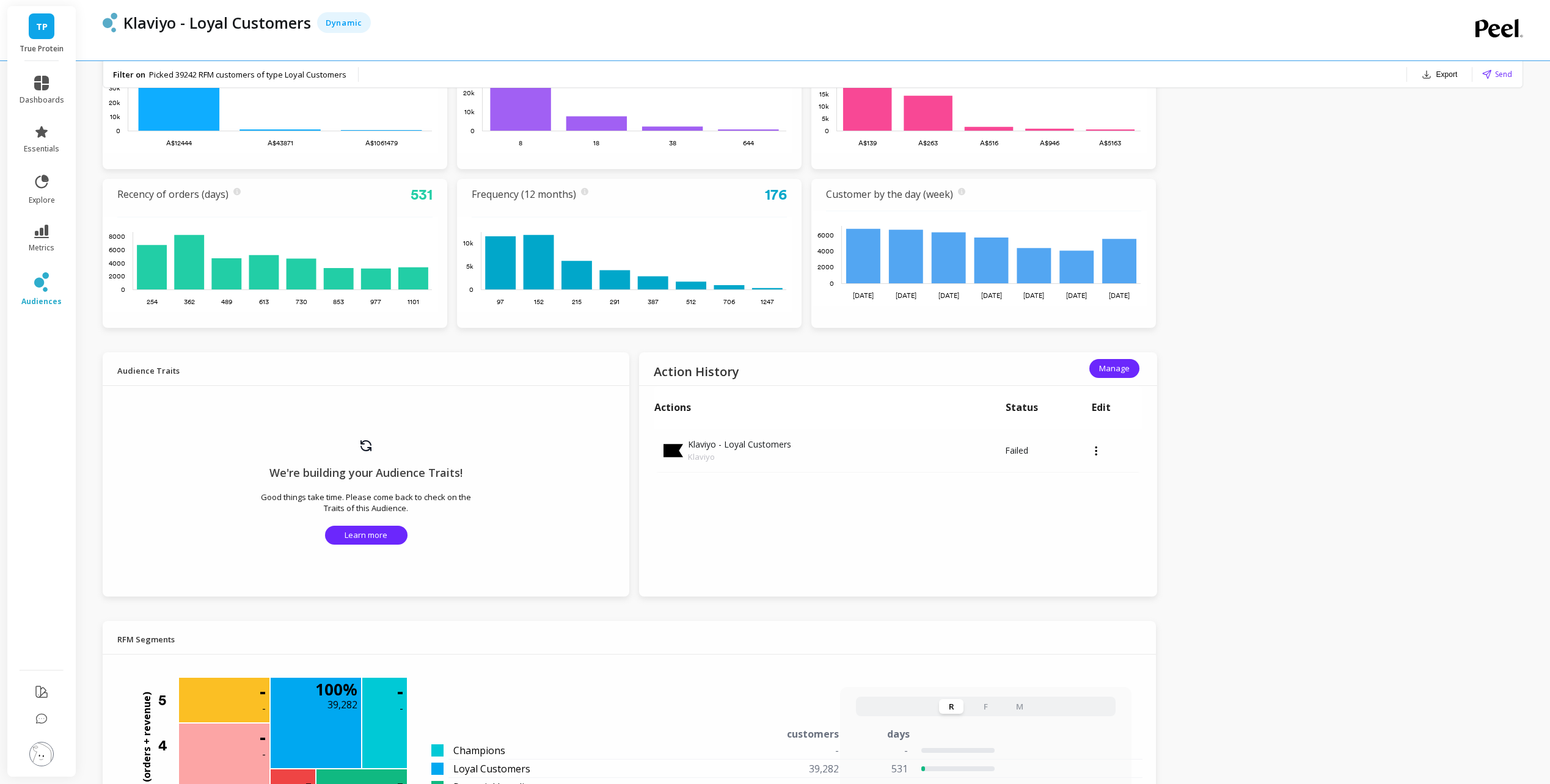
scroll to position [489, 0]
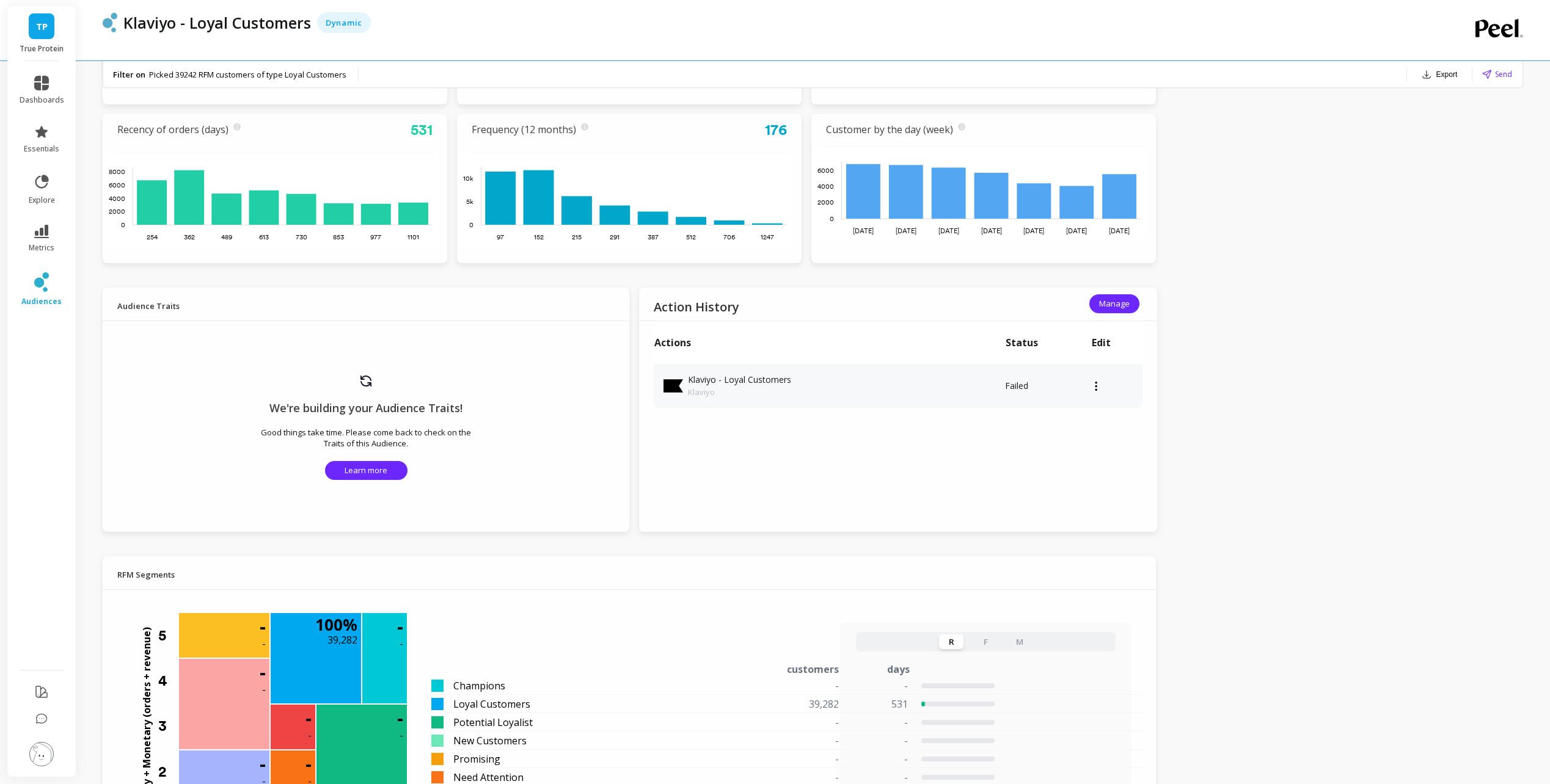
drag, startPoint x: 1103, startPoint y: 380, endPoint x: 1096, endPoint y: 390, distance: 12.2
click at [1103, 381] on td at bounding box center [1116, 386] width 51 height 44
click at [1096, 390] on icon at bounding box center [1096, 385] width 3 height 10
click at [1089, 398] on button "Pause" at bounding box center [1109, 399] width 60 height 18
click at [1103, 392] on td at bounding box center [1116, 386] width 51 height 44
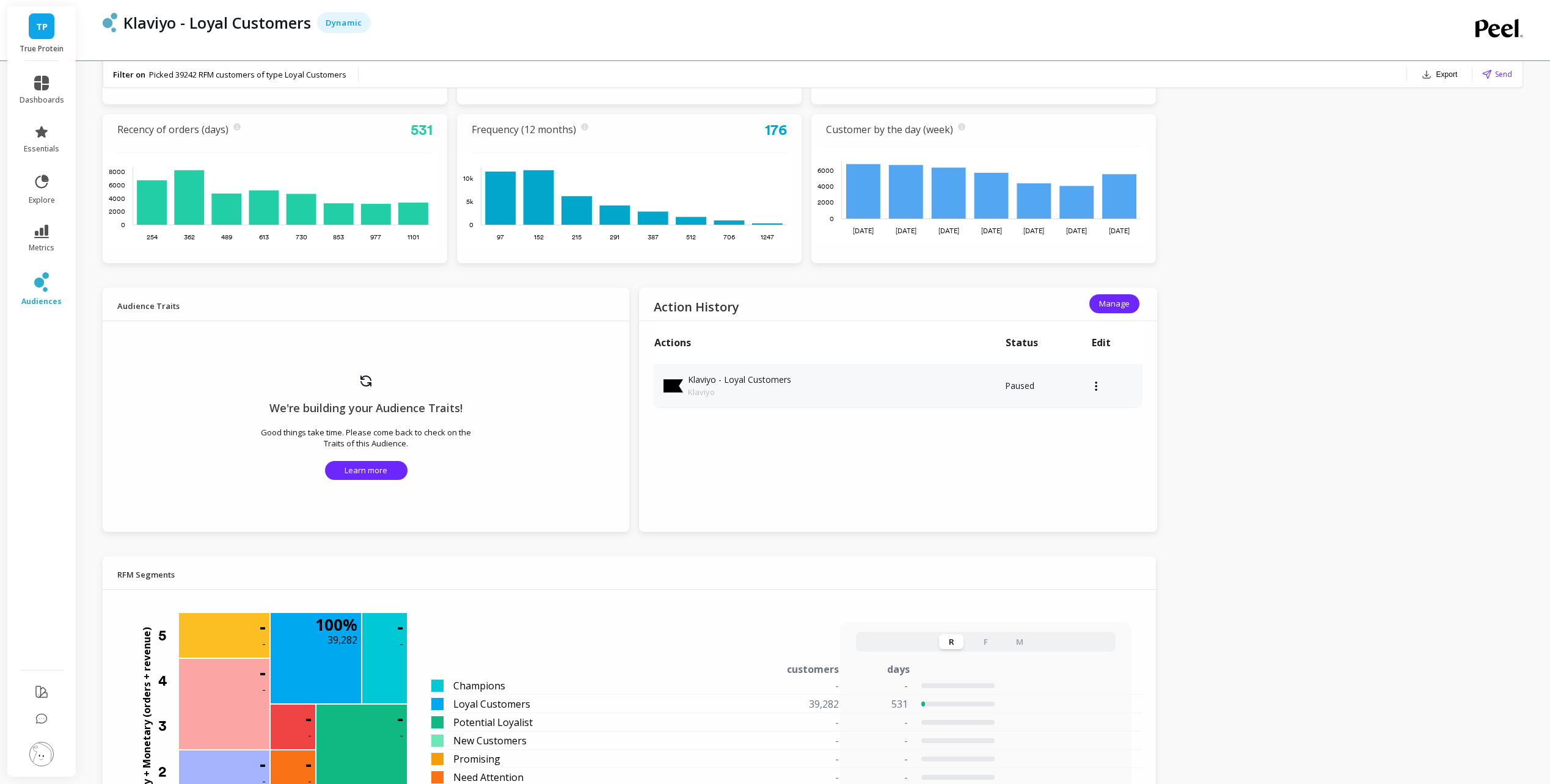
click at [1094, 388] on icon at bounding box center [1096, 385] width 3 height 10
click at [1096, 399] on button "Resume" at bounding box center [1109, 399] width 60 height 18
click at [1307, 473] on div "TP True Protein dashboards essentials explore metrics audiences Klaviyo - Loyal…" at bounding box center [775, 533] width 1550 height 2044
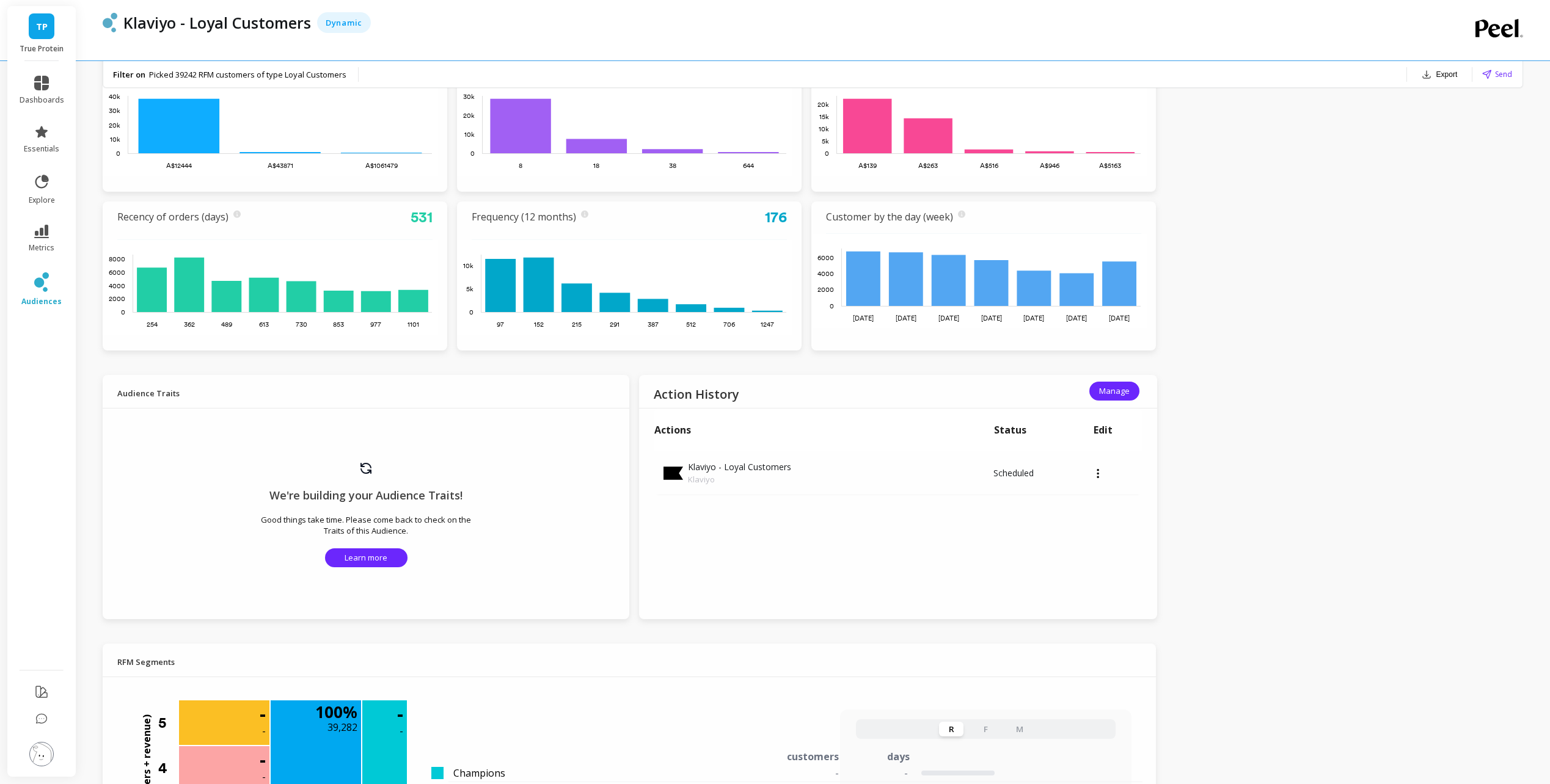
scroll to position [244, 0]
